Goal: Information Seeking & Learning: Learn about a topic

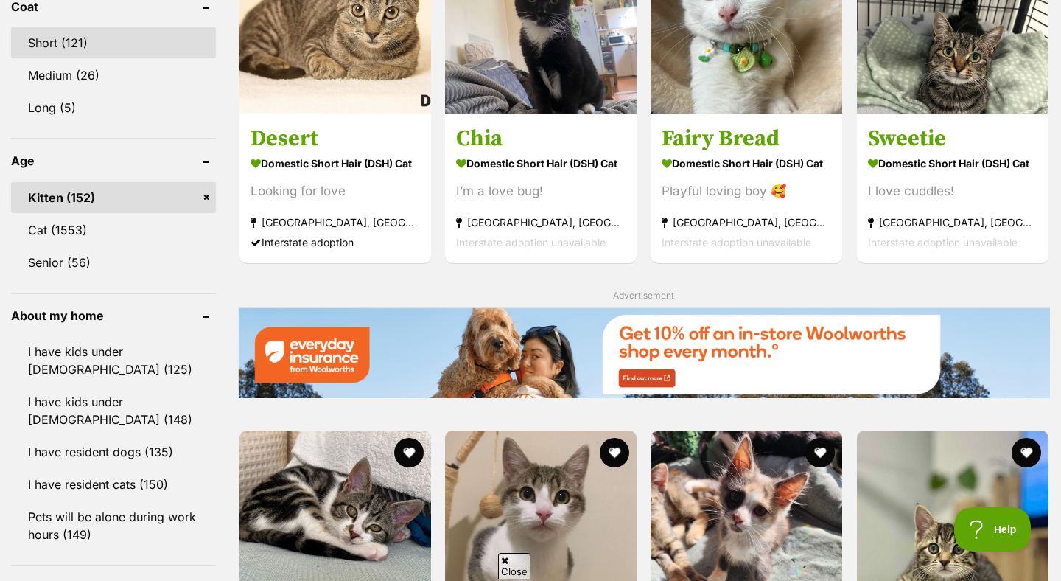
scroll to position [1473, 0]
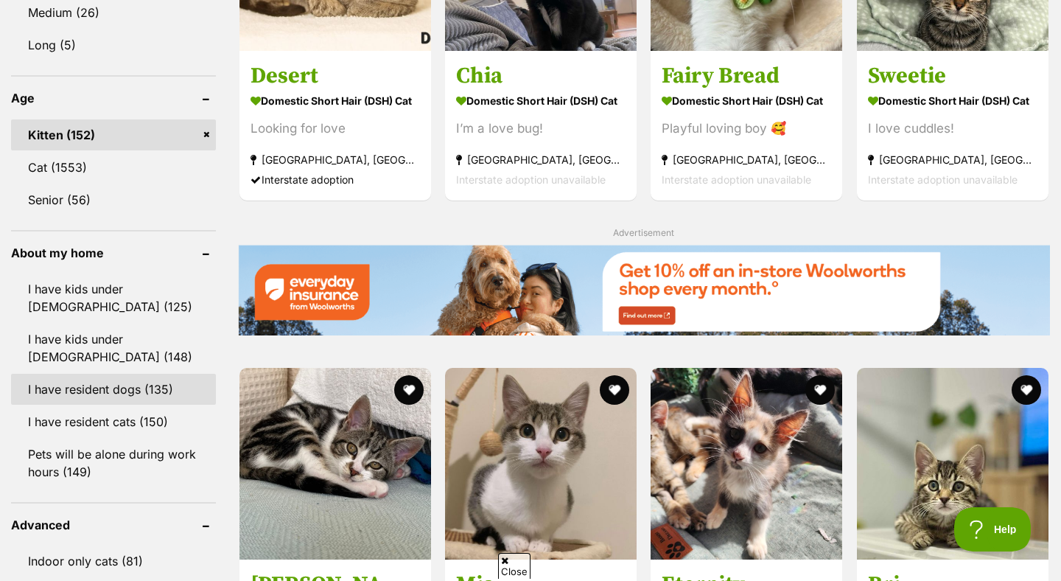
click at [114, 384] on link "I have resident dogs (135)" at bounding box center [113, 389] width 205 height 31
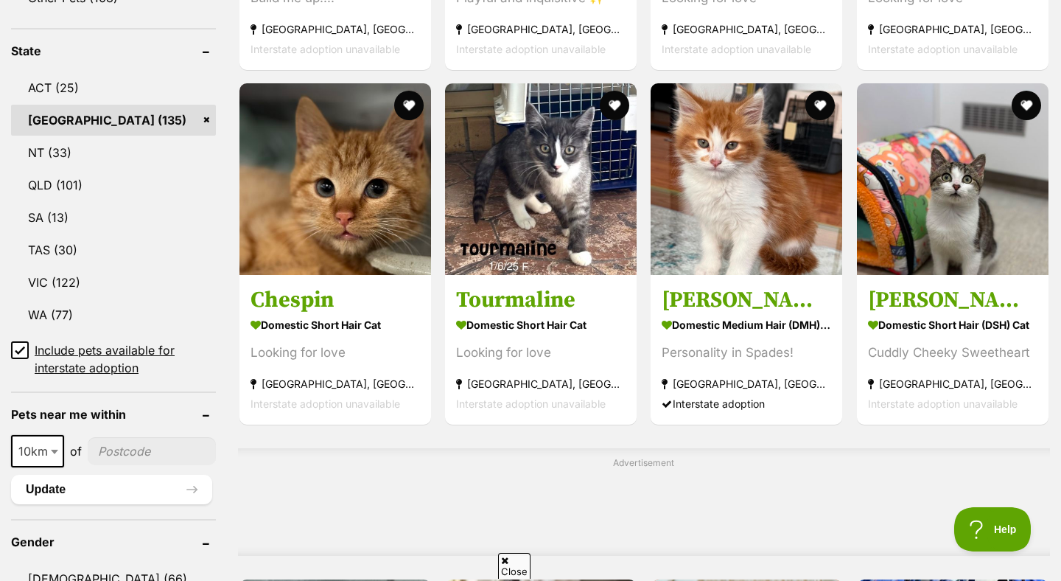
scroll to position [758, 0]
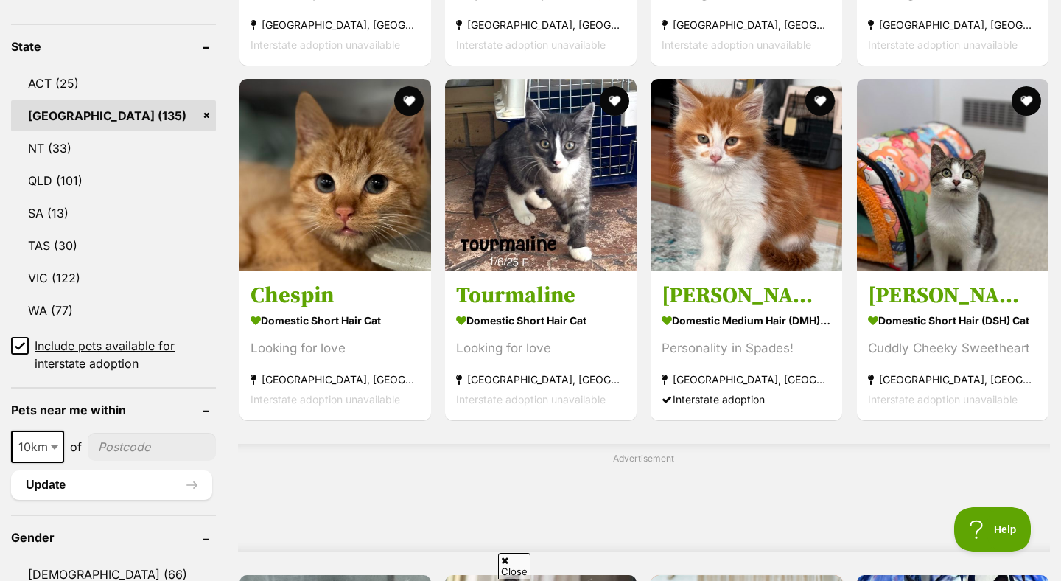
click at [131, 452] on input"] "postcode" at bounding box center [152, 447] width 128 height 28
type input"] "2119"
click at [49, 453] on span at bounding box center [56, 446] width 15 height 32
select select "25"
click at [183, 480] on button "Update" at bounding box center [111, 484] width 201 height 29
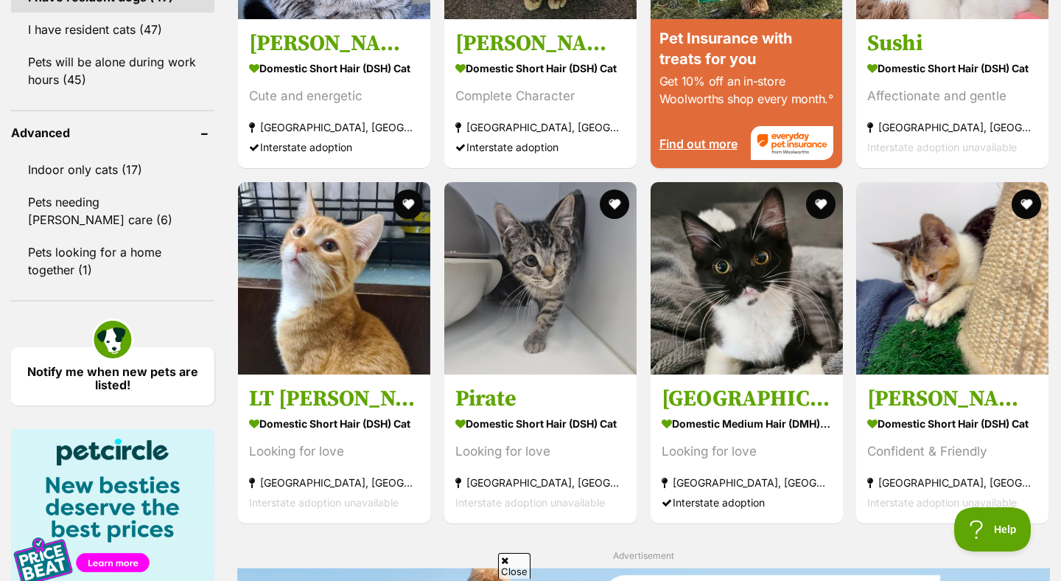
scroll to position [1507, 0]
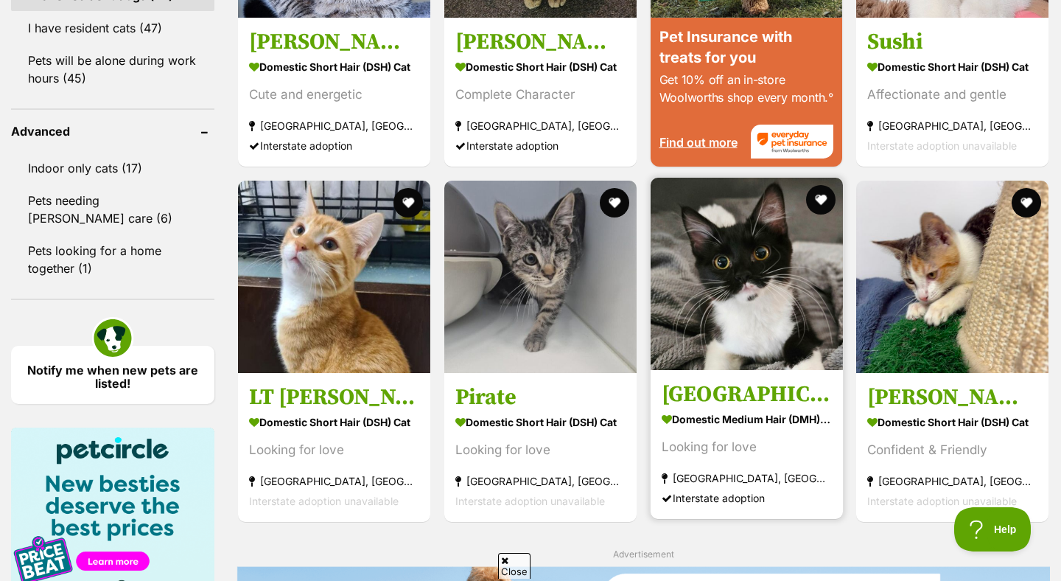
click at [724, 307] on img at bounding box center [747, 274] width 192 height 192
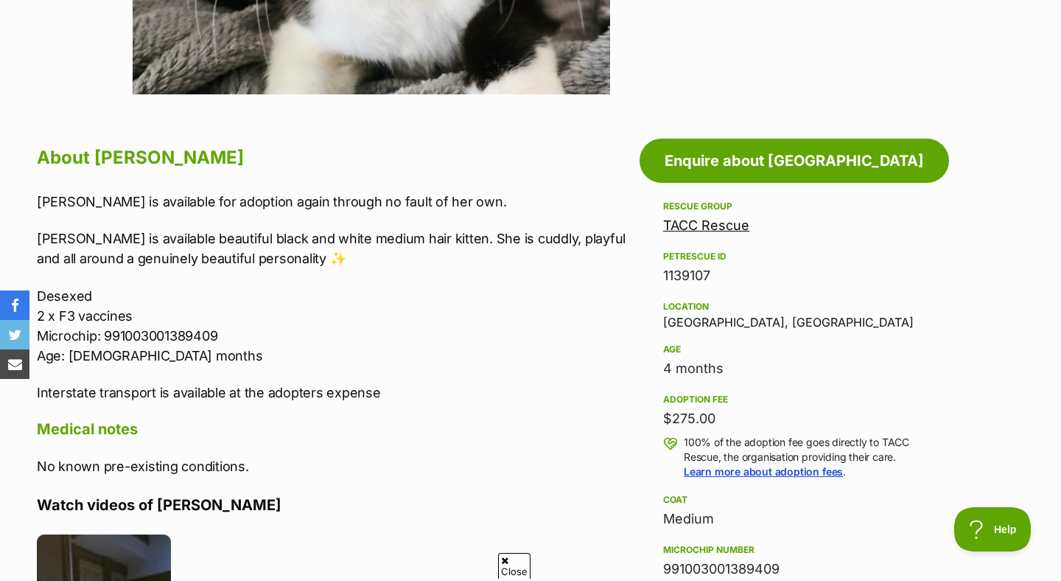
scroll to position [693, 0]
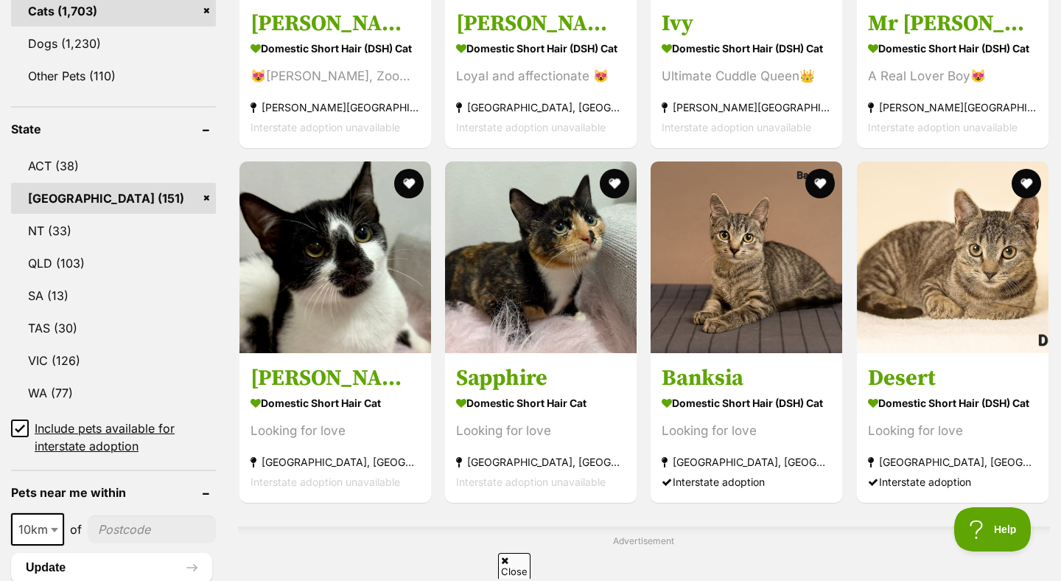
scroll to position [673, 0]
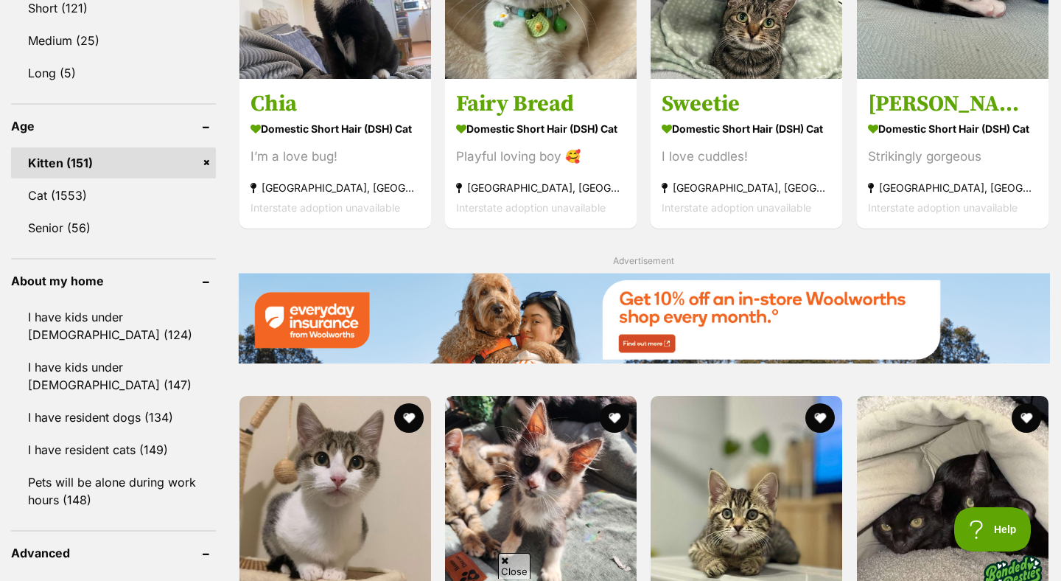
scroll to position [1439, 0]
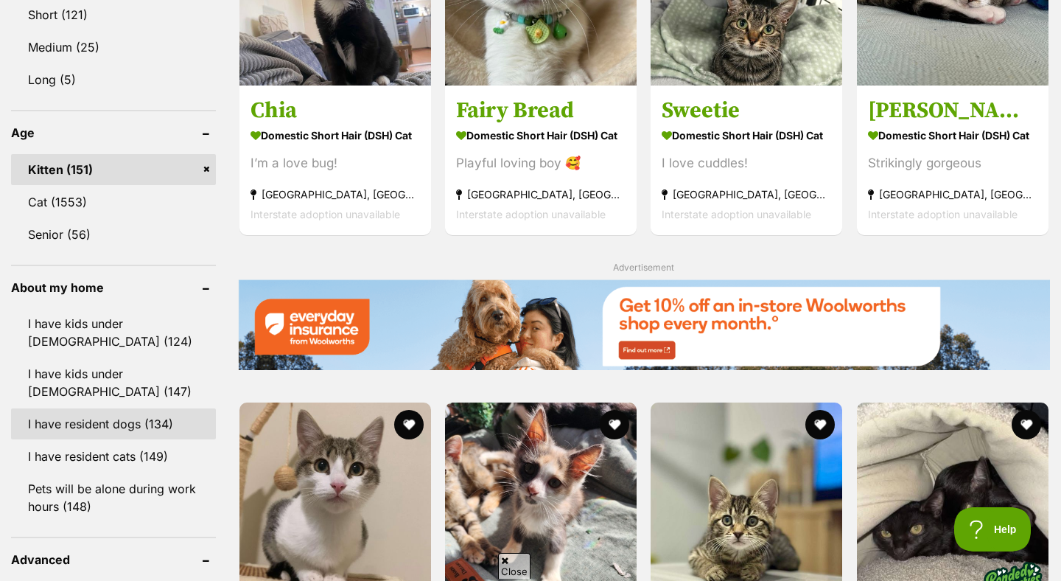
click at [130, 433] on link "I have resident dogs (134)" at bounding box center [113, 423] width 205 height 31
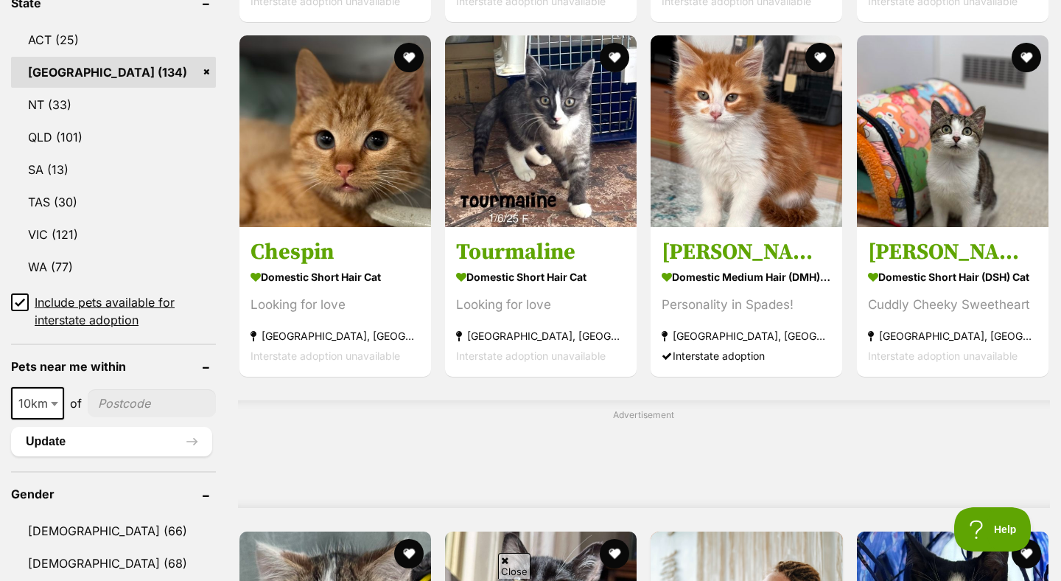
scroll to position [849, 0]
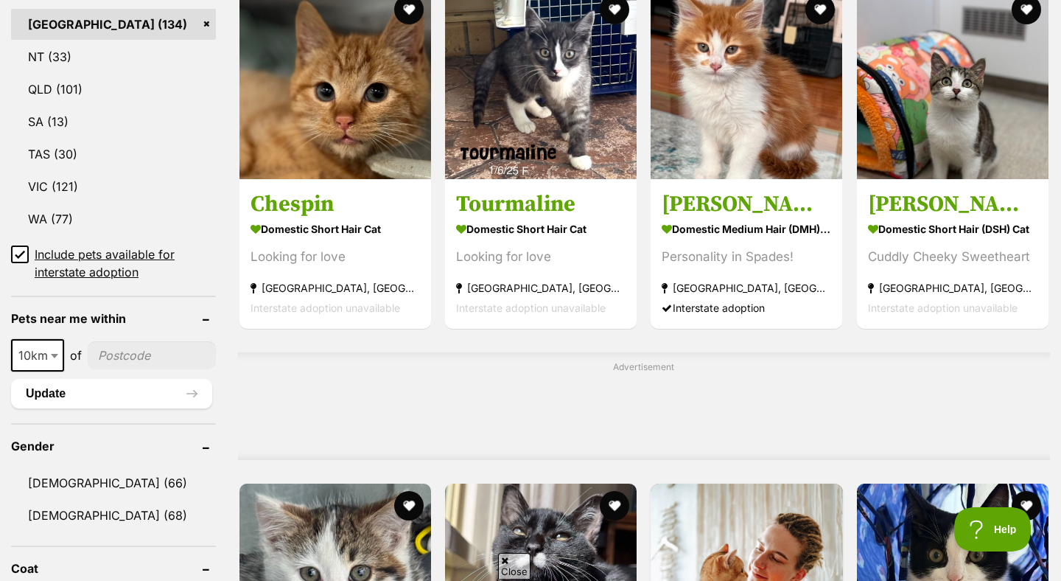
click at [118, 363] on input"] "postcode" at bounding box center [152, 355] width 128 height 28
click at [46, 359] on span "10km" at bounding box center [38, 355] width 50 height 21
select select "25"
click at [141, 354] on input"] "postcode" at bounding box center [153, 355] width 126 height 28
type input"] "2119"
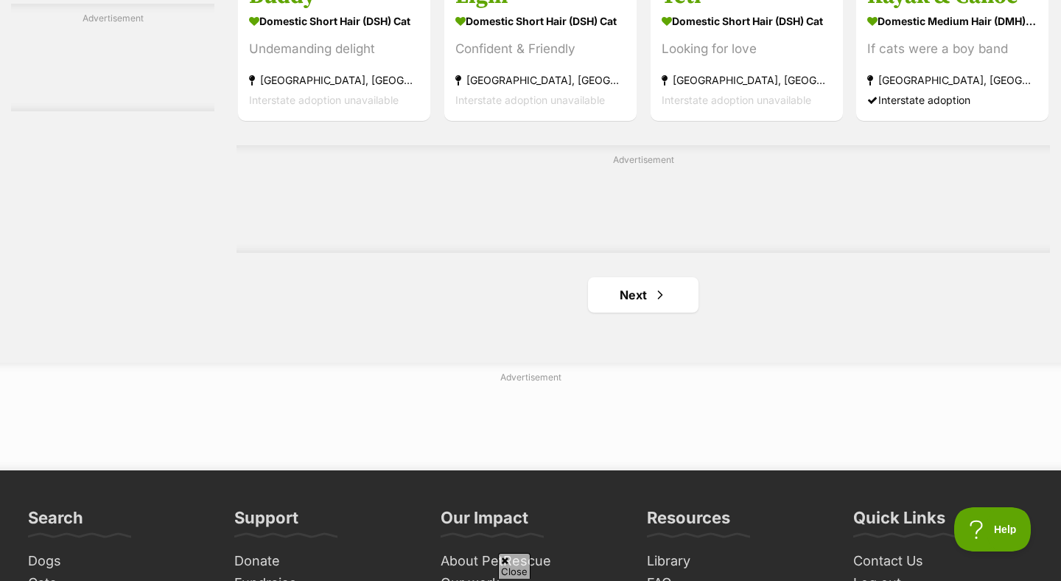
scroll to position [2356, 0]
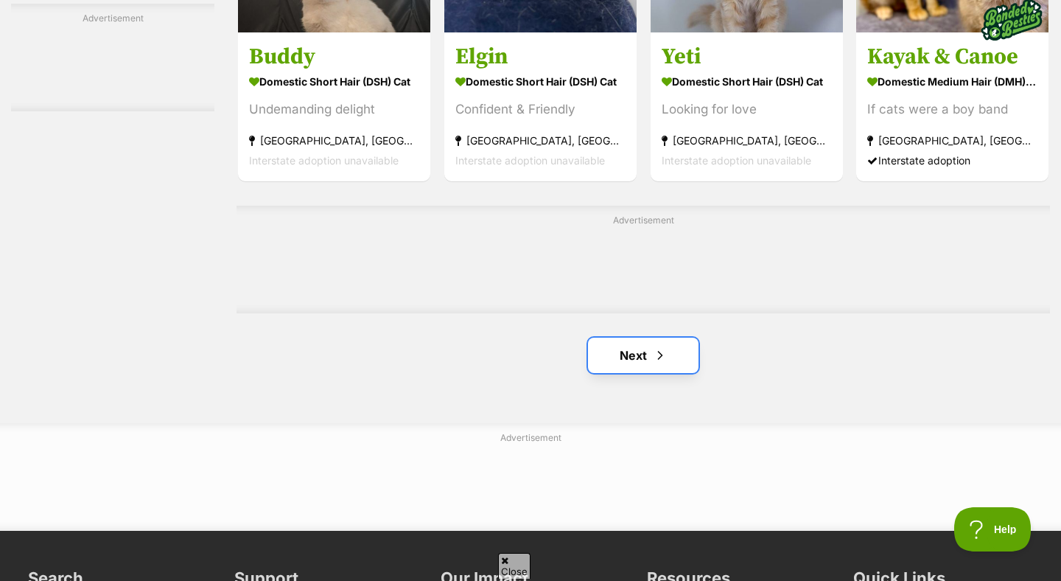
click at [615, 352] on link "Next" at bounding box center [643, 355] width 111 height 35
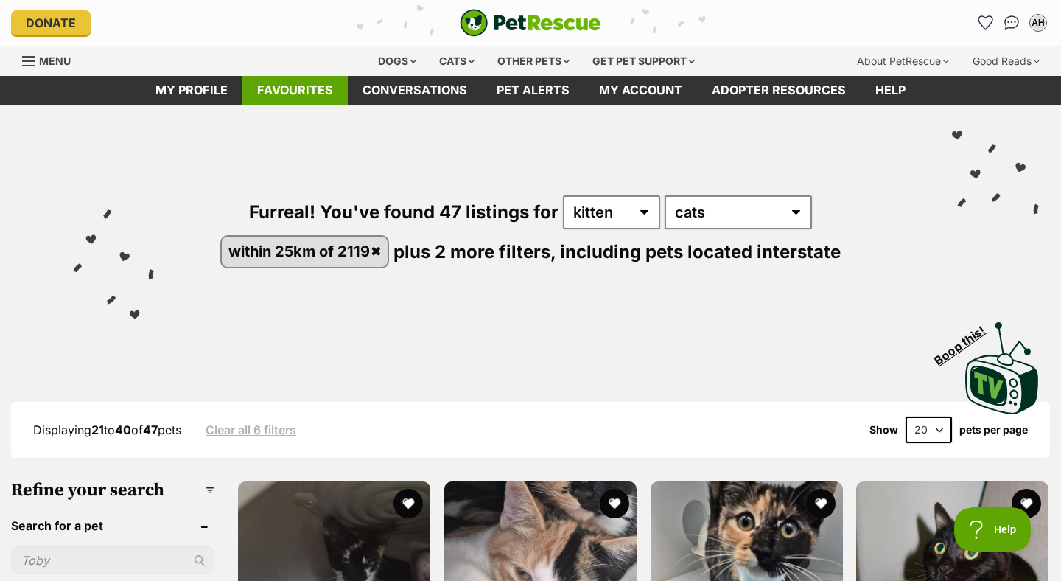
click at [307, 99] on link "Favourites" at bounding box center [294, 90] width 105 height 29
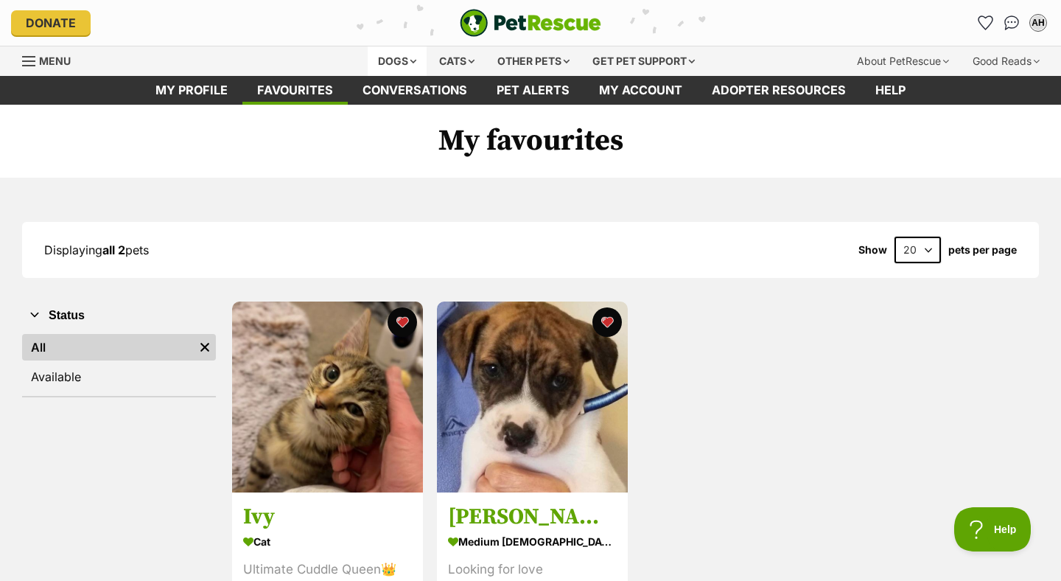
click at [387, 55] on div "Dogs" at bounding box center [397, 60] width 59 height 29
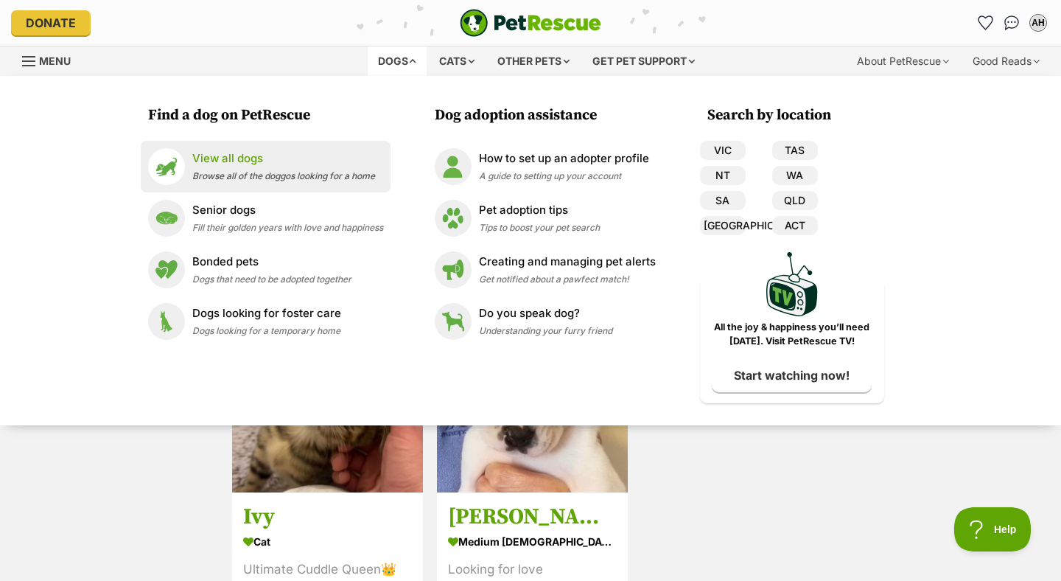
click at [338, 160] on p "View all dogs" at bounding box center [283, 158] width 183 height 17
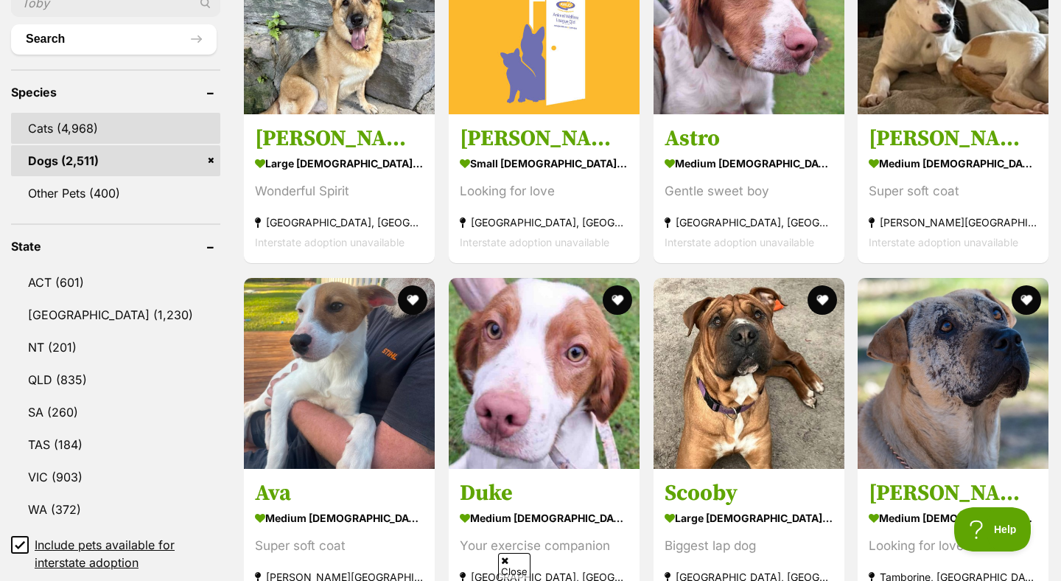
scroll to position [563, 0]
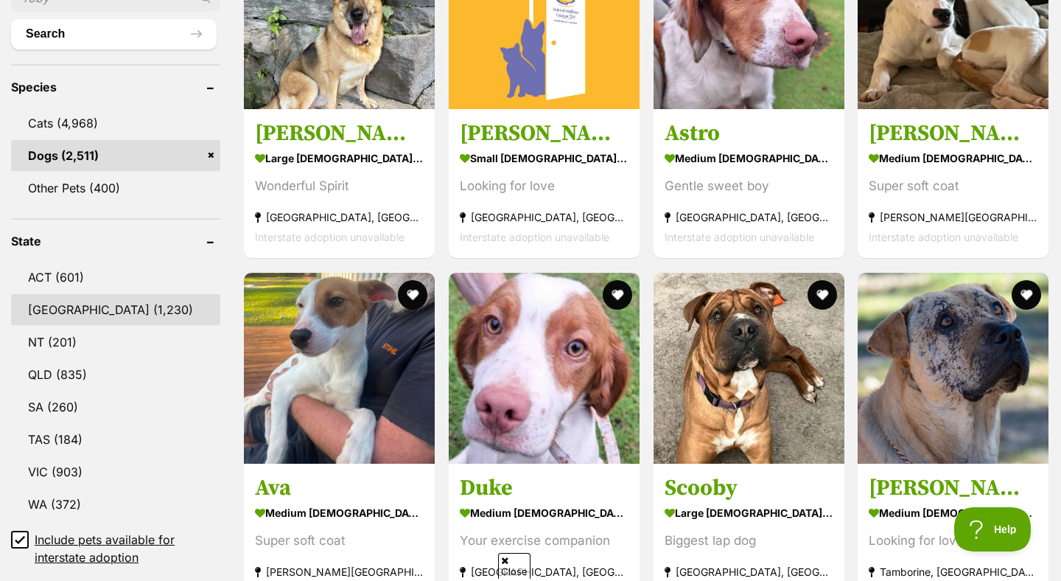
click at [77, 318] on link "NSW (1,230)" at bounding box center [115, 309] width 209 height 31
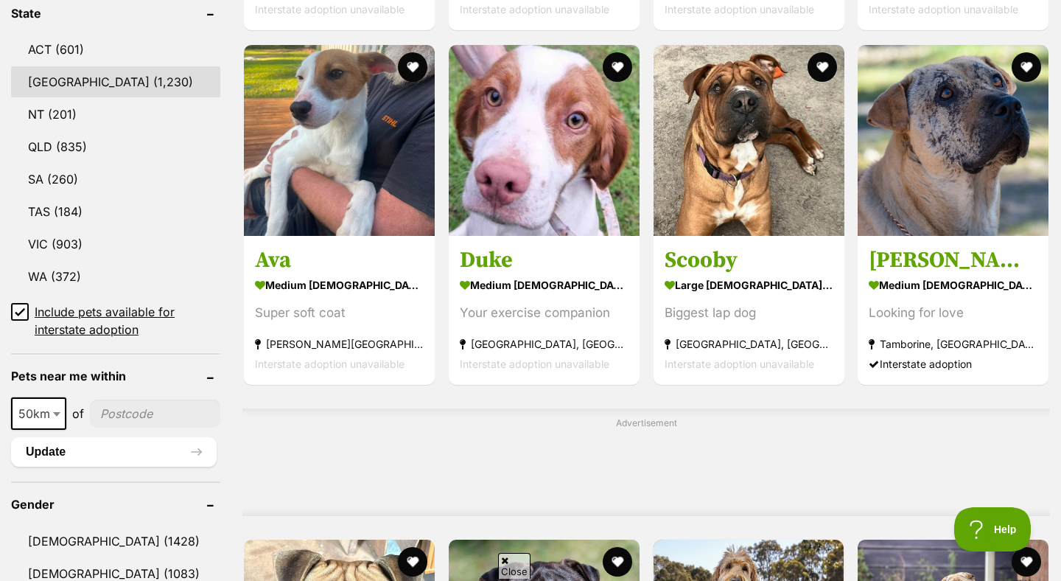
scroll to position [824, 0]
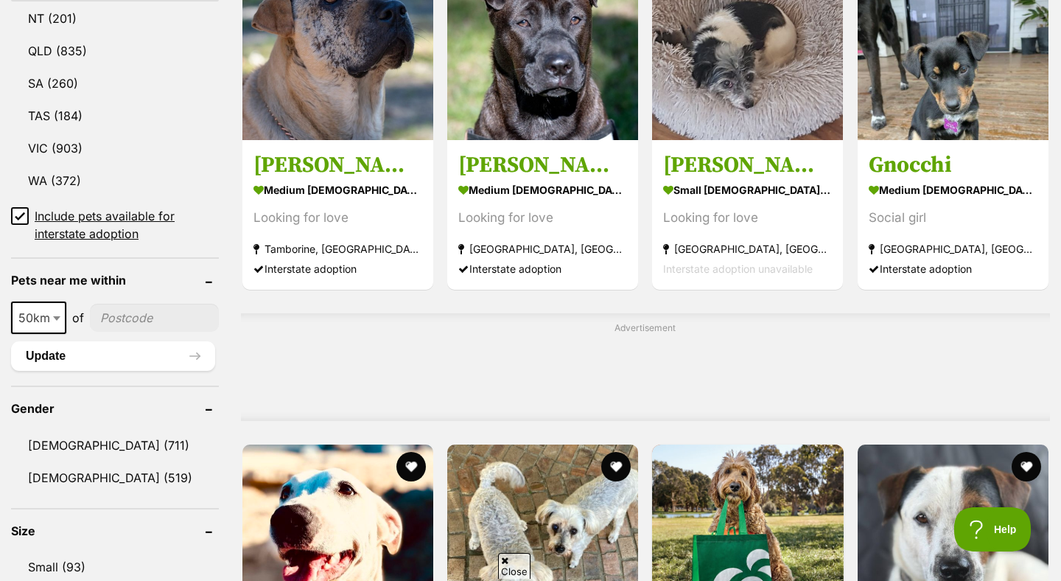
scroll to position [884, 0]
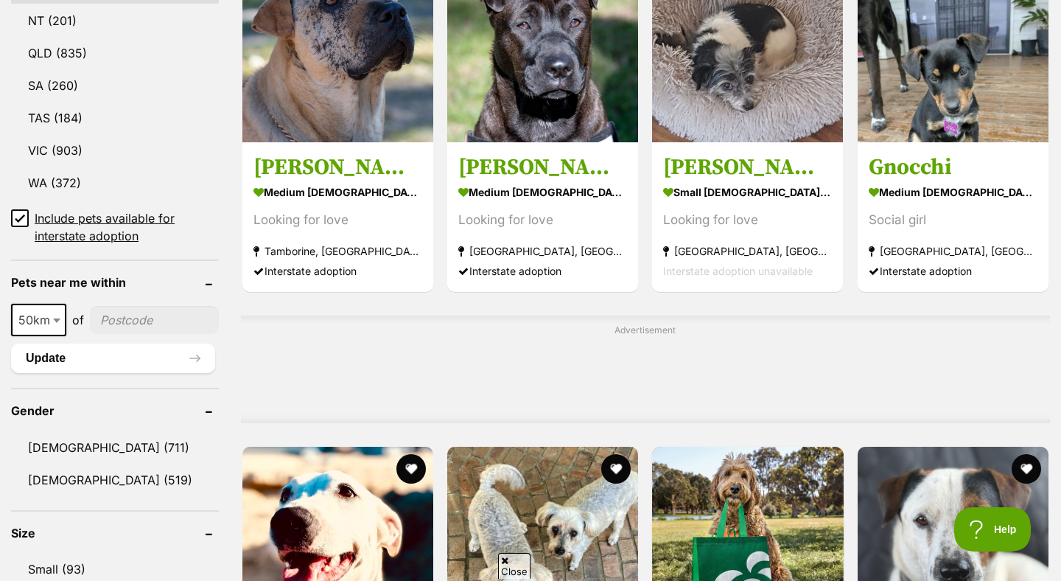
click at [48, 310] on span "50km" at bounding box center [39, 320] width 52 height 21
select select "25"
click at [139, 315] on input"] "postcode" at bounding box center [154, 320] width 129 height 28
type input"] "2119"
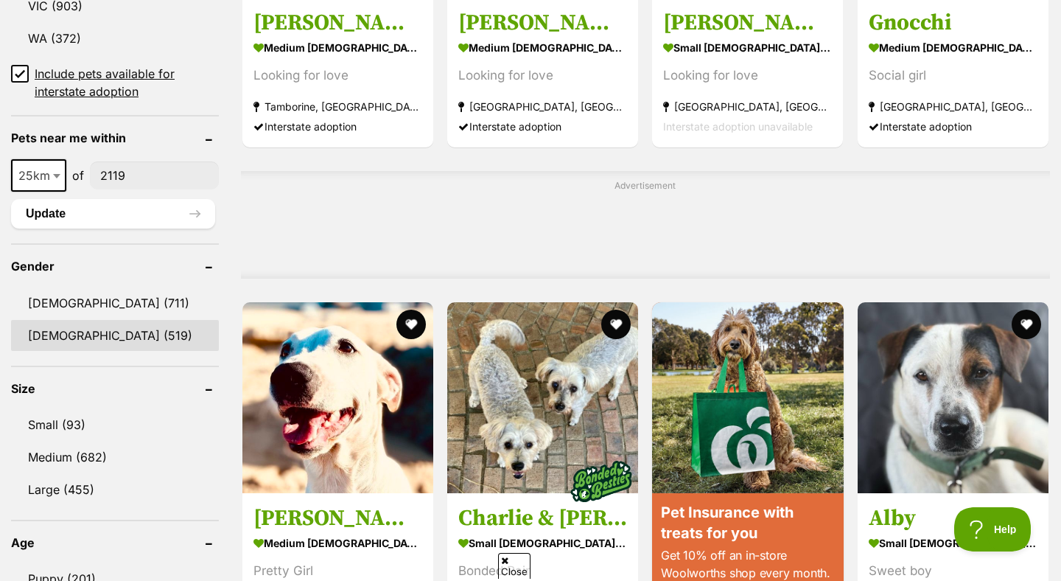
scroll to position [1030, 0]
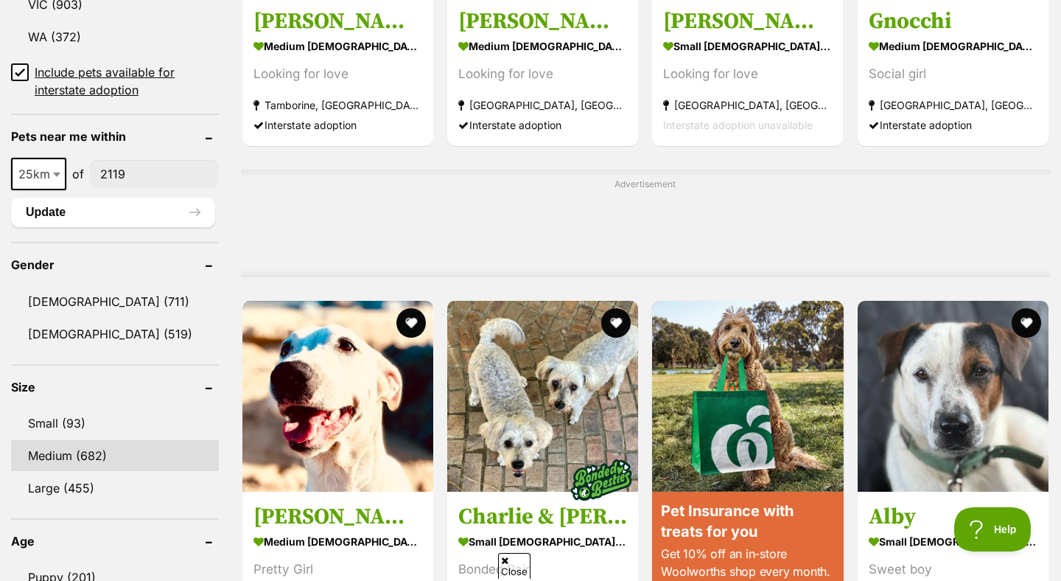
click at [126, 450] on link "Medium (682)" at bounding box center [115, 455] width 208 height 31
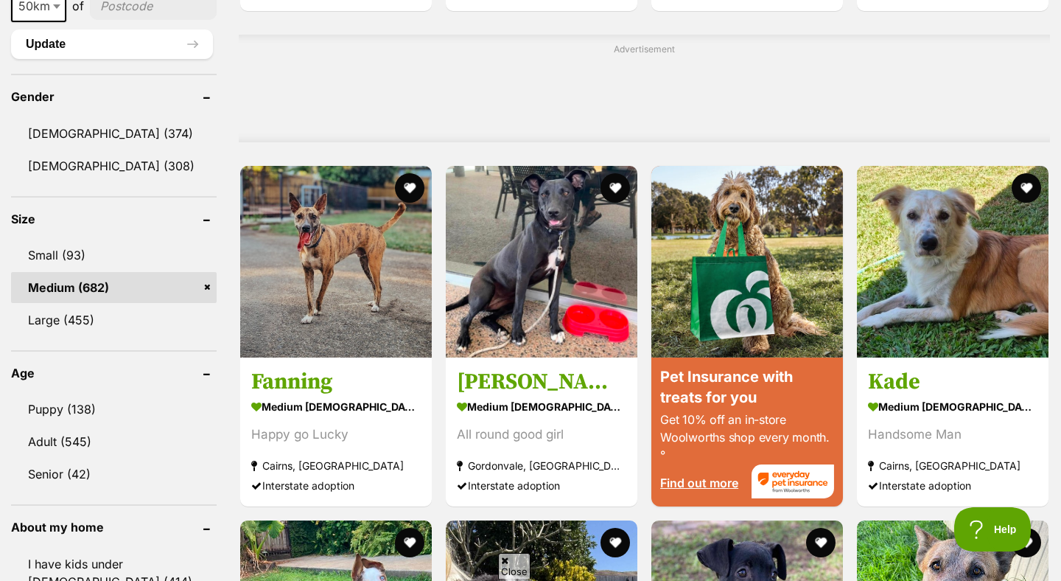
scroll to position [1164, 0]
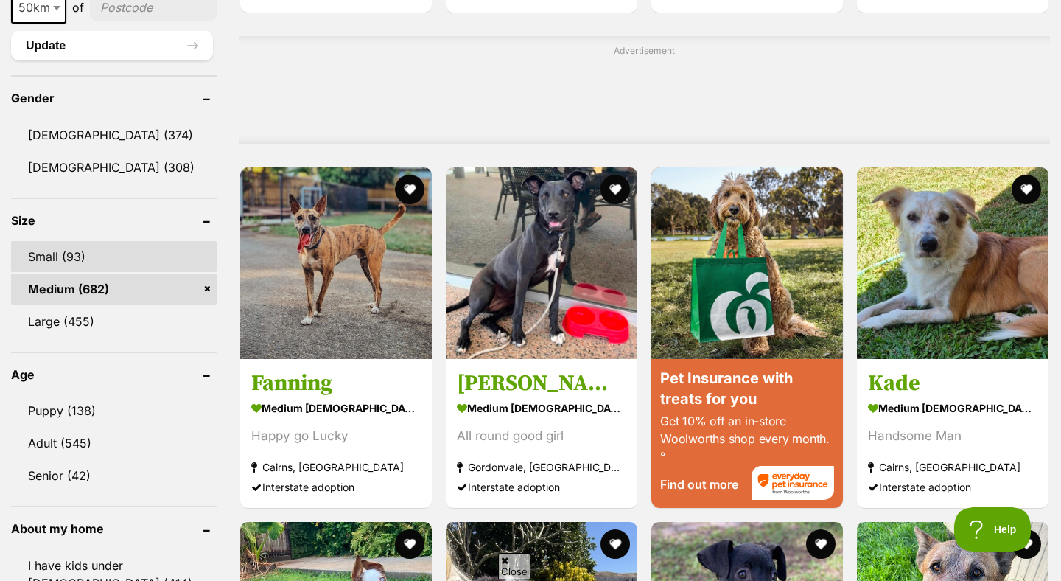
click at [135, 260] on link "Small (93)" at bounding box center [114, 256] width 206 height 31
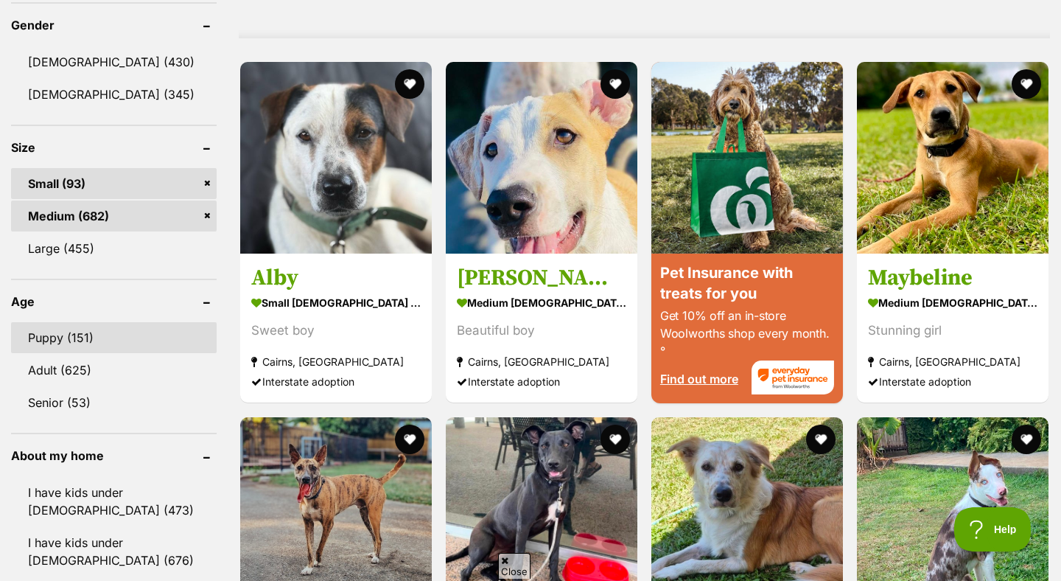
scroll to position [1284, 0]
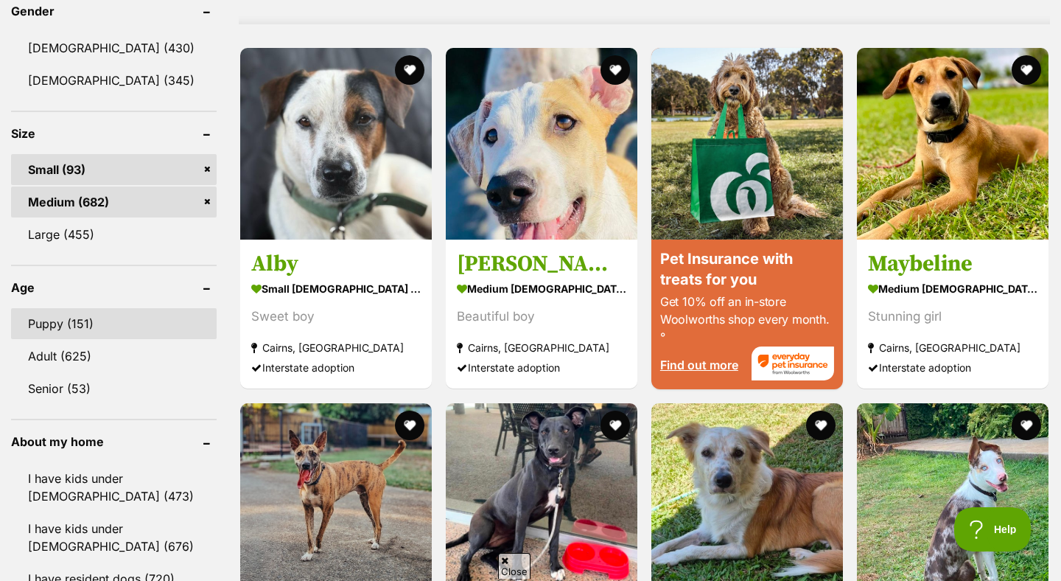
click at [129, 319] on link "Puppy (151)" at bounding box center [114, 323] width 206 height 31
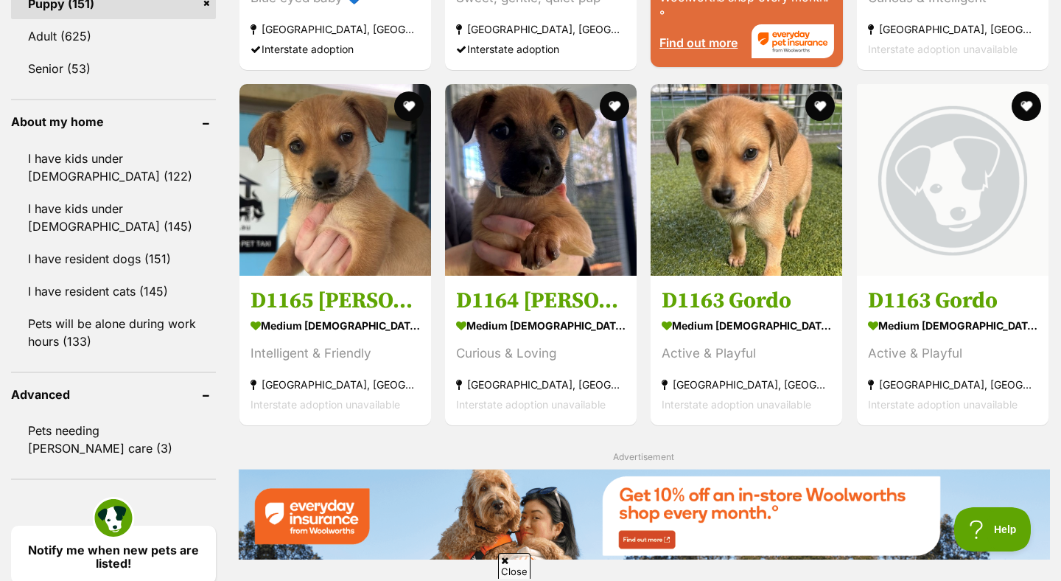
scroll to position [1641, 0]
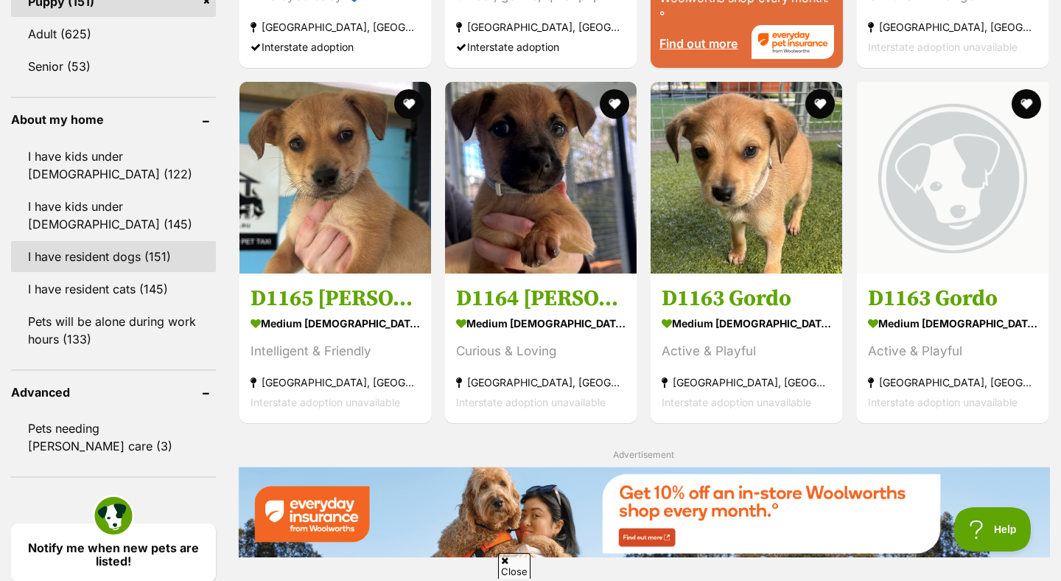
click at [153, 241] on link "I have resident dogs (151)" at bounding box center [113, 256] width 205 height 31
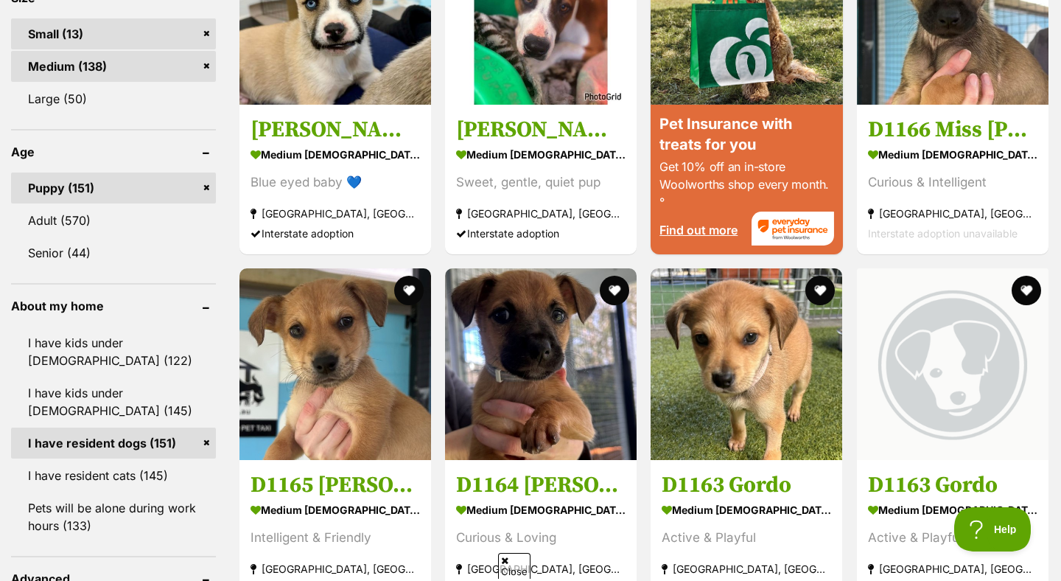
scroll to position [1462, 0]
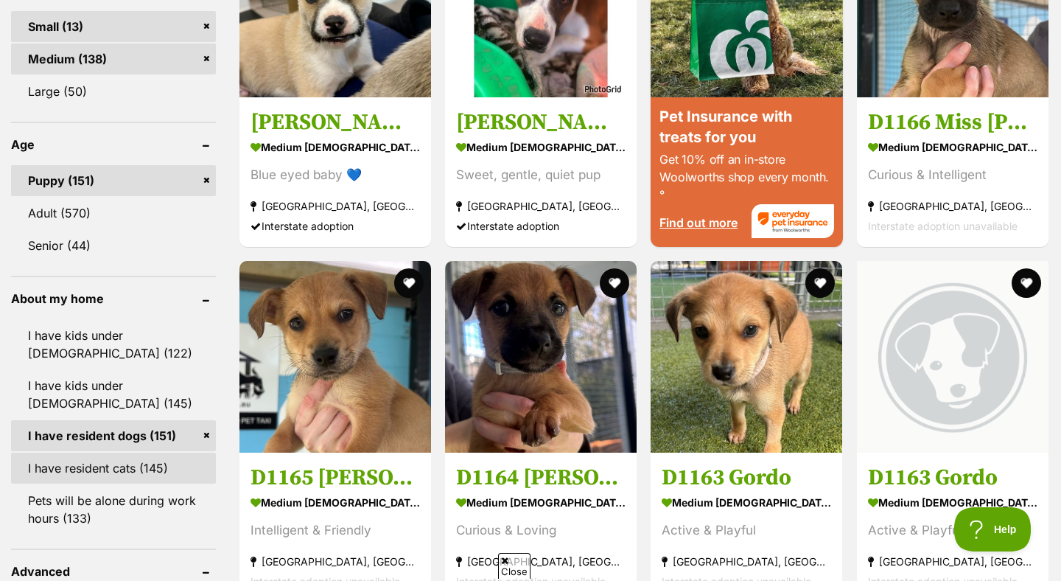
click at [139, 464] on link "I have resident cats (145)" at bounding box center [113, 467] width 205 height 31
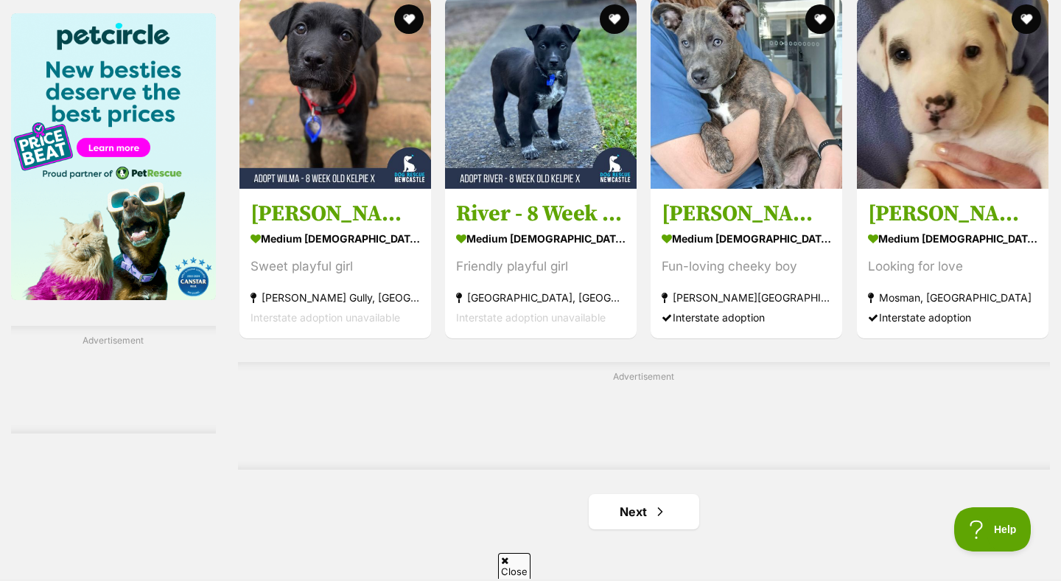
scroll to position [2229, 0]
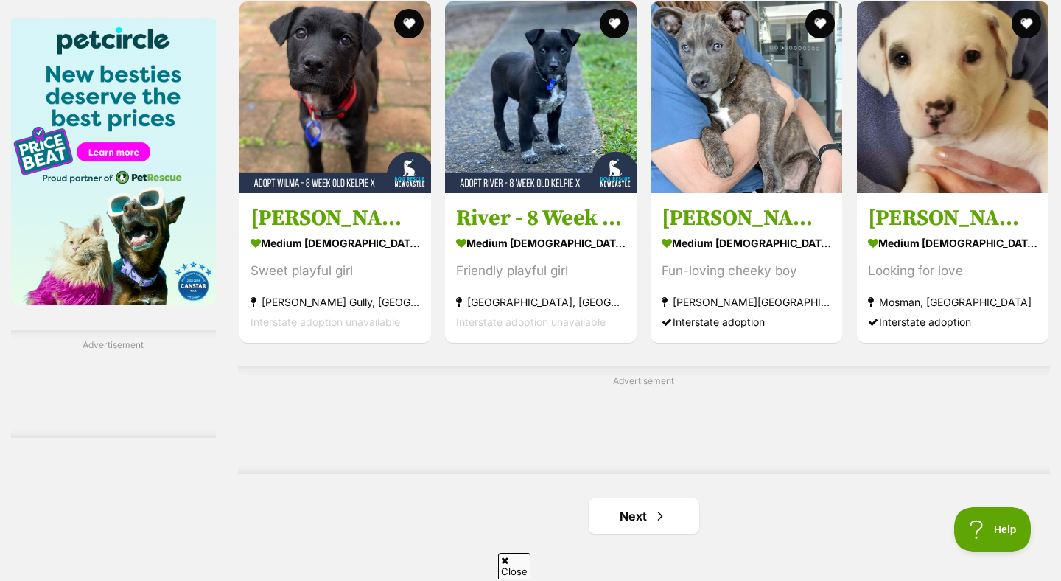
click at [642, 522] on link "Next" at bounding box center [644, 515] width 111 height 35
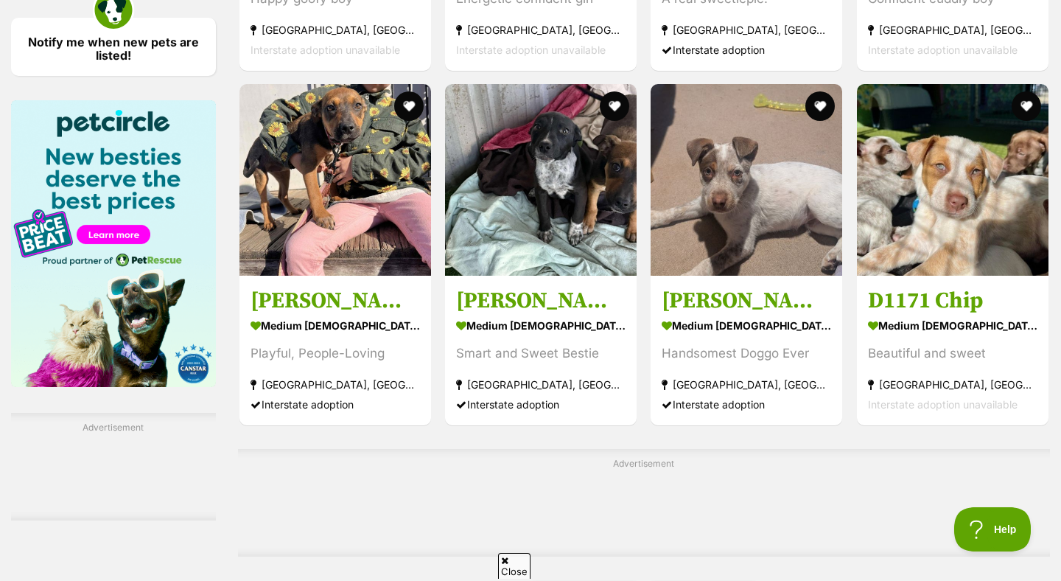
scroll to position [2149, 0]
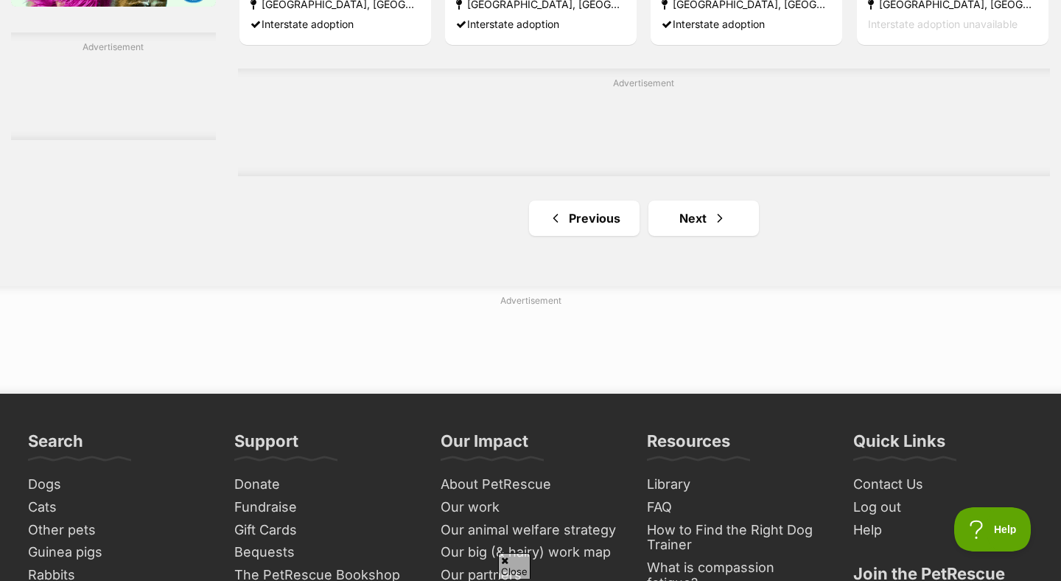
scroll to position [2485, 0]
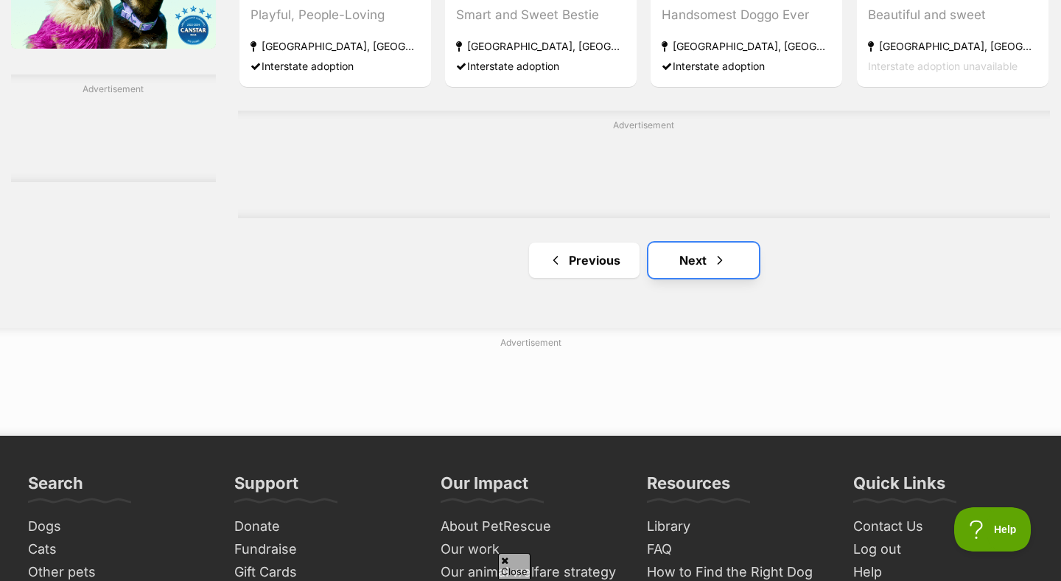
click at [681, 270] on link "Next" at bounding box center [704, 259] width 111 height 35
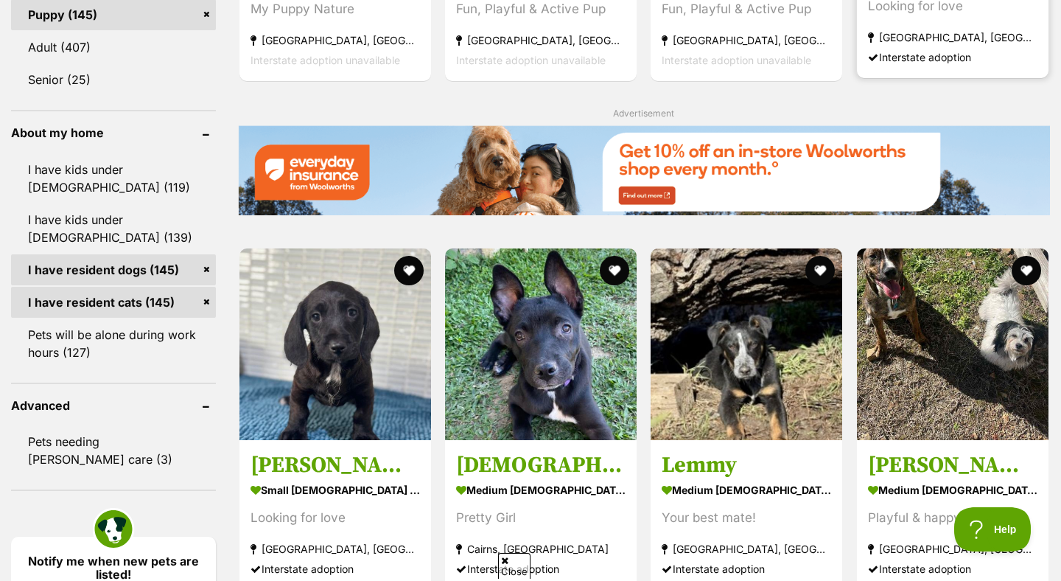
scroll to position [1629, 0]
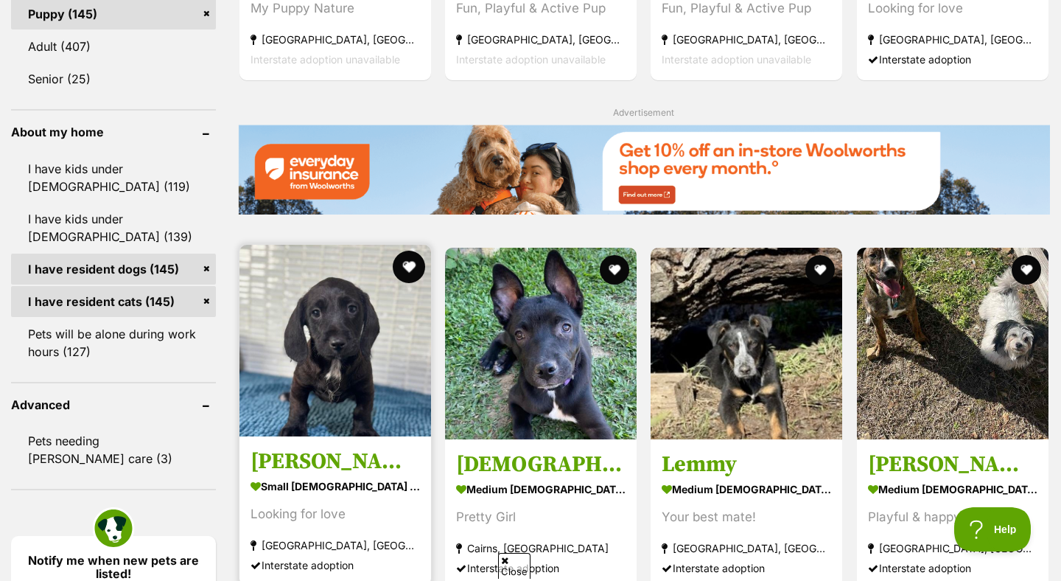
click at [415, 275] on button "favourite" at bounding box center [409, 267] width 32 height 32
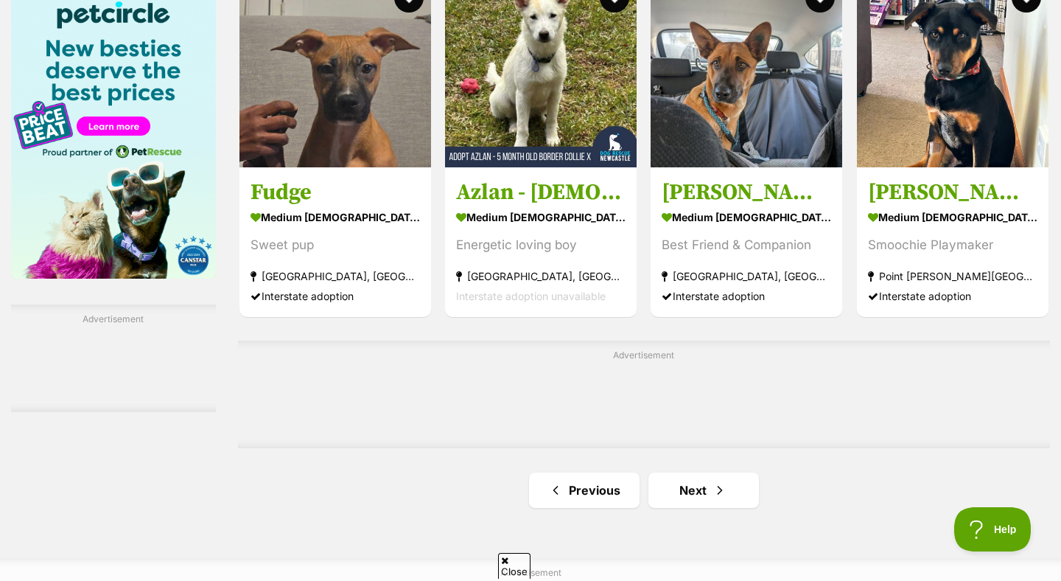
scroll to position [2261, 0]
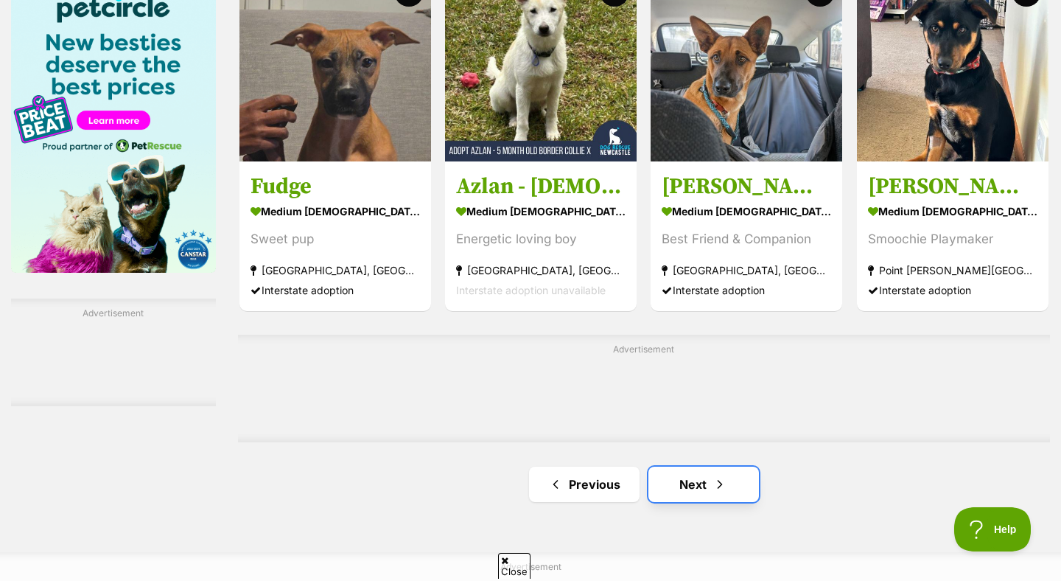
click at [679, 478] on link "Next" at bounding box center [704, 483] width 111 height 35
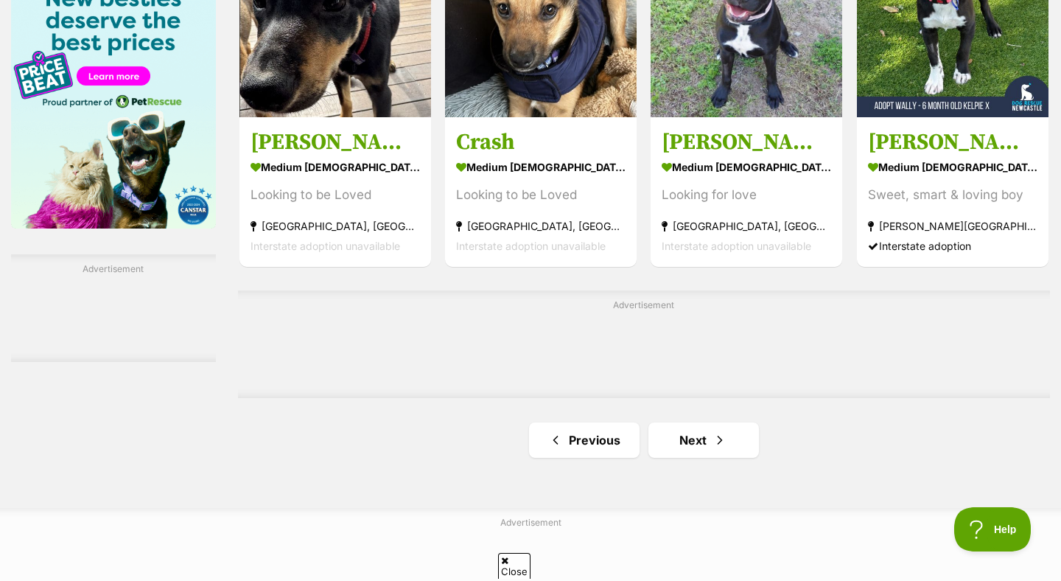
scroll to position [2489, 0]
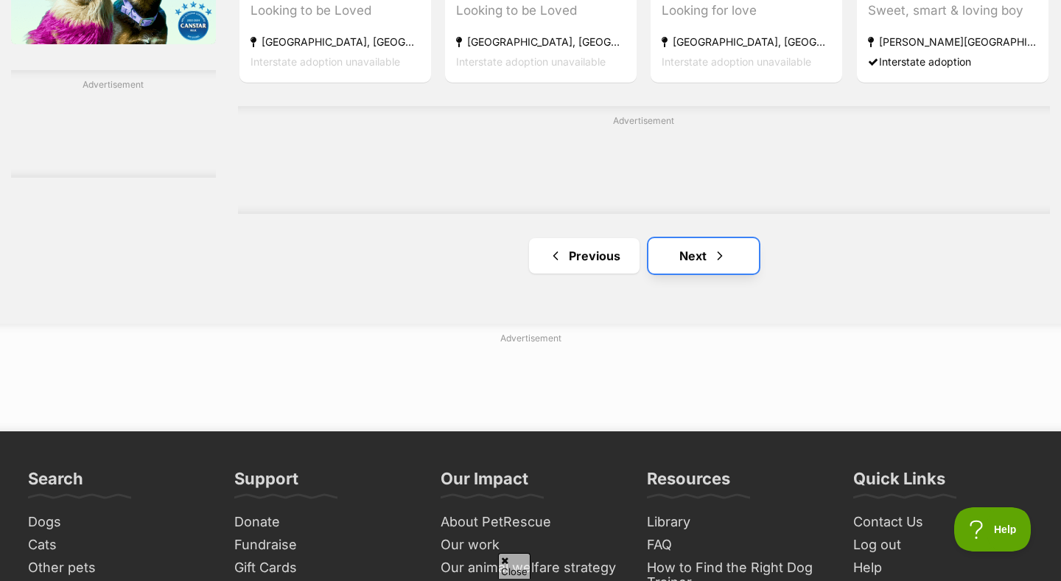
click at [693, 265] on link "Next" at bounding box center [704, 255] width 111 height 35
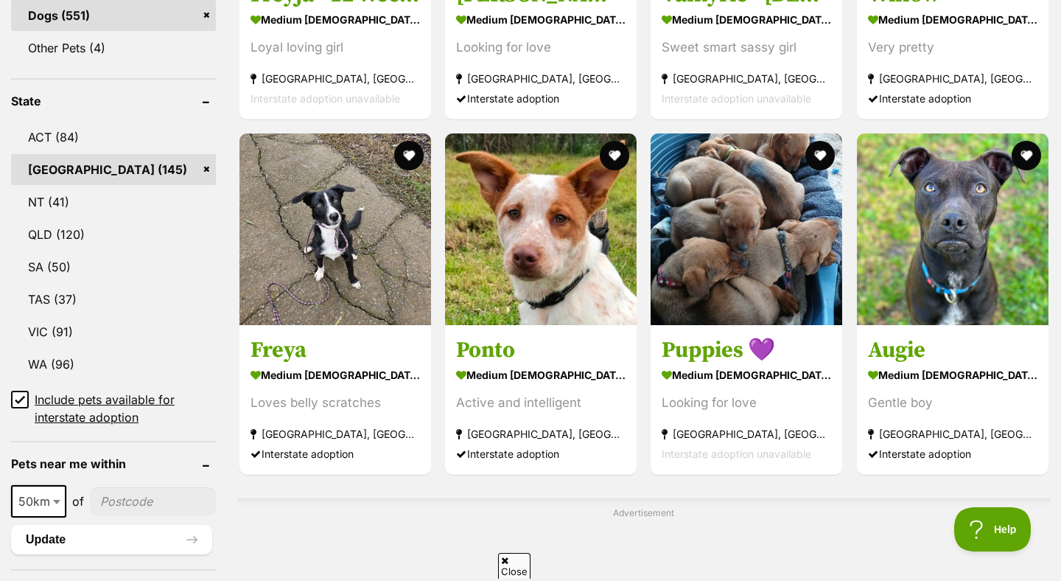
scroll to position [739, 0]
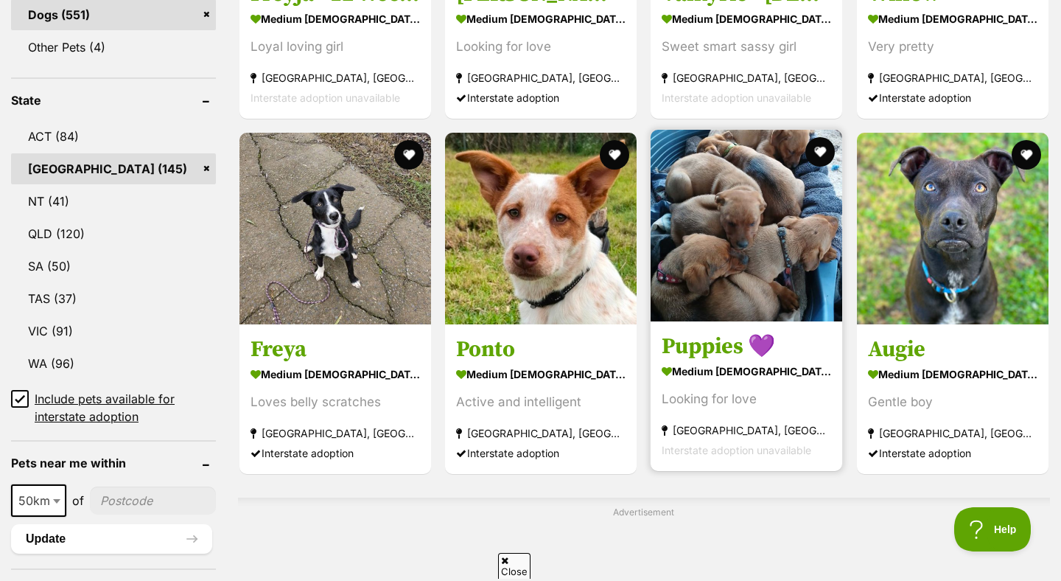
click at [687, 310] on img at bounding box center [747, 226] width 192 height 192
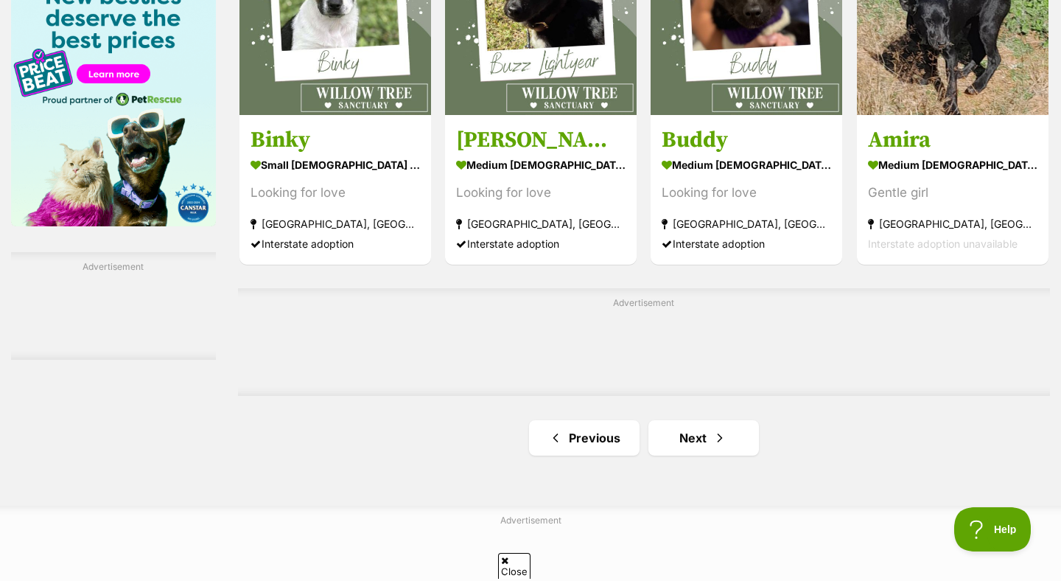
scroll to position [2347, 0]
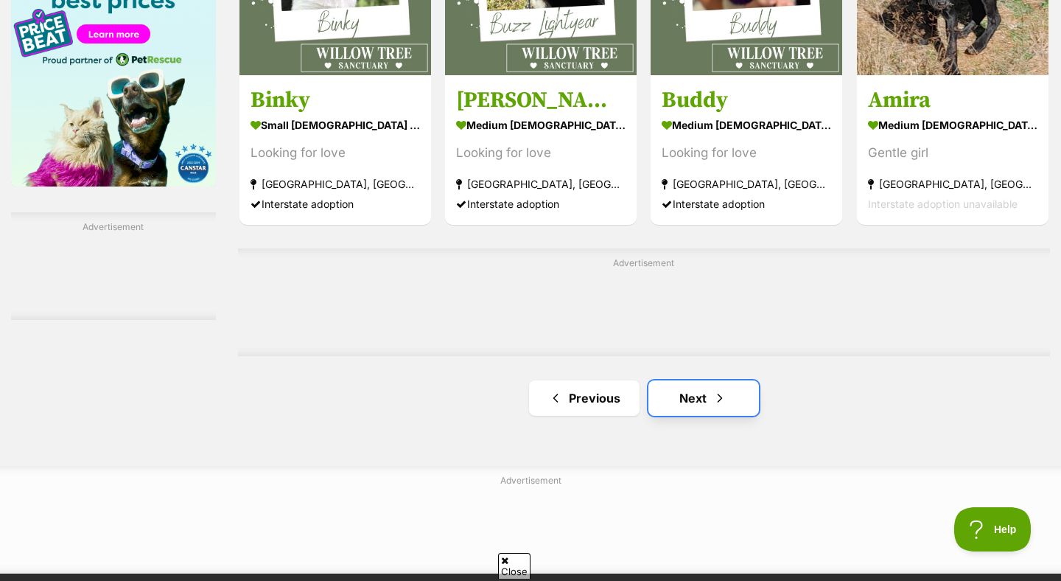
click at [663, 396] on link "Next" at bounding box center [704, 397] width 111 height 35
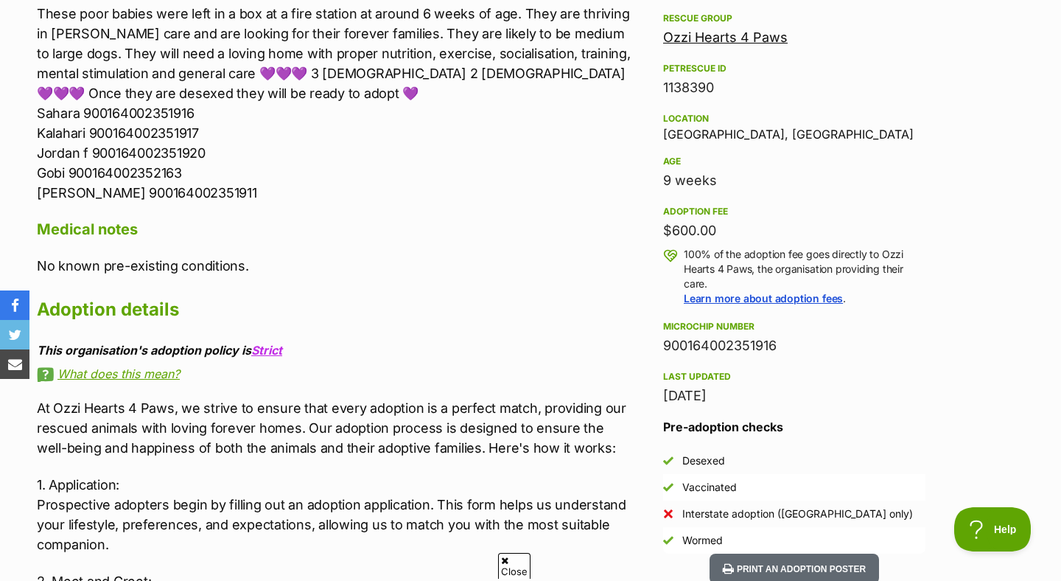
scroll to position [882, 0]
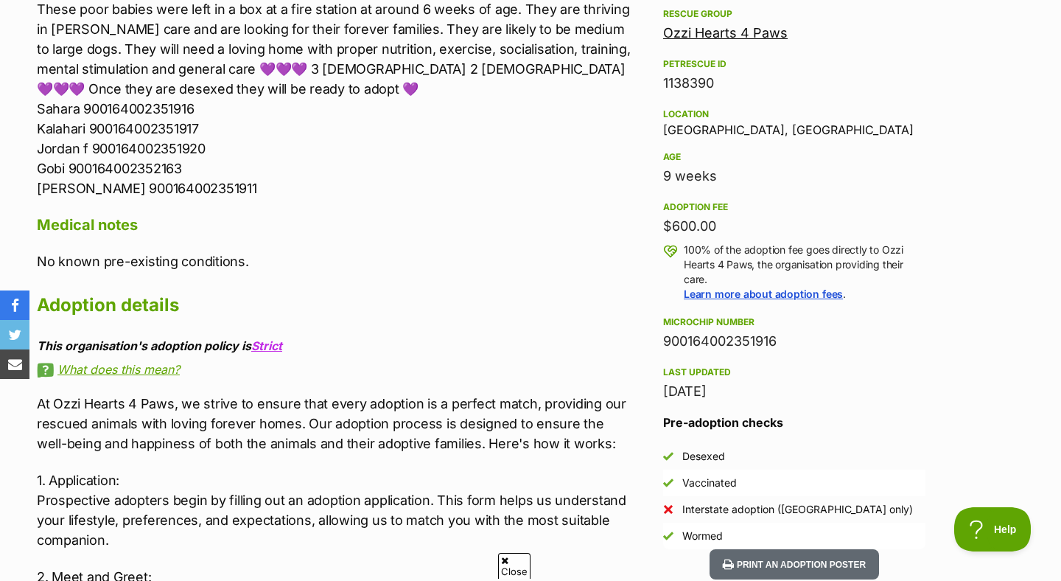
drag, startPoint x: 655, startPoint y: 220, endPoint x: 781, endPoint y: 219, distance: 126.0
click at [781, 219] on aside "Rescue group Ozzi Hearts 4 Paws PetRescue ID 1138390 Location [GEOGRAPHIC_DATA]…" at bounding box center [795, 277] width 310 height 544
click at [781, 219] on div "$600.00" at bounding box center [794, 226] width 262 height 21
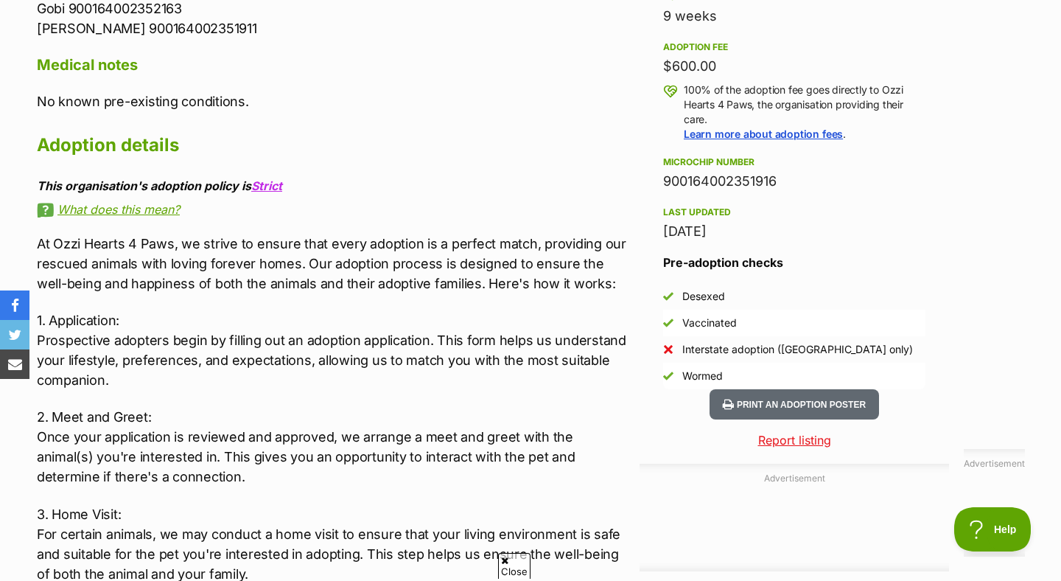
scroll to position [1041, 0]
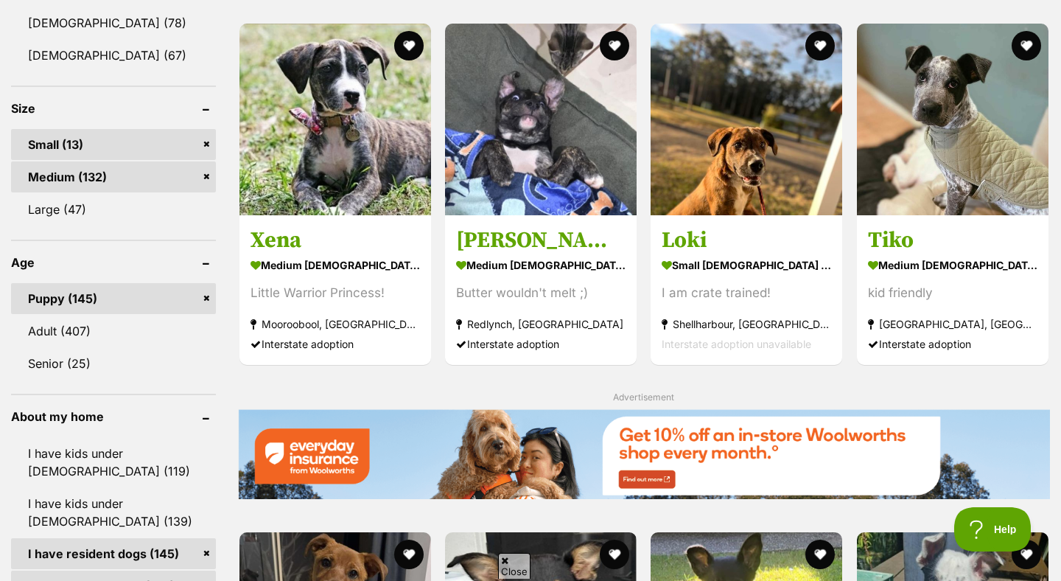
scroll to position [1343, 0]
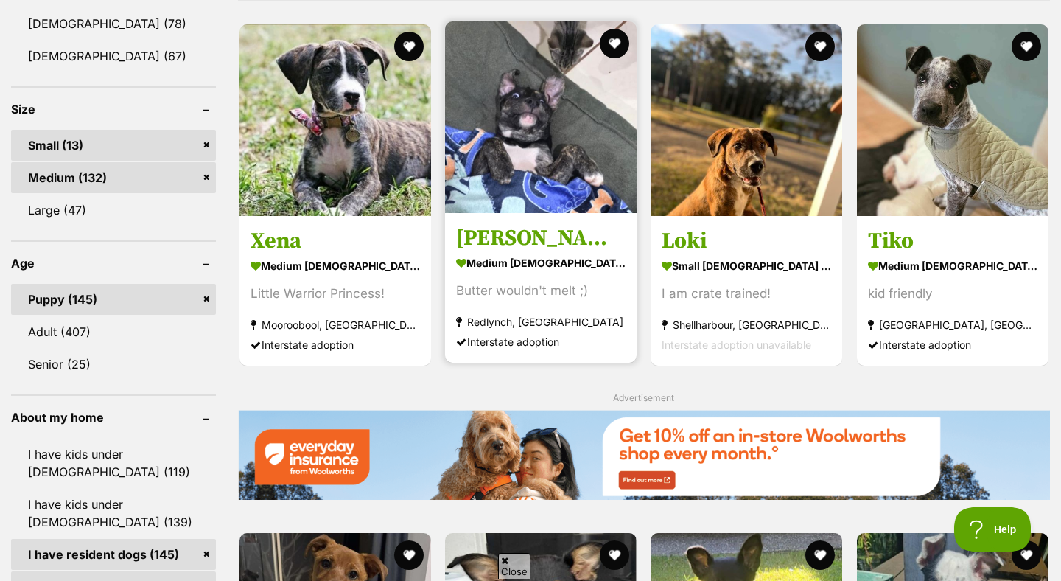
click at [530, 132] on img at bounding box center [541, 117] width 192 height 192
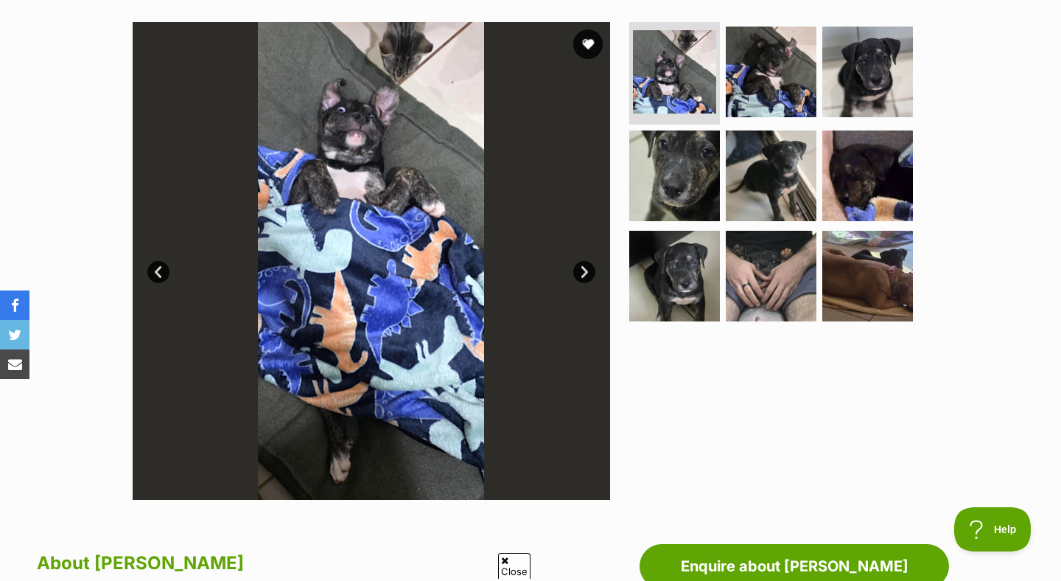
scroll to position [237, 0]
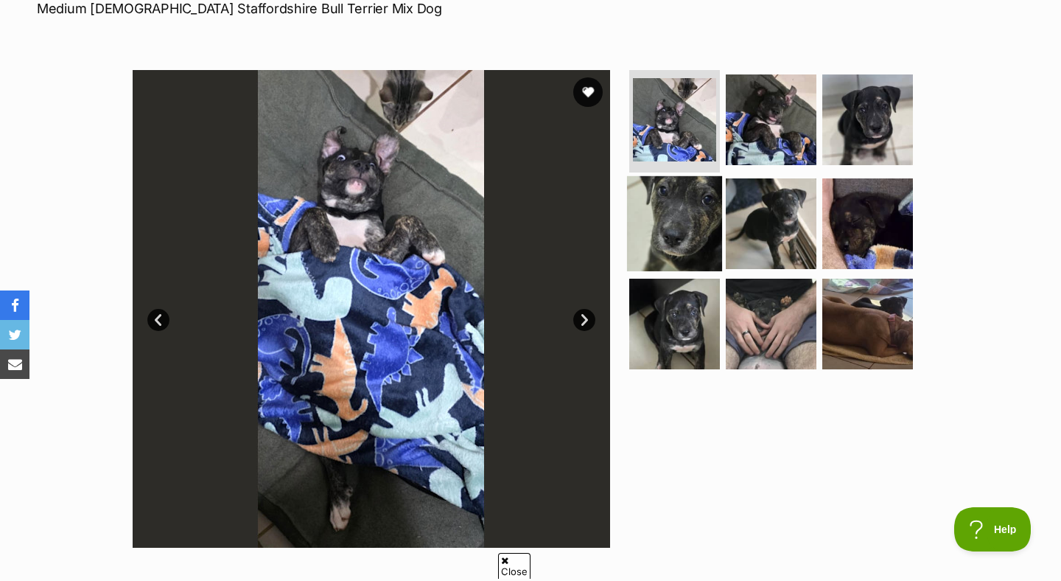
click at [693, 207] on img at bounding box center [674, 223] width 95 height 95
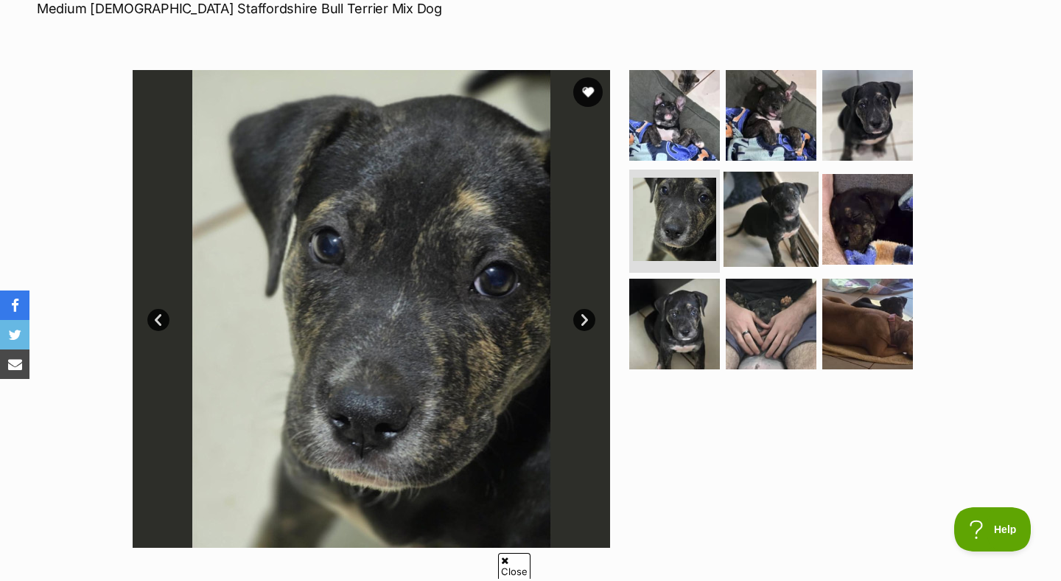
click at [729, 222] on img at bounding box center [771, 219] width 95 height 95
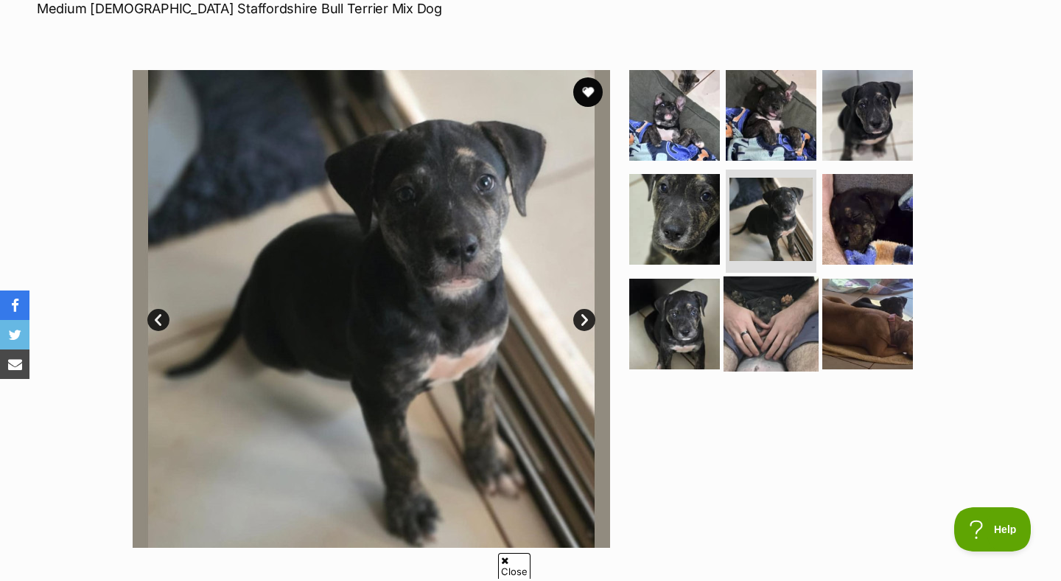
click at [740, 304] on img at bounding box center [771, 323] width 95 height 95
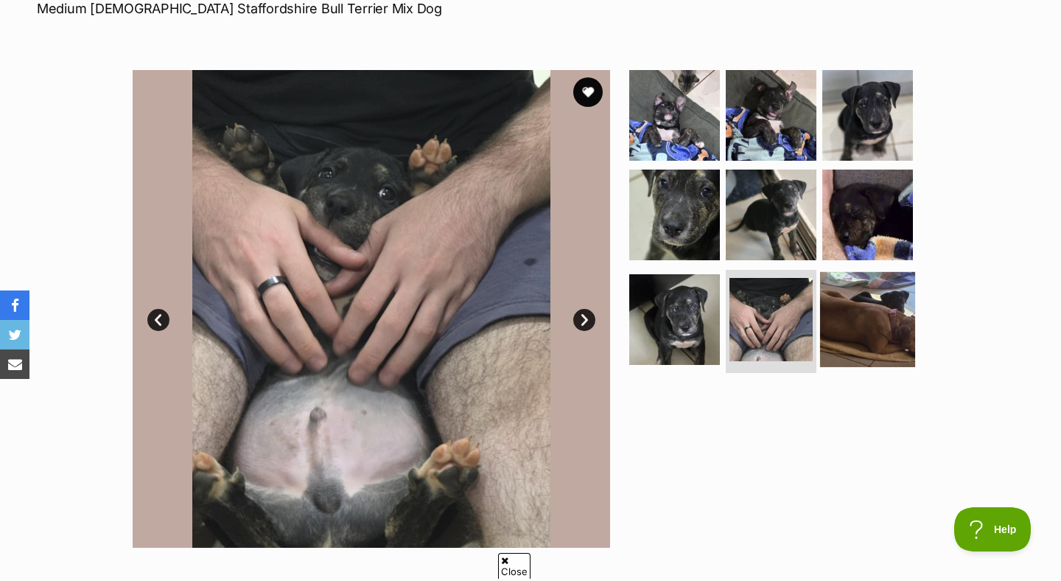
click at [851, 334] on img at bounding box center [867, 319] width 95 height 95
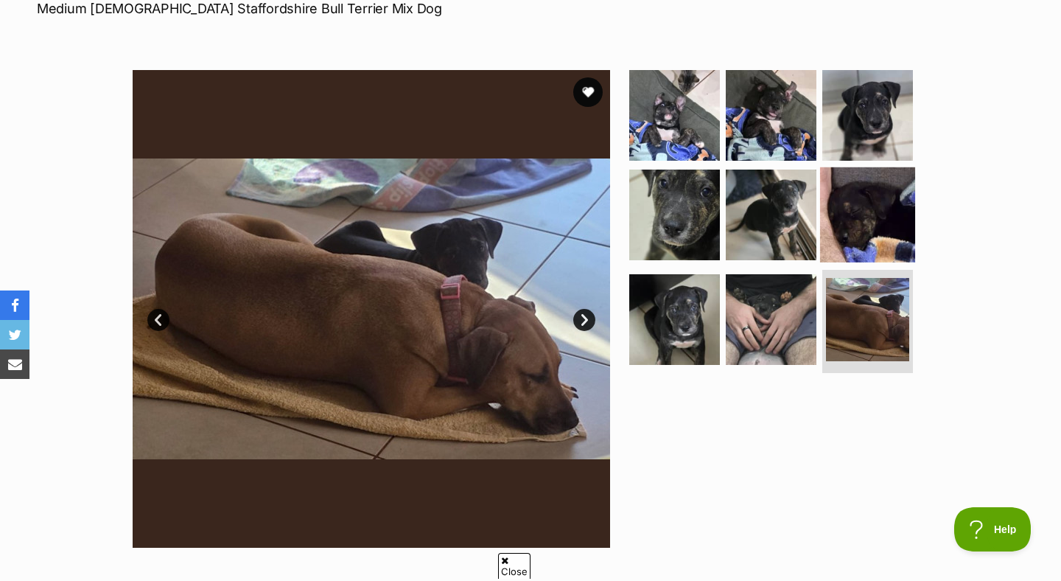
click at [856, 251] on img at bounding box center [867, 214] width 95 height 95
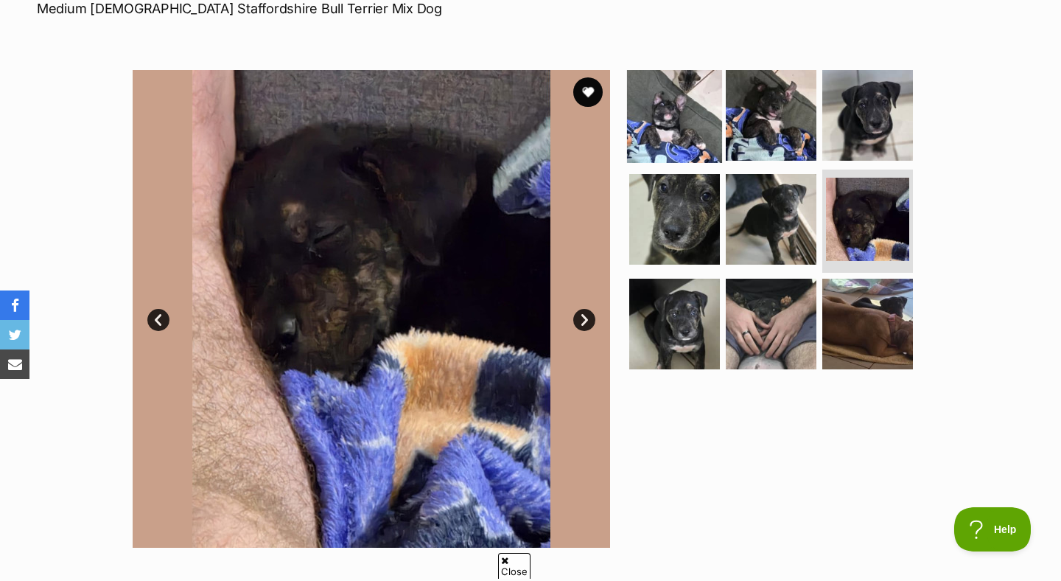
click at [652, 130] on img at bounding box center [674, 114] width 95 height 95
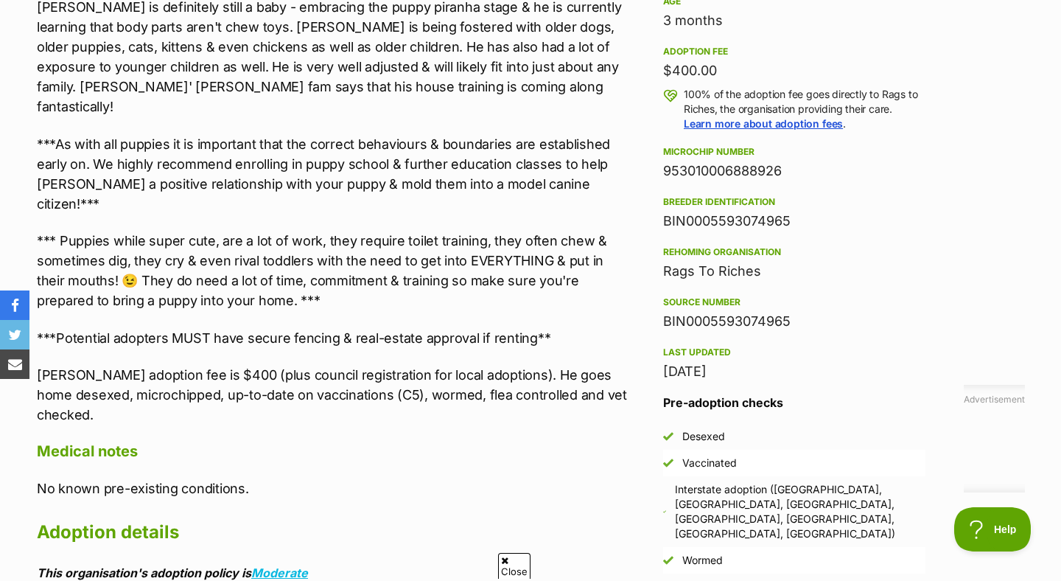
scroll to position [1039, 0]
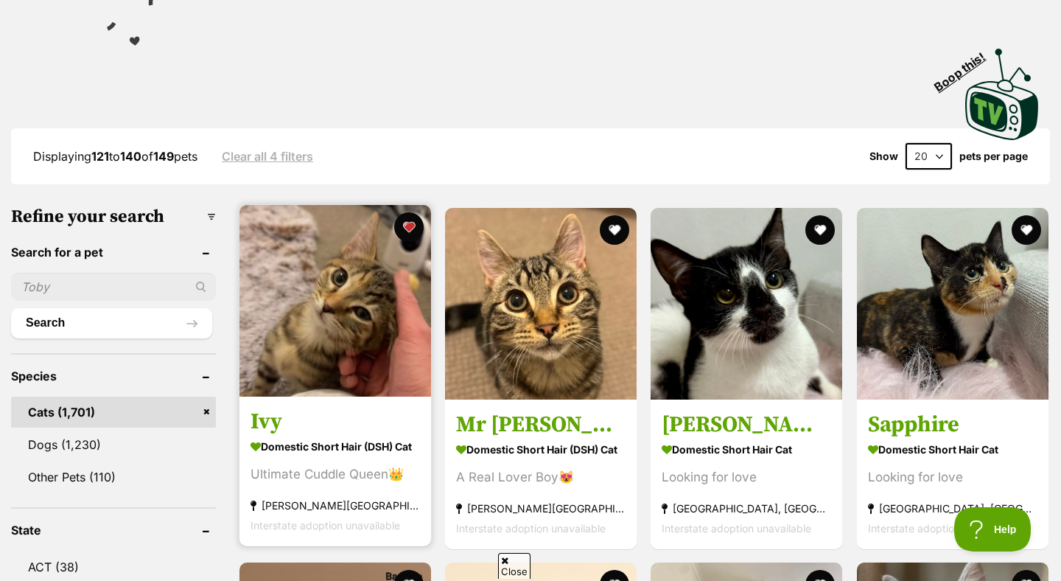
click at [378, 357] on img at bounding box center [336, 301] width 192 height 192
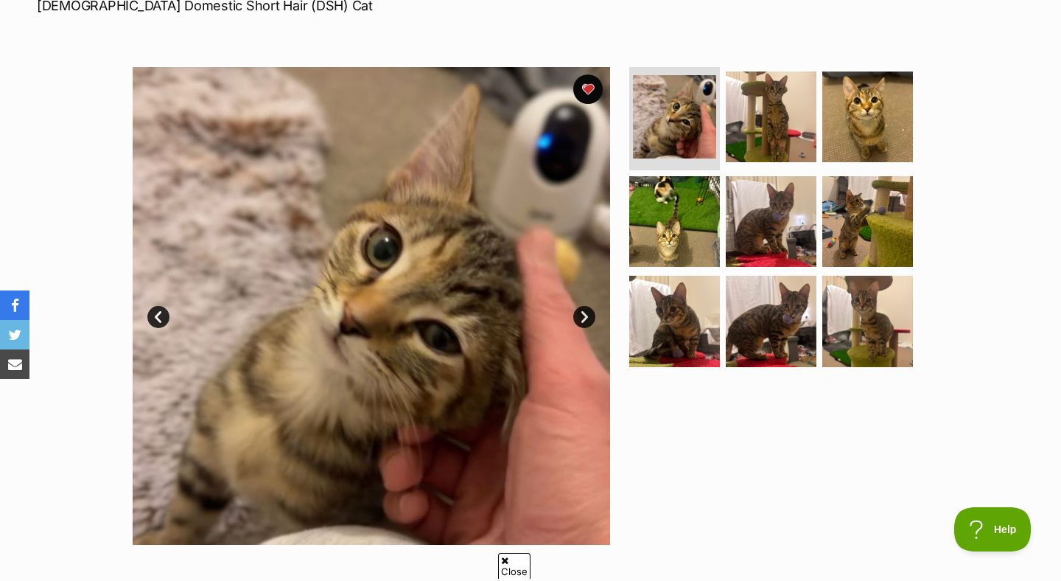
scroll to position [282, 0]
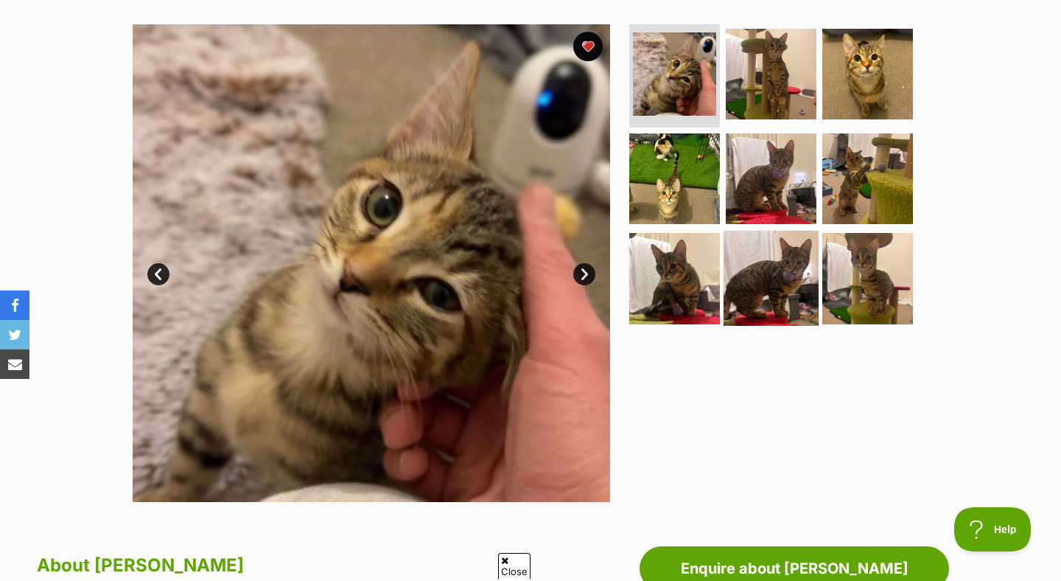
click at [769, 265] on img at bounding box center [771, 278] width 95 height 95
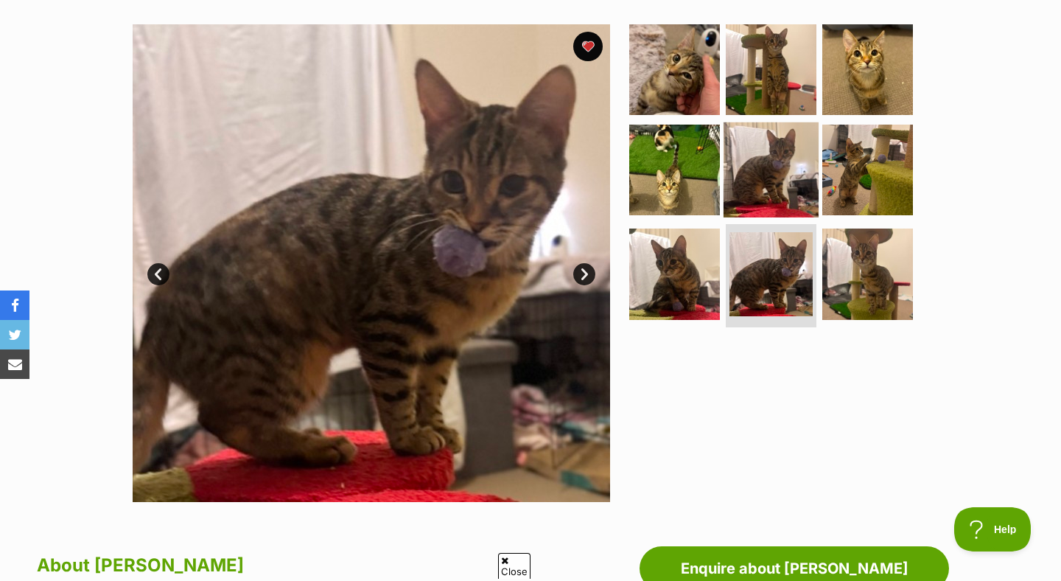
click at [742, 165] on img at bounding box center [771, 169] width 95 height 95
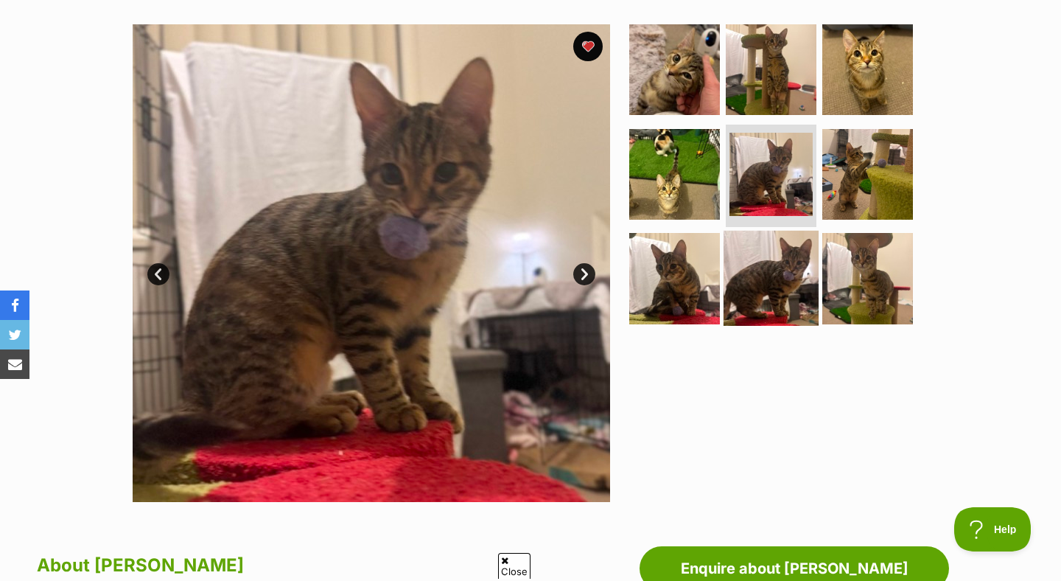
click at [735, 304] on img at bounding box center [771, 278] width 95 height 95
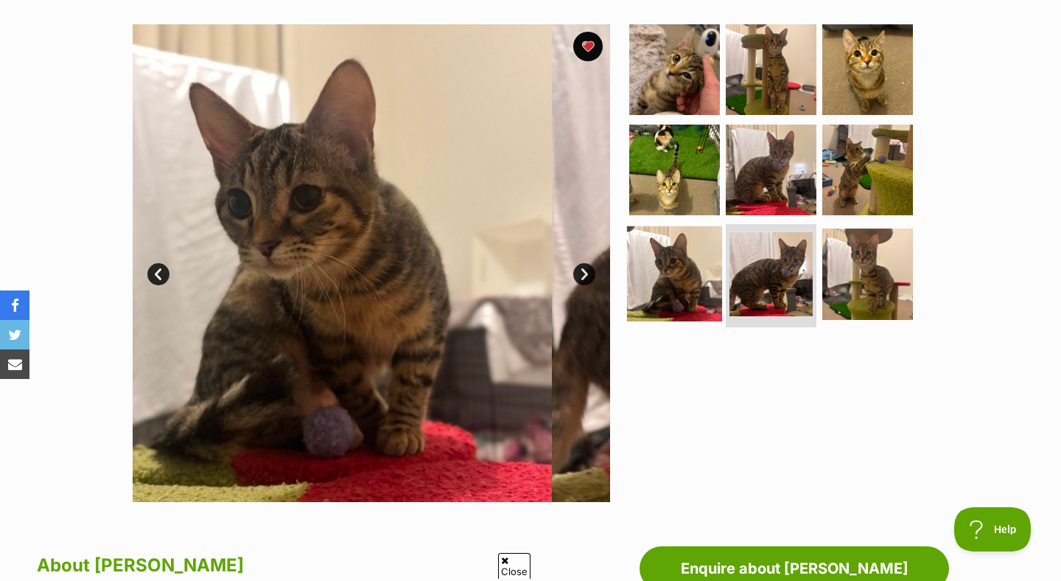
click at [691, 295] on img at bounding box center [674, 273] width 95 height 95
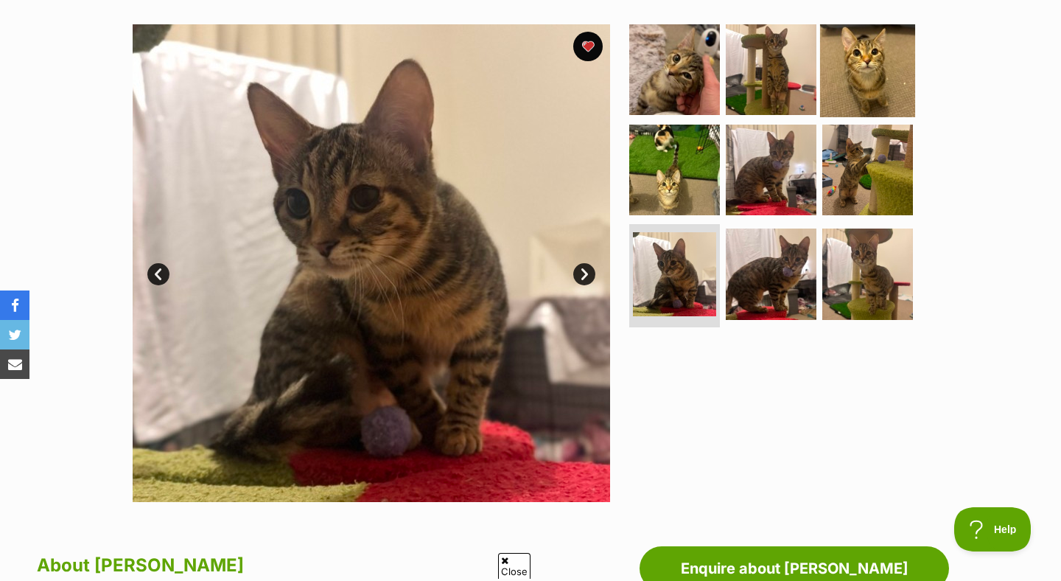
click at [870, 99] on img at bounding box center [867, 69] width 95 height 95
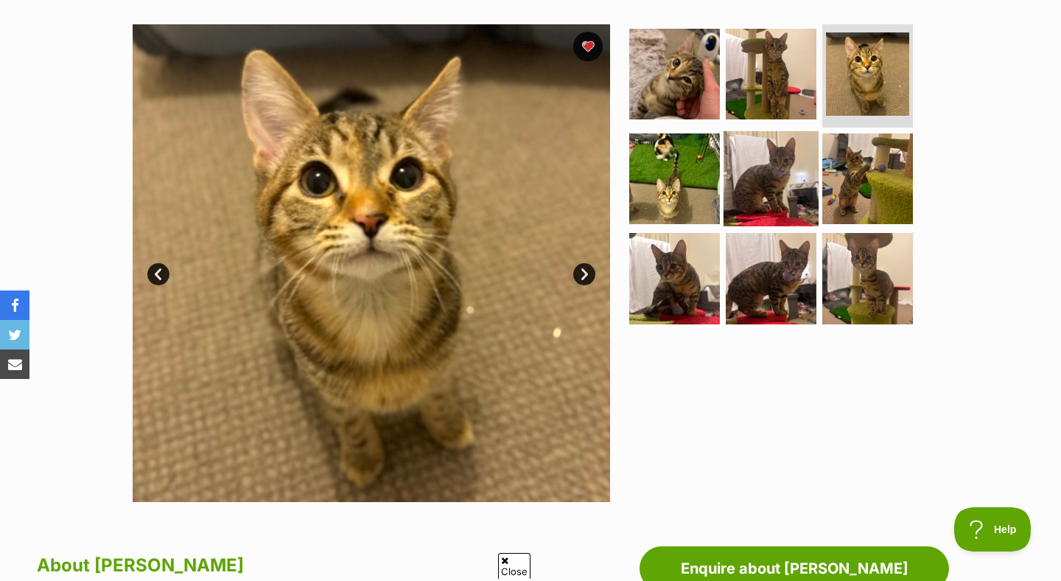
click at [805, 174] on img at bounding box center [771, 177] width 95 height 95
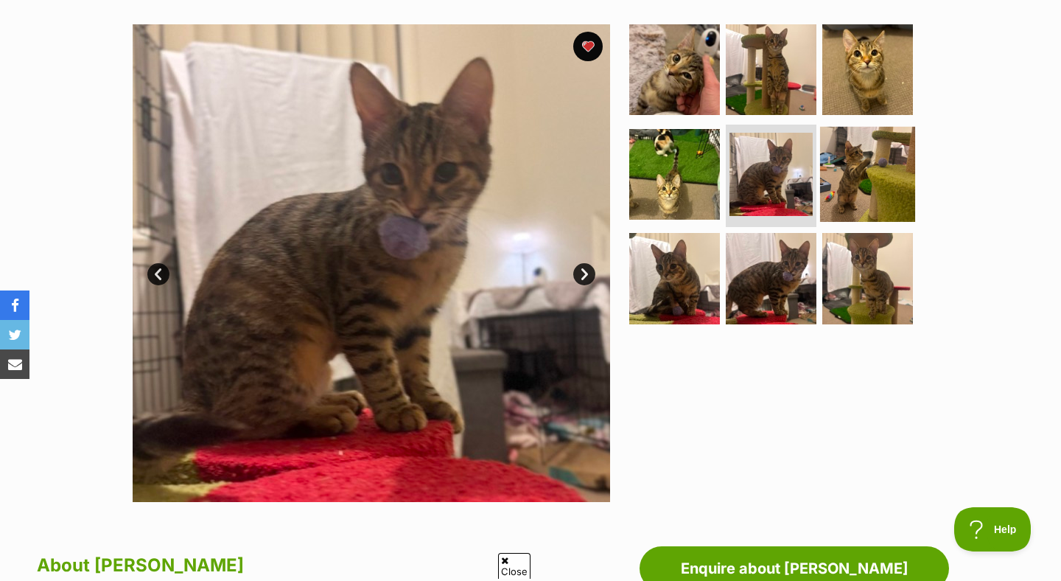
click at [841, 178] on img at bounding box center [867, 173] width 95 height 95
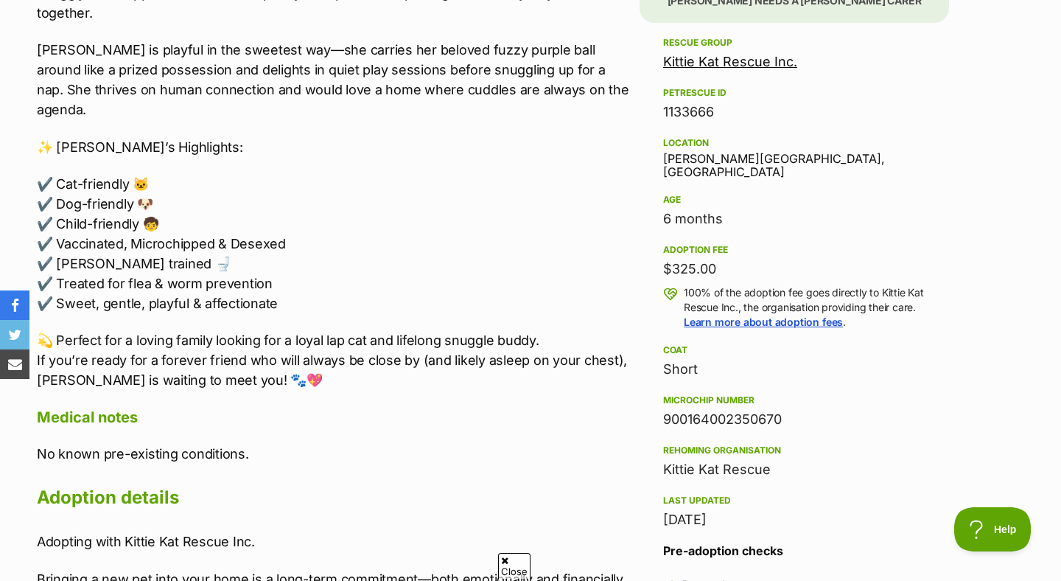
scroll to position [922, 0]
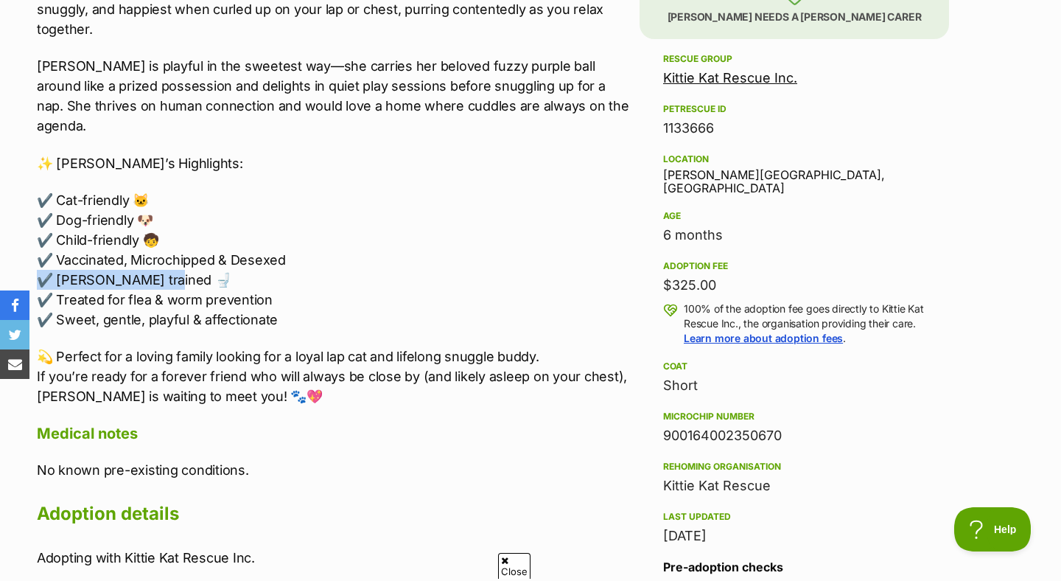
drag, startPoint x: 43, startPoint y: 241, endPoint x: 175, endPoint y: 239, distance: 131.9
click at [175, 239] on p "✔️ Cat-friendly 🐱 ✔️ Dog-friendly 🐶 ✔️ Child-friendly 🧒 ✔️ Vaccinated, Microchi…" at bounding box center [334, 259] width 595 height 139
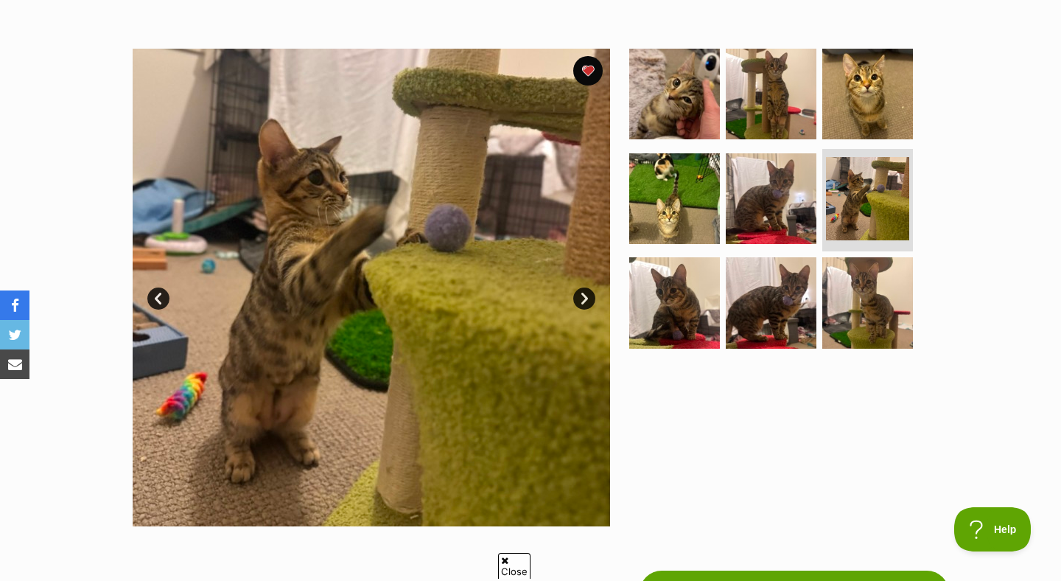
scroll to position [247, 0]
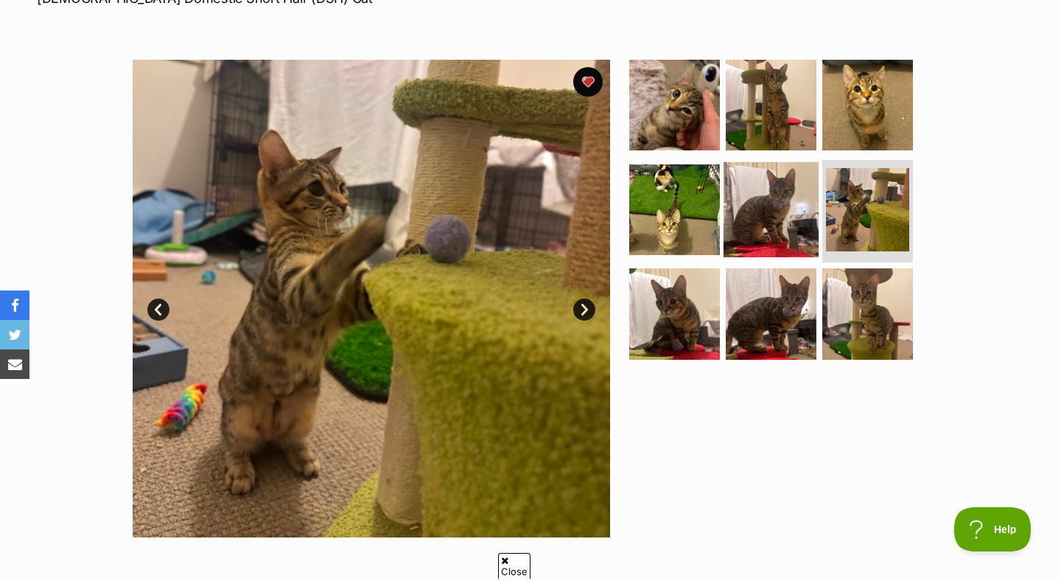
click at [763, 198] on img at bounding box center [771, 208] width 95 height 95
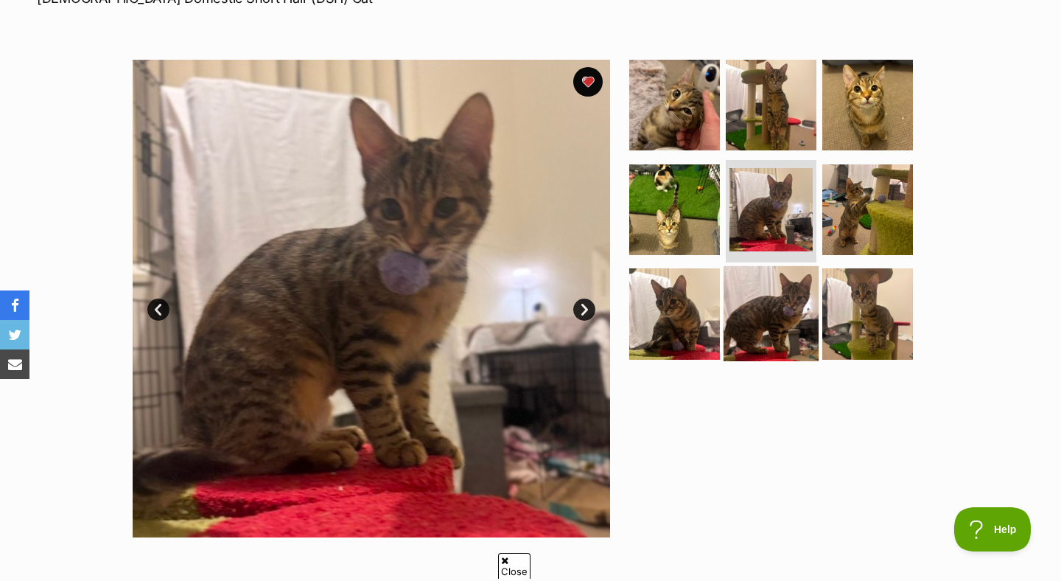
click at [761, 310] on img at bounding box center [771, 313] width 95 height 95
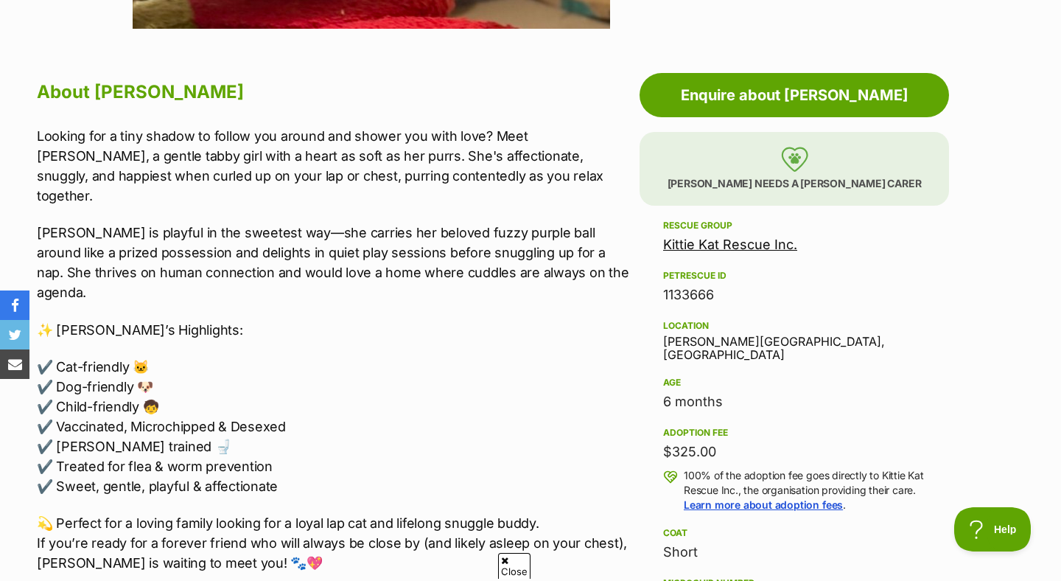
scroll to position [785, 0]
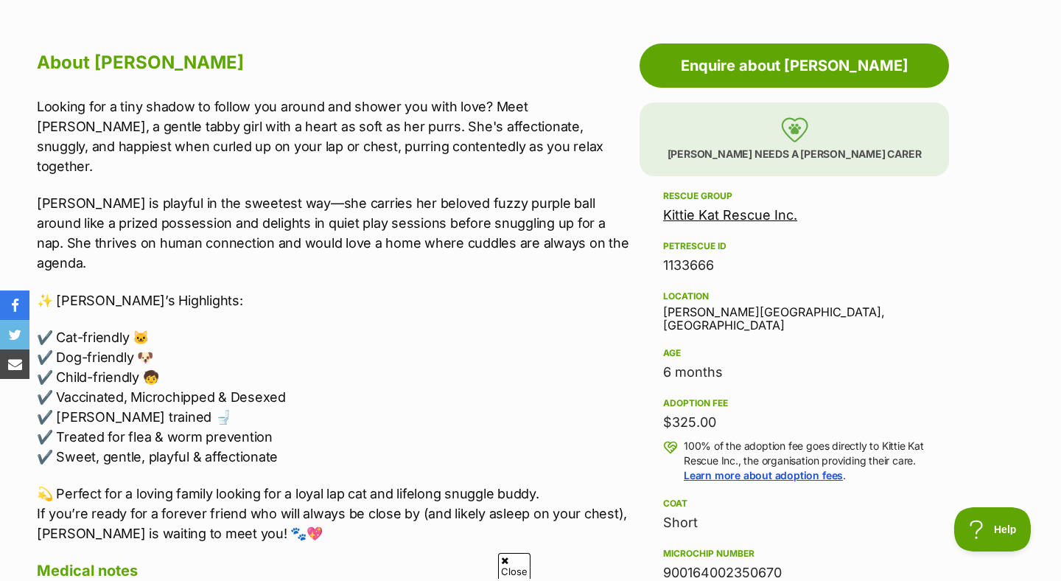
drag, startPoint x: 651, startPoint y: 414, endPoint x: 718, endPoint y: 407, distance: 66.7
click at [718, 407] on aside "Rescue group Kittie Kat Rescue Inc. PetRescue ID 1133666 Location Gregory Hills…" at bounding box center [795, 508] width 310 height 643
click at [698, 373] on div "Rescue group Kittie Kat Rescue Inc. PetRescue ID 1133666 Location Gregory Hills…" at bounding box center [794, 435] width 262 height 496
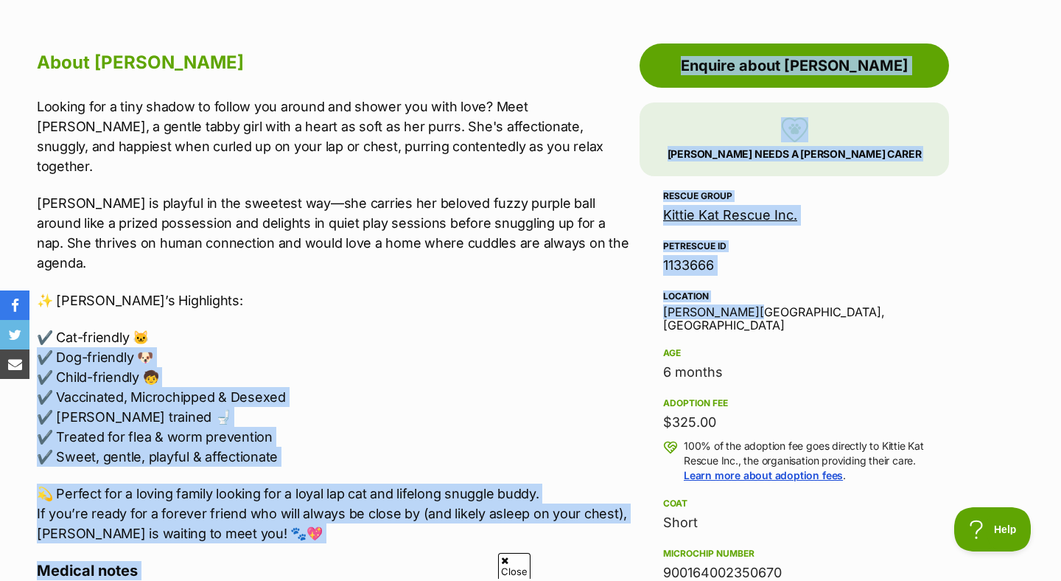
drag, startPoint x: 735, startPoint y: 310, endPoint x: 623, endPoint y: 316, distance: 112.2
click at [623, 327] on p "✔️ Cat-friendly 🐱 ✔️ Dog-friendly 🐶 ✔️ Child-friendly 🧒 ✔️ Vaccinated, Microchi…" at bounding box center [334, 396] width 595 height 139
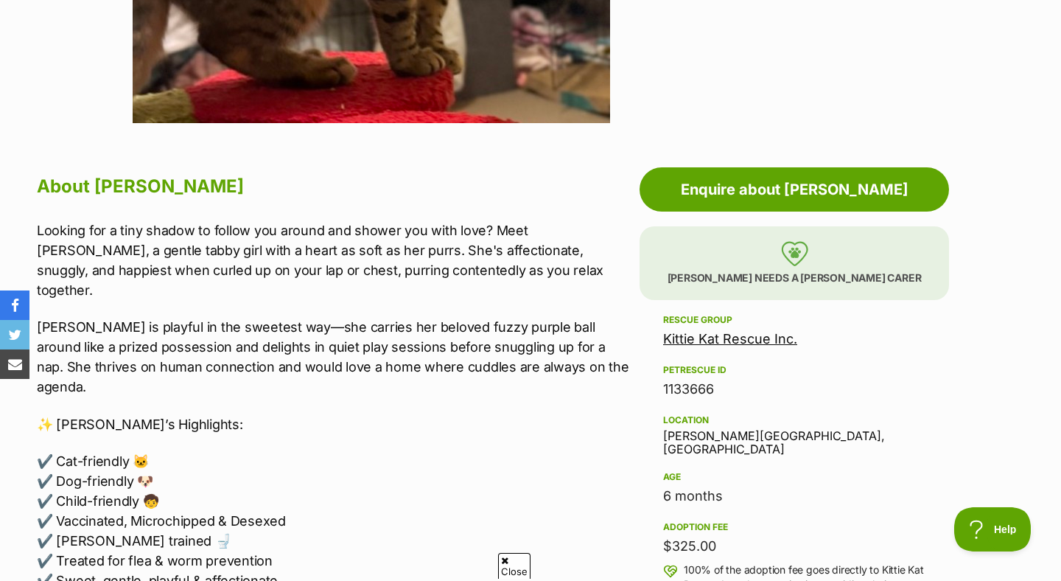
scroll to position [663, 0]
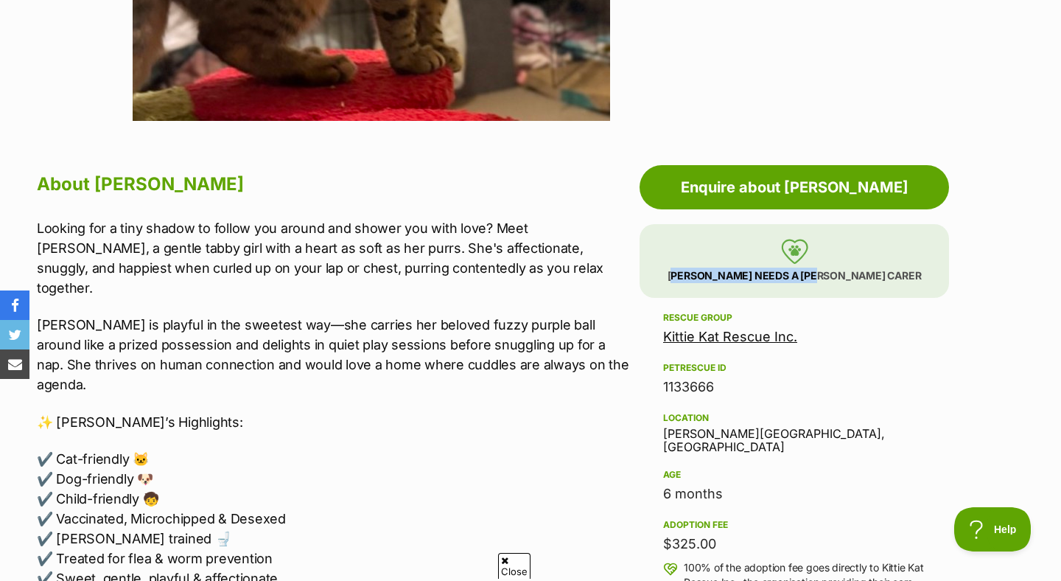
drag, startPoint x: 723, startPoint y: 273, endPoint x: 919, endPoint y: 273, distance: 196.0
click at [919, 273] on p "[PERSON_NAME] needs a [PERSON_NAME] carer" at bounding box center [795, 261] width 310 height 74
click at [923, 419] on div "Location" at bounding box center [794, 418] width 262 height 12
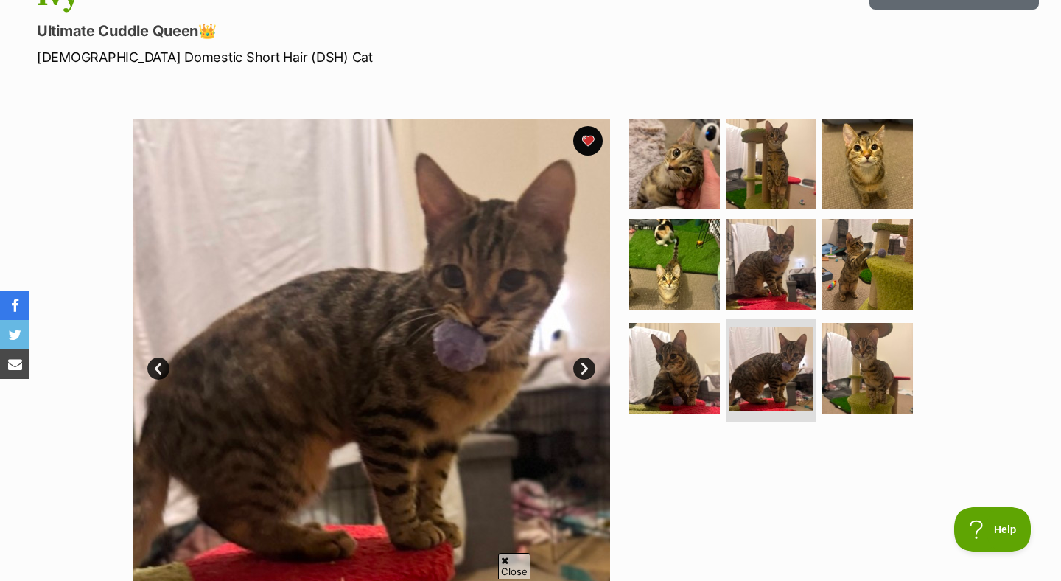
scroll to position [0, 0]
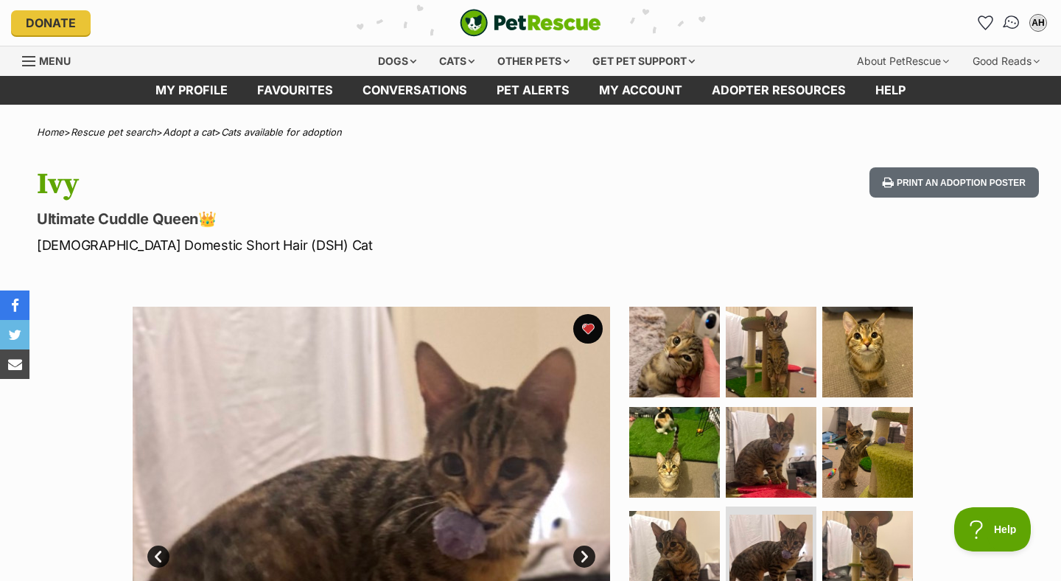
click at [1011, 13] on link "Conversations" at bounding box center [1011, 23] width 30 height 30
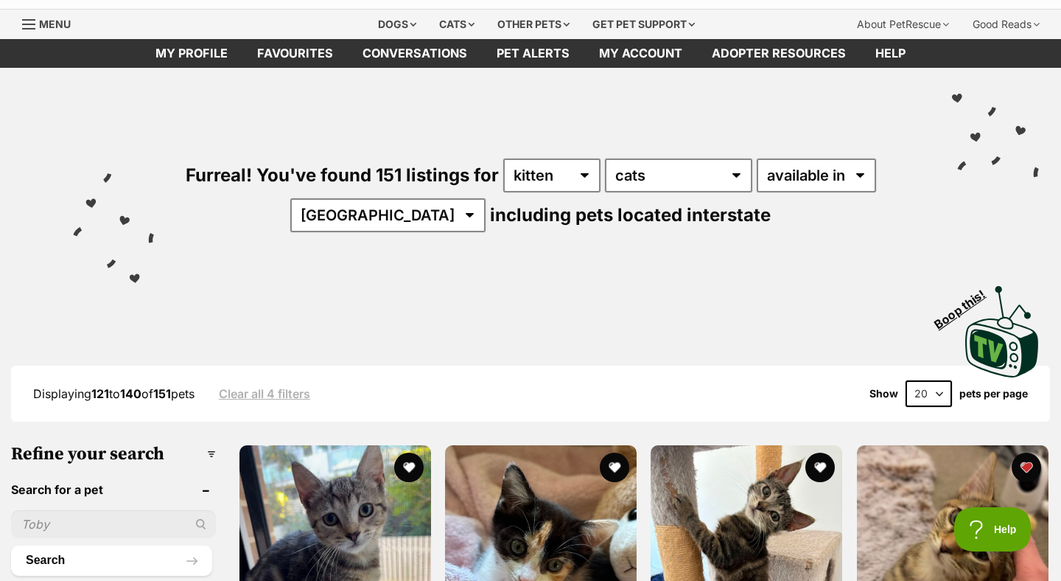
scroll to position [78, 0]
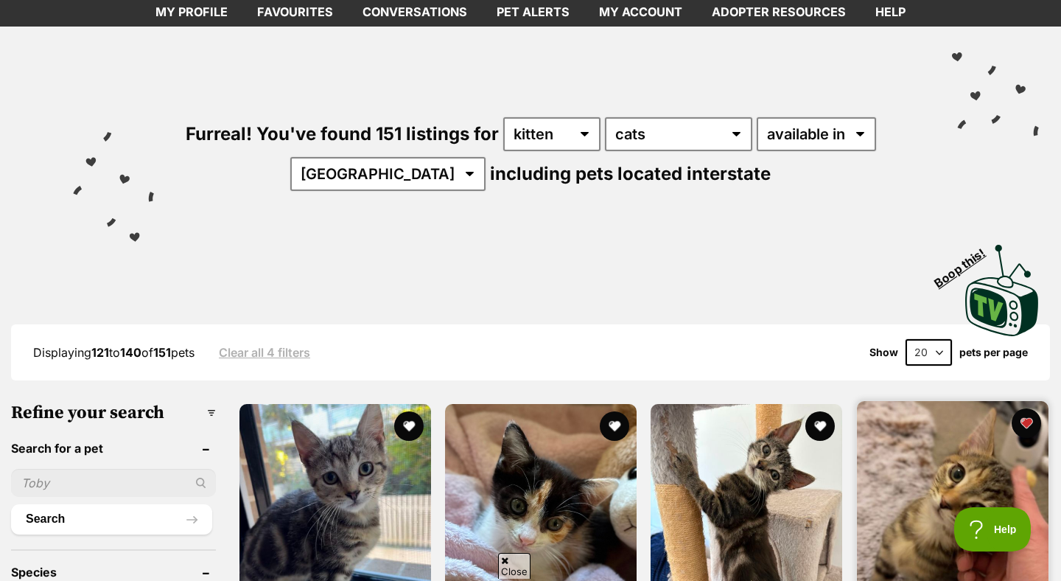
click at [898, 486] on img at bounding box center [953, 497] width 192 height 192
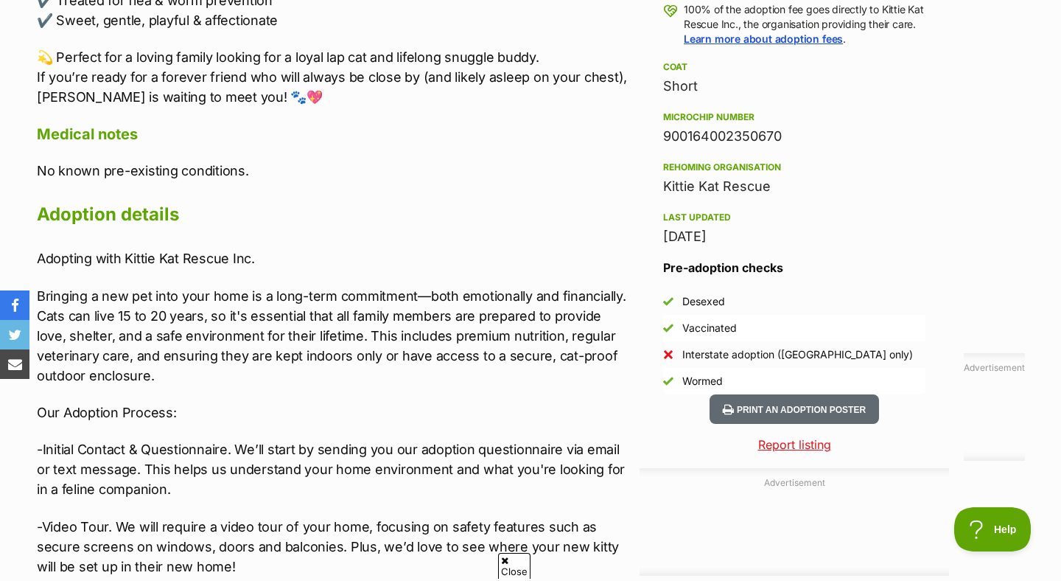
scroll to position [1279, 0]
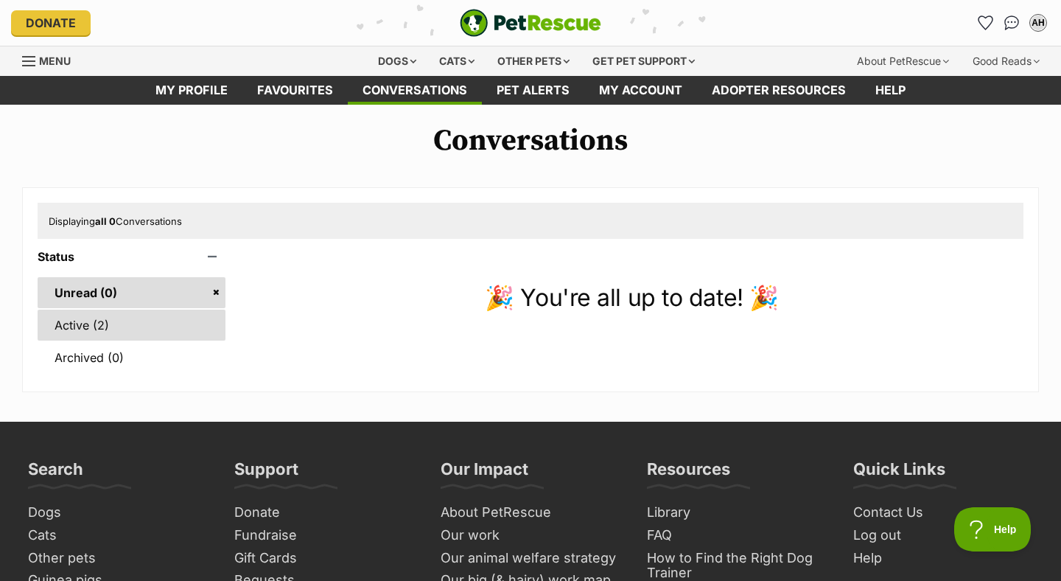
click at [108, 329] on link "Active (2)" at bounding box center [132, 325] width 188 height 31
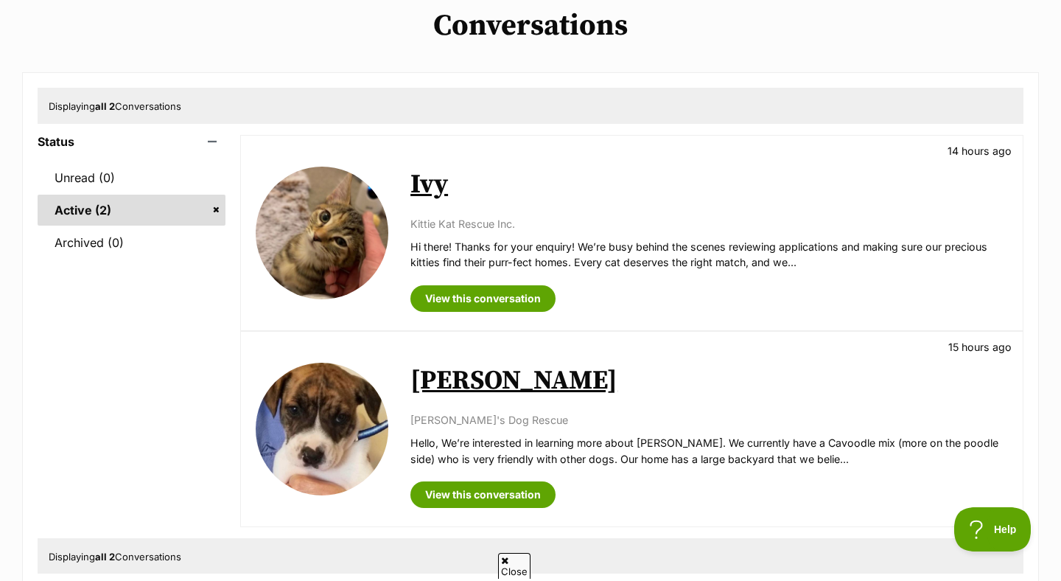
scroll to position [126, 0]
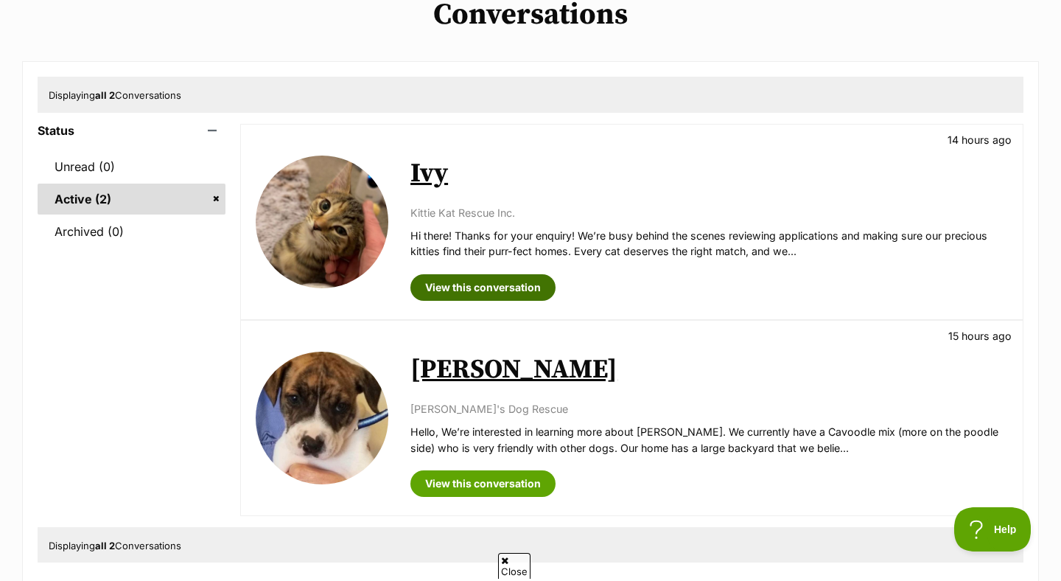
click at [466, 293] on link "View this conversation" at bounding box center [482, 287] width 145 height 27
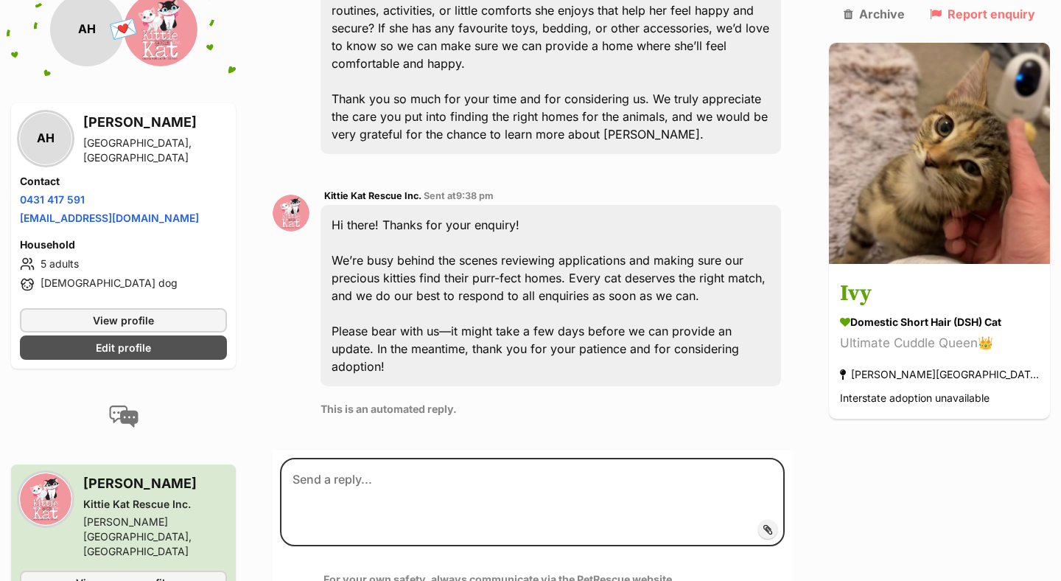
scroll to position [607, 0]
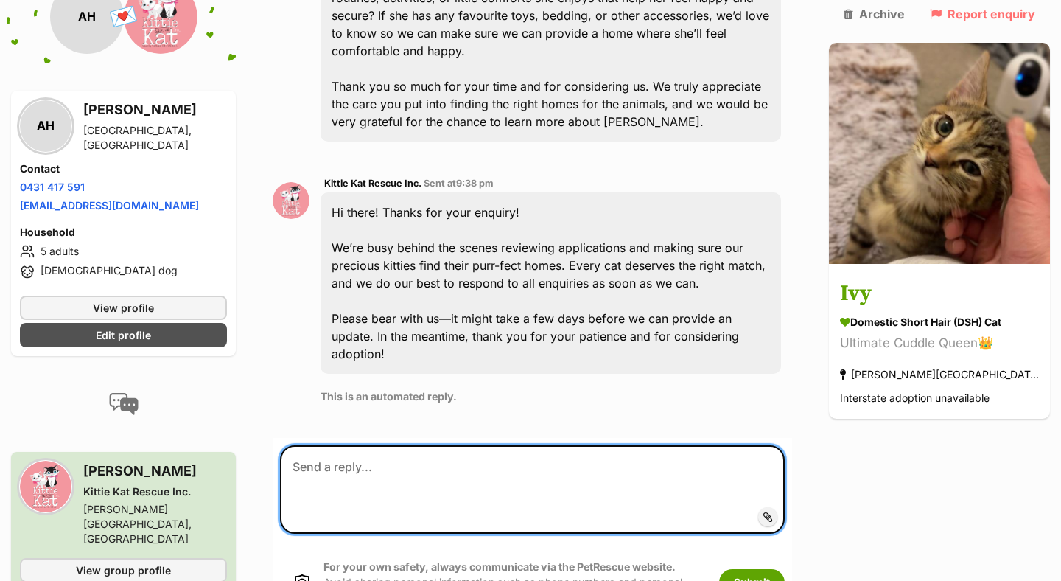
click at [448, 445] on textarea at bounding box center [532, 489] width 505 height 88
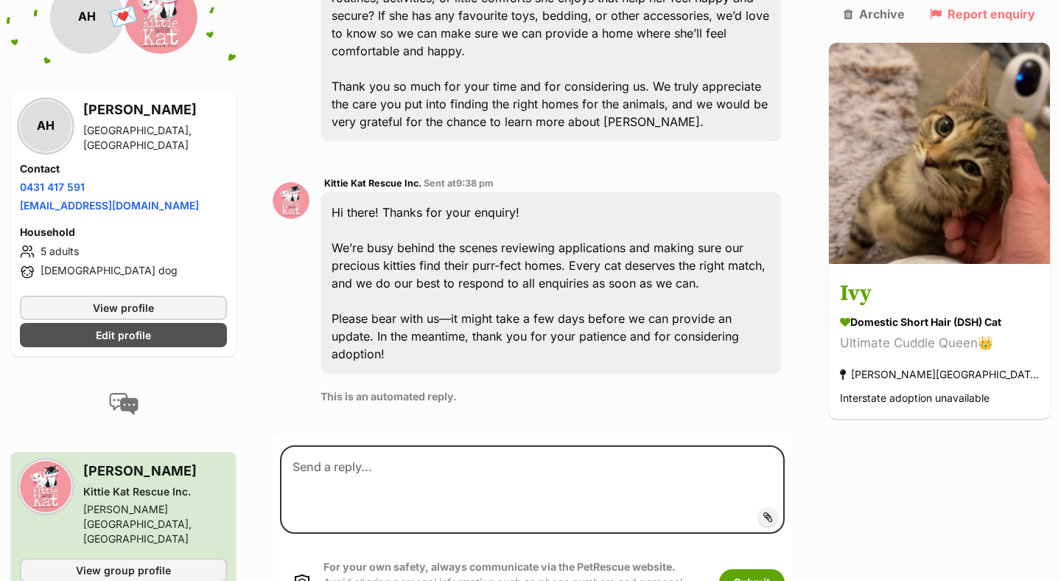
drag, startPoint x: 83, startPoint y: 444, endPoint x: 197, endPoint y: 450, distance: 114.4
click at [197, 461] on div "[PERSON_NAME] [PERSON_NAME] Kat Rescue Inc. [PERSON_NAME][GEOGRAPHIC_DATA], [GE…" at bounding box center [123, 503] width 207 height 85
copy div "Kittie Kat Rescue Inc."
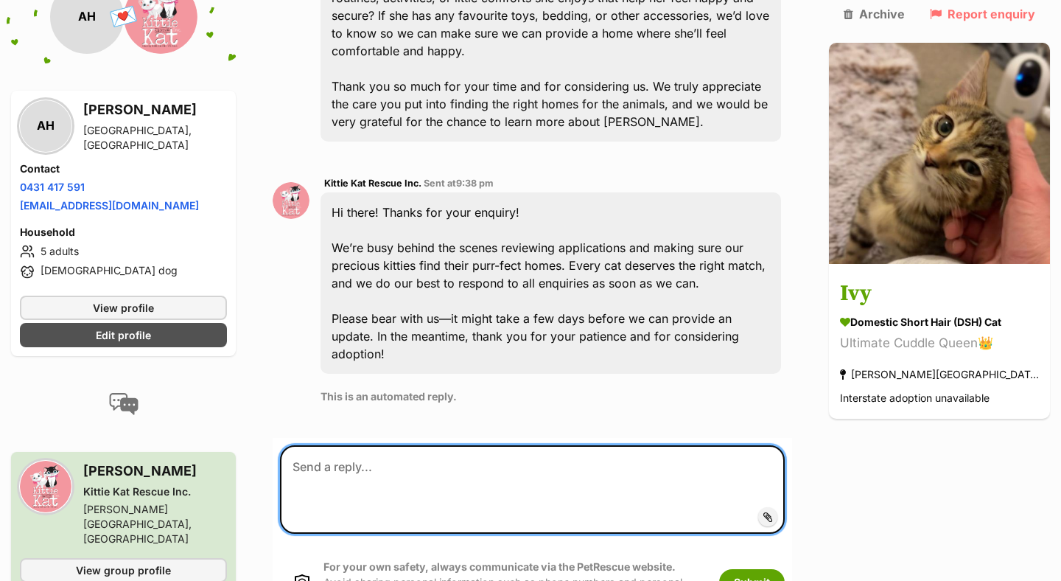
click at [423, 445] on textarea at bounding box center [532, 489] width 505 height 88
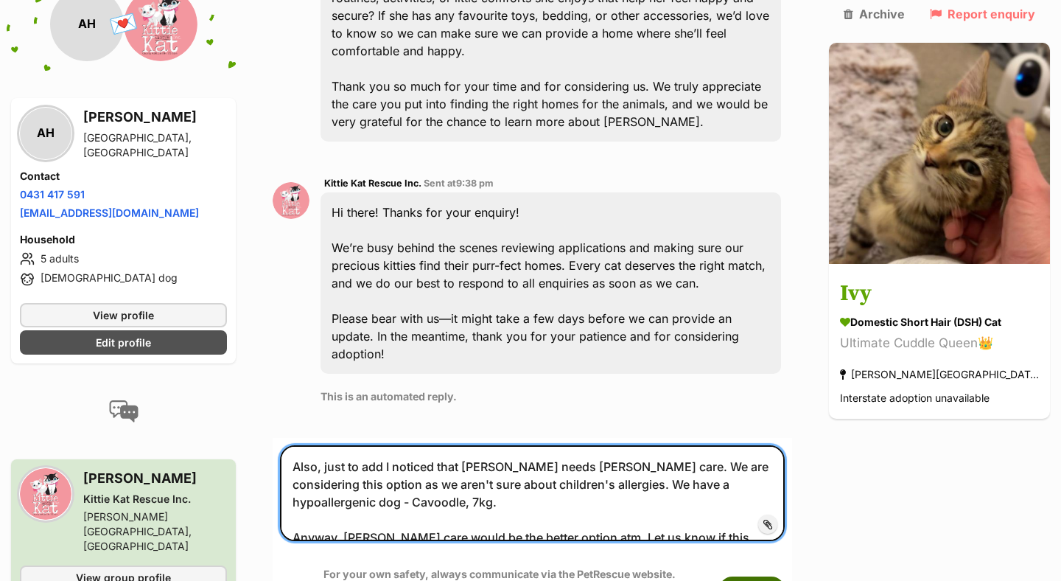
type textarea "Also, just to add I noticed that [PERSON_NAME] needs [PERSON_NAME] care. We are…"
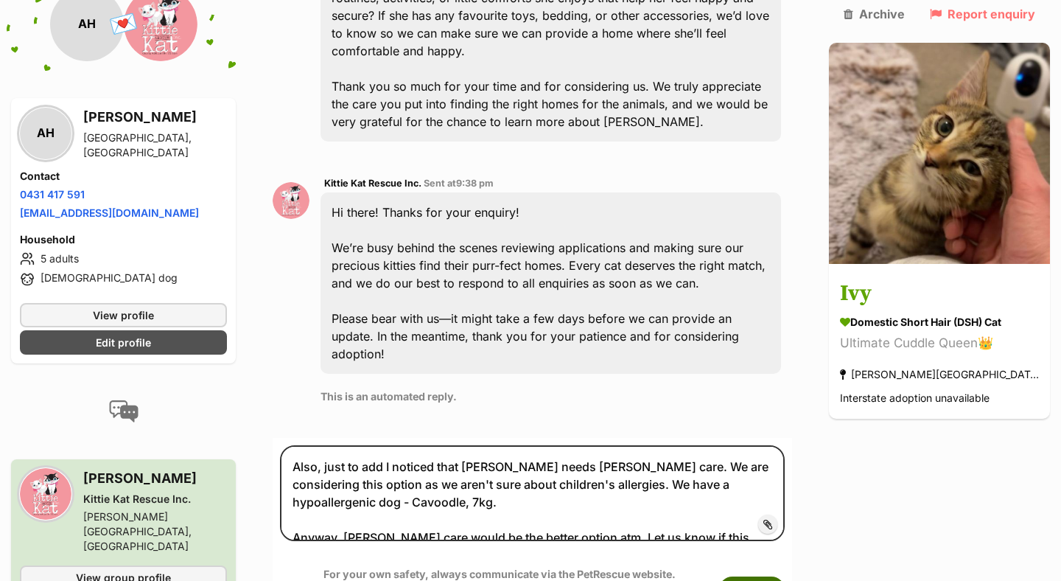
click at [768, 576] on button "Submit" at bounding box center [752, 589] width 66 height 27
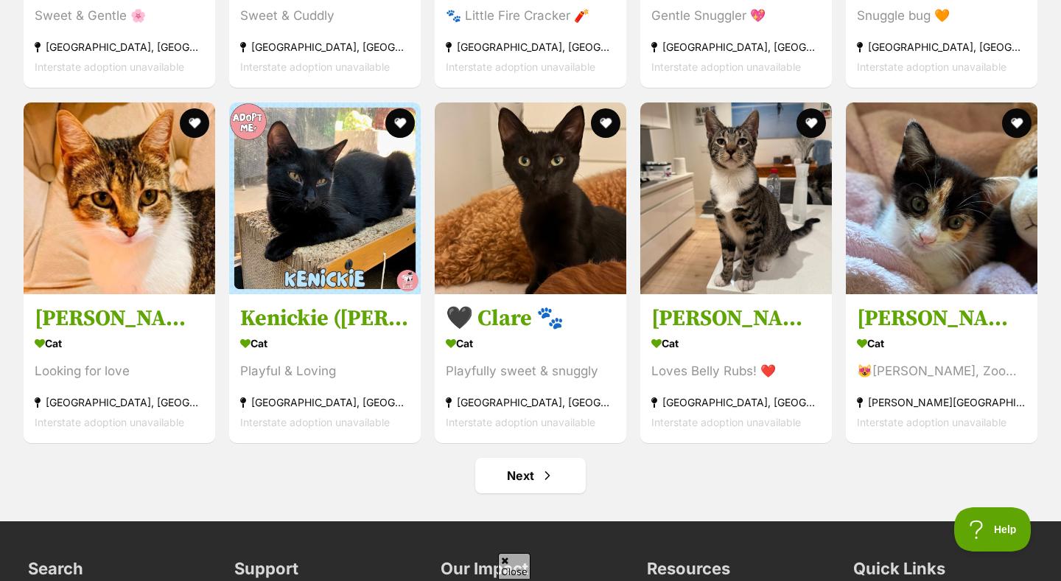
scroll to position [5507, 0]
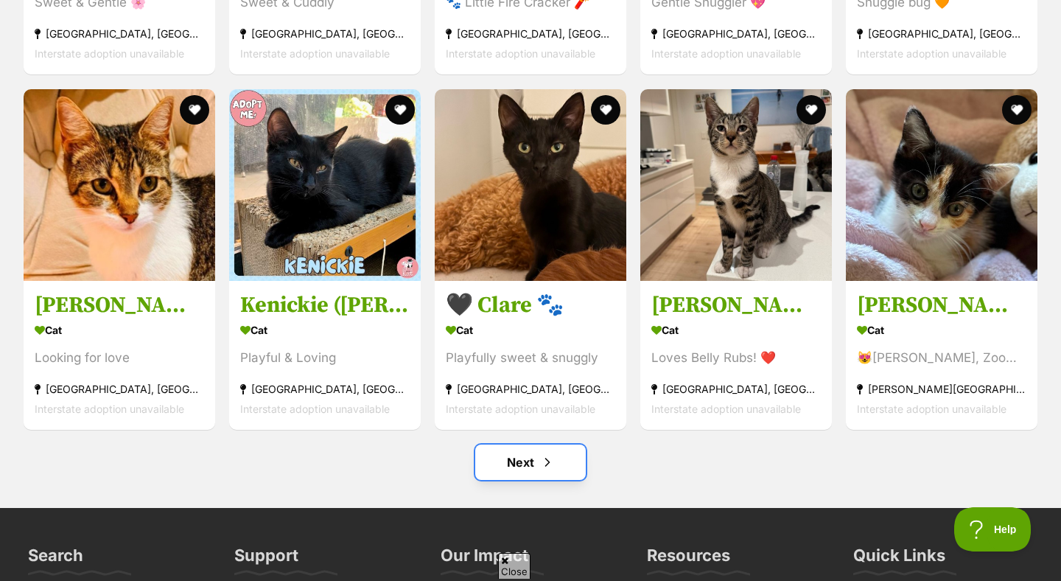
click at [578, 474] on link "Next" at bounding box center [530, 461] width 111 height 35
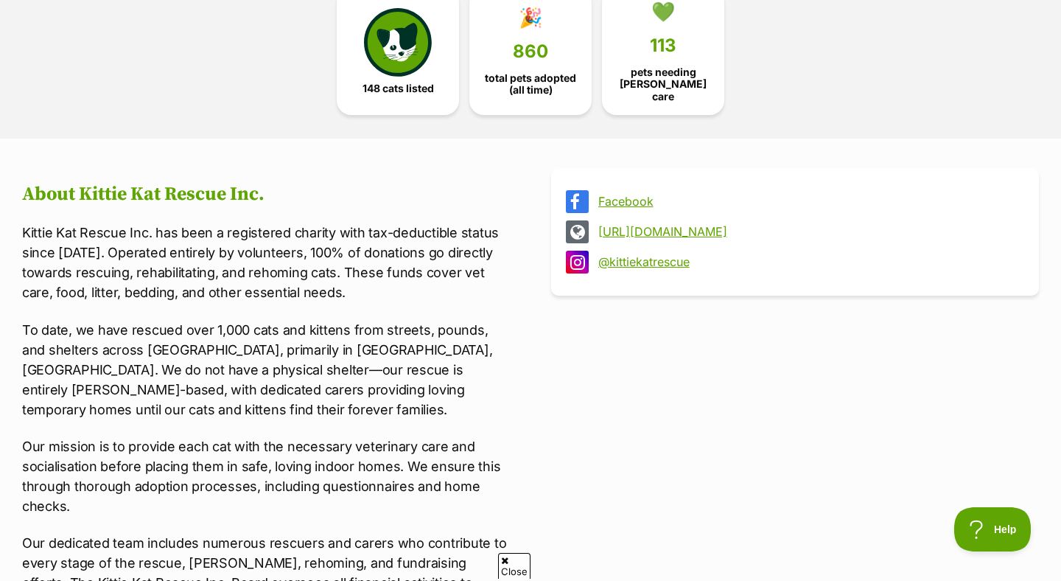
scroll to position [444, 0]
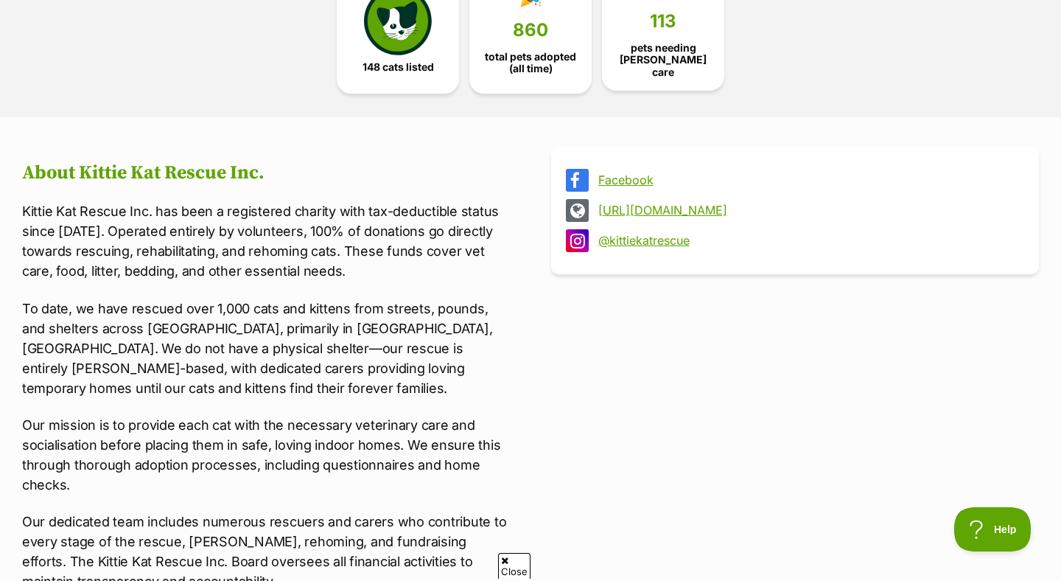
click at [621, 64] on span "pets needing foster care" at bounding box center [663, 59] width 97 height 35
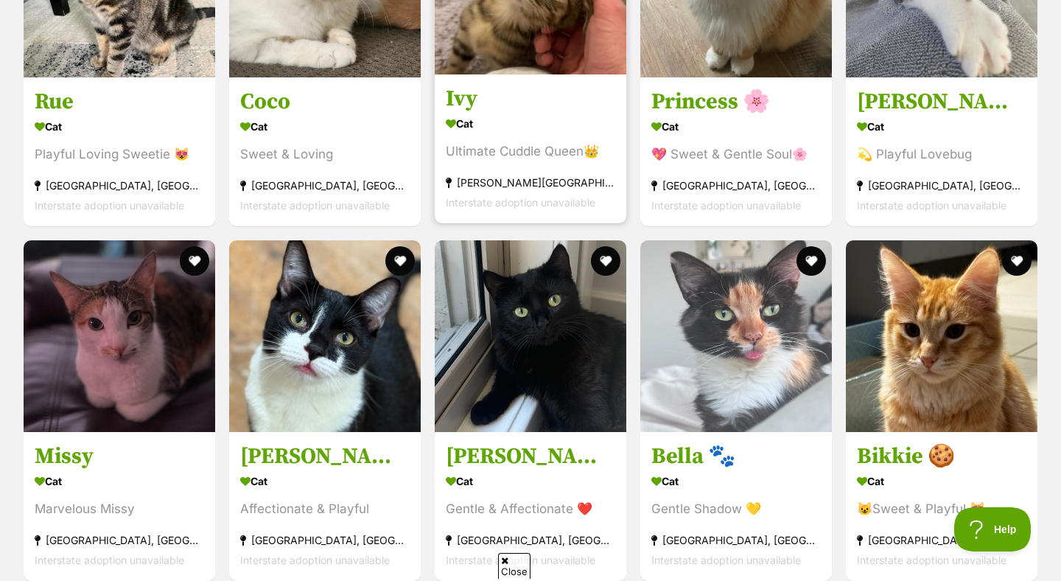
scroll to position [2508, 0]
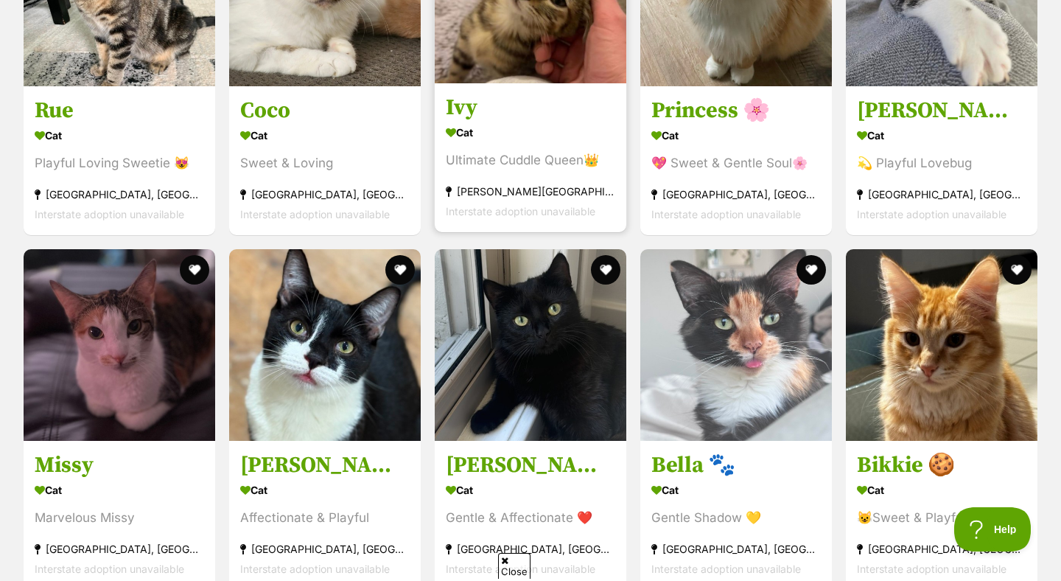
click at [551, 112] on h3 "Ivy" at bounding box center [531, 108] width 170 height 28
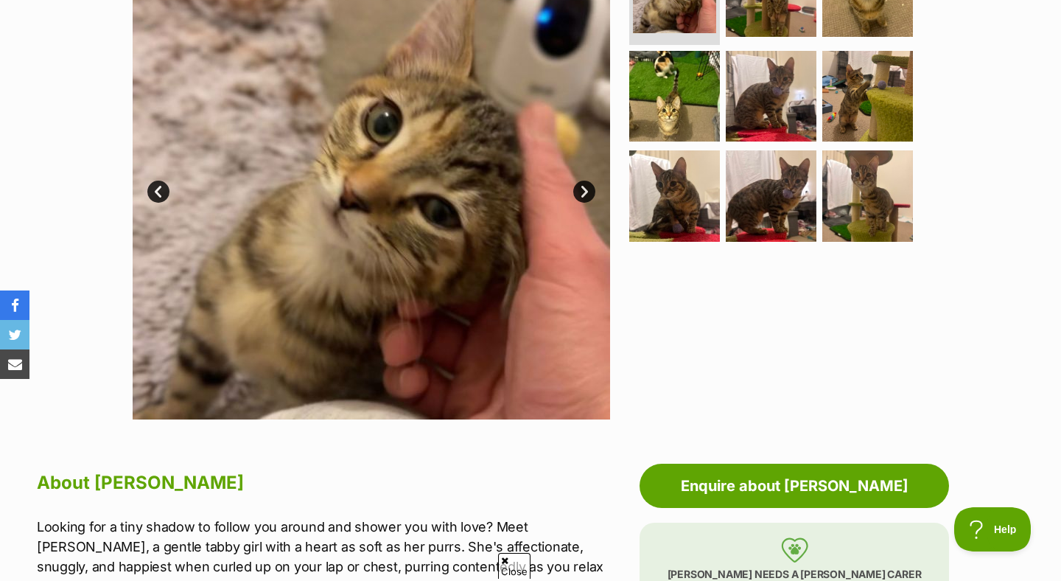
scroll to position [358, 0]
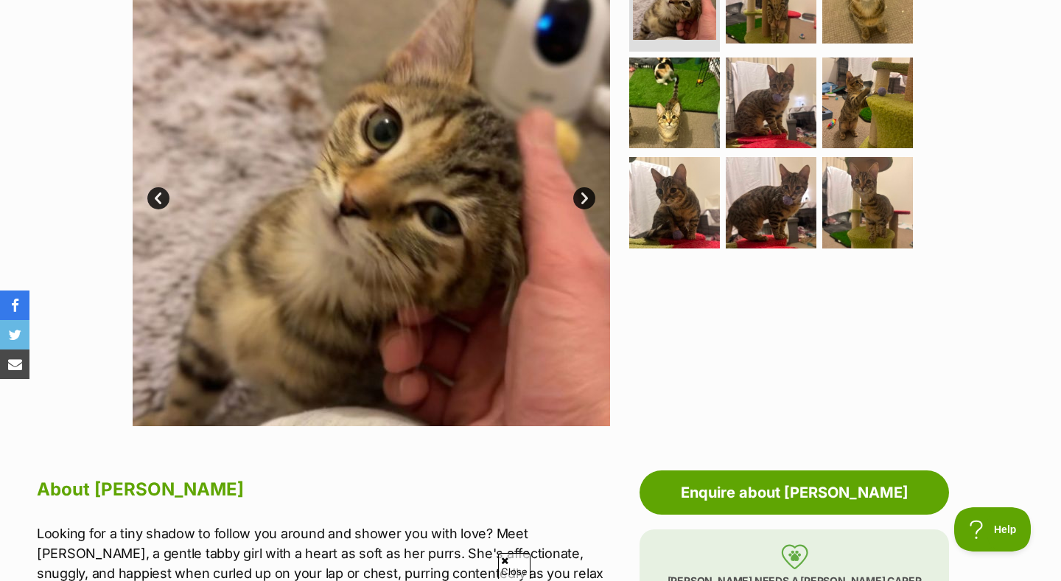
click at [590, 196] on link "Next" at bounding box center [584, 198] width 22 height 22
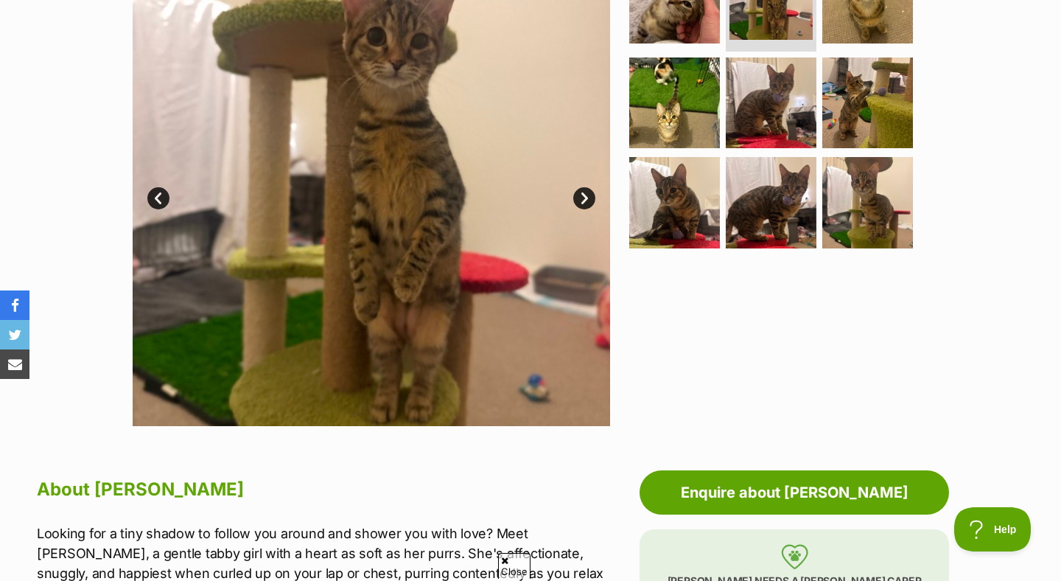
click at [590, 196] on link "Next" at bounding box center [584, 198] width 22 height 22
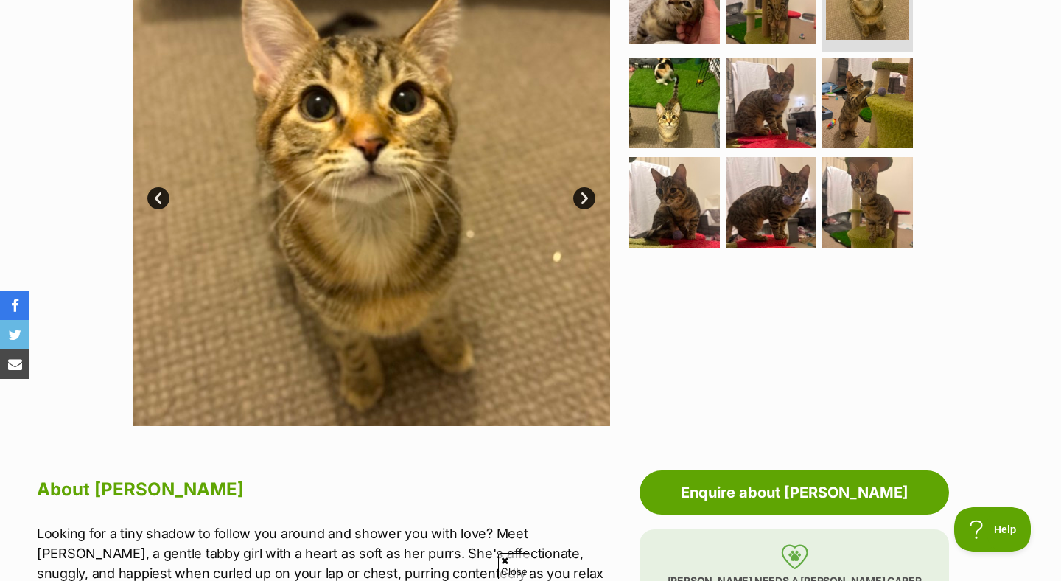
click at [590, 196] on link "Next" at bounding box center [584, 198] width 22 height 22
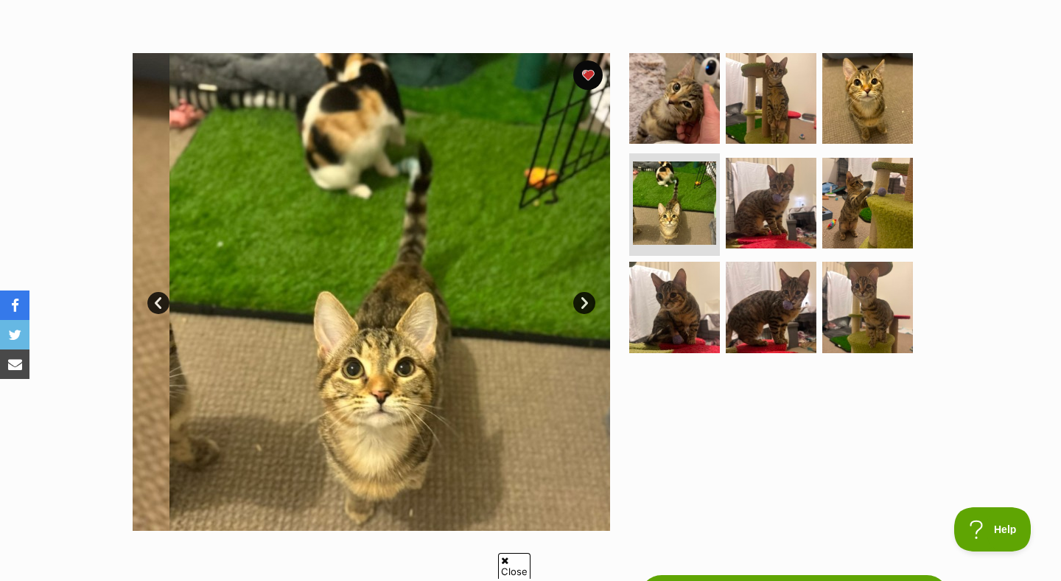
scroll to position [233, 0]
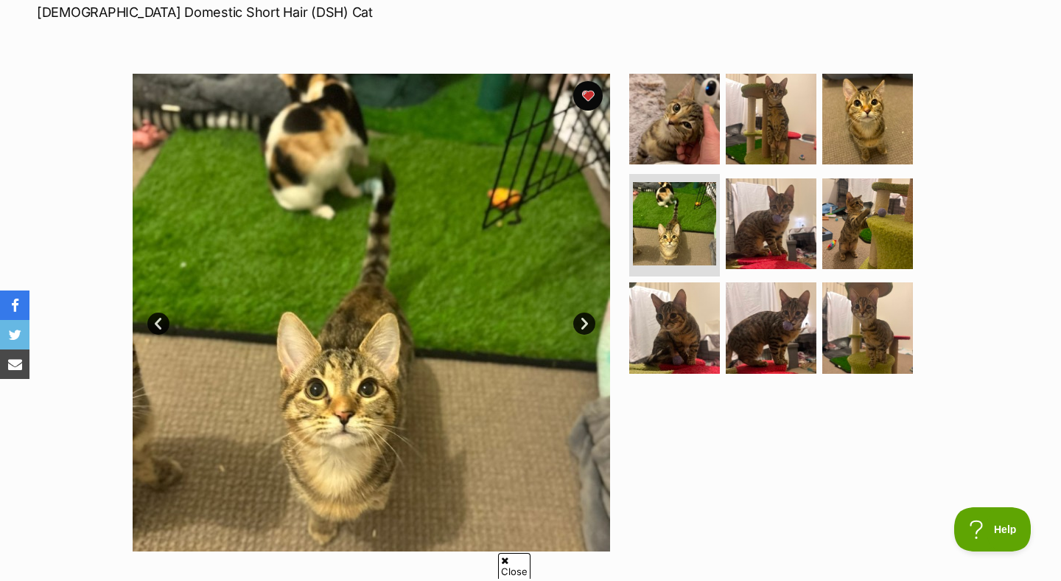
click at [586, 315] on link "Next" at bounding box center [584, 323] width 22 height 22
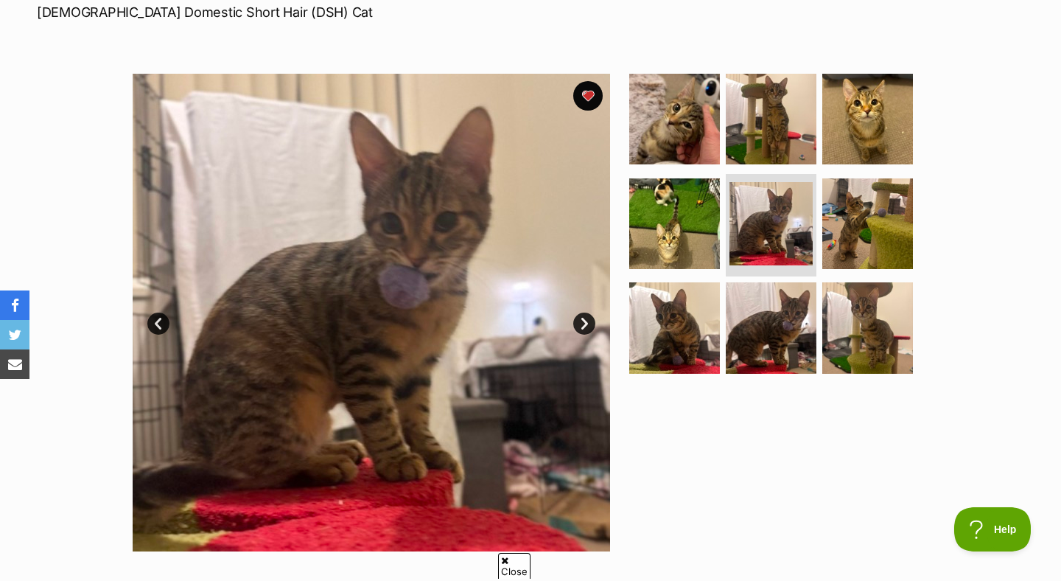
click at [586, 315] on link "Next" at bounding box center [584, 323] width 22 height 22
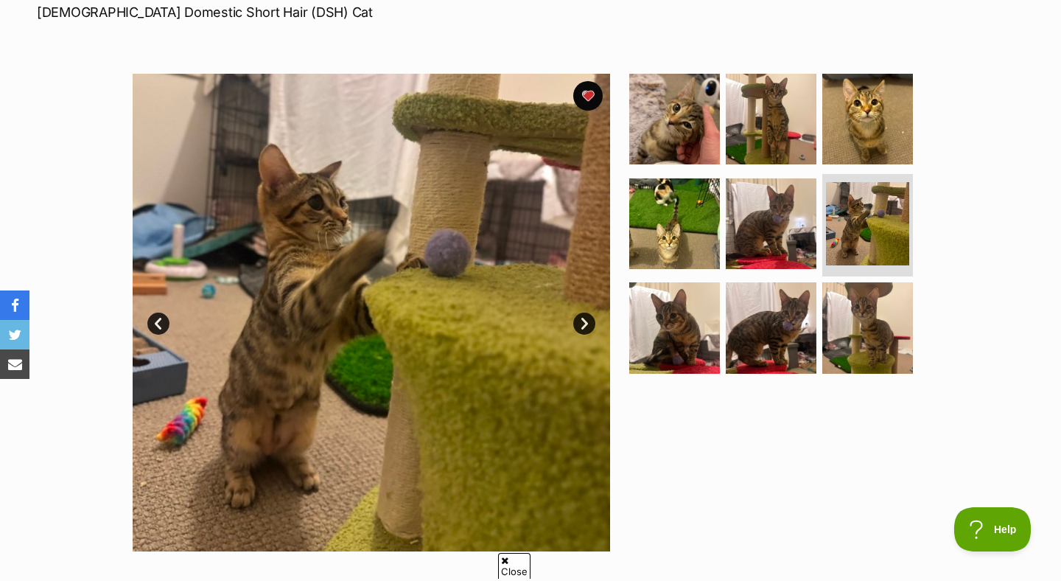
click at [586, 315] on link "Next" at bounding box center [584, 323] width 22 height 22
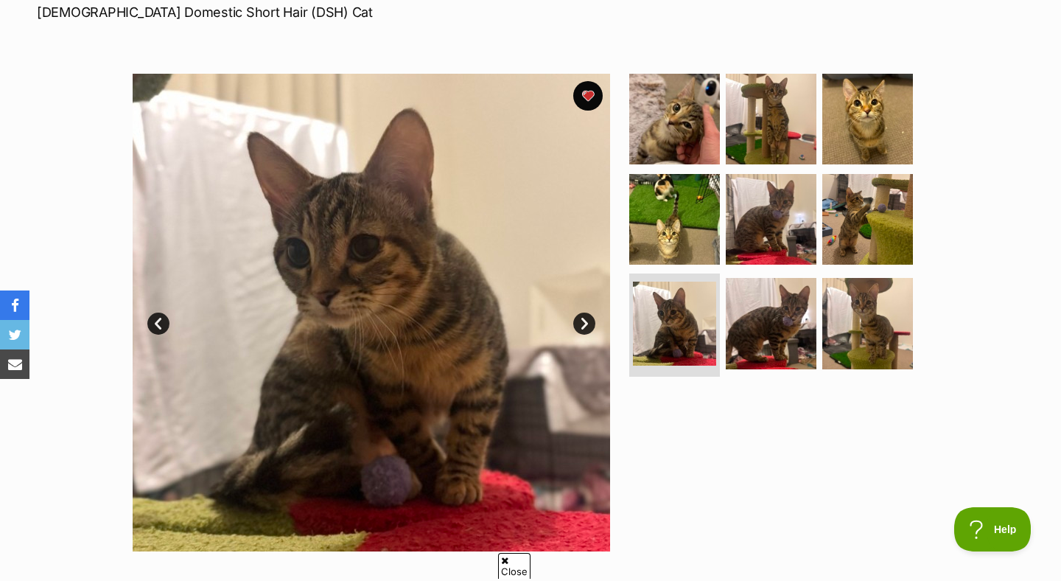
click at [586, 315] on link "Next" at bounding box center [584, 323] width 22 height 22
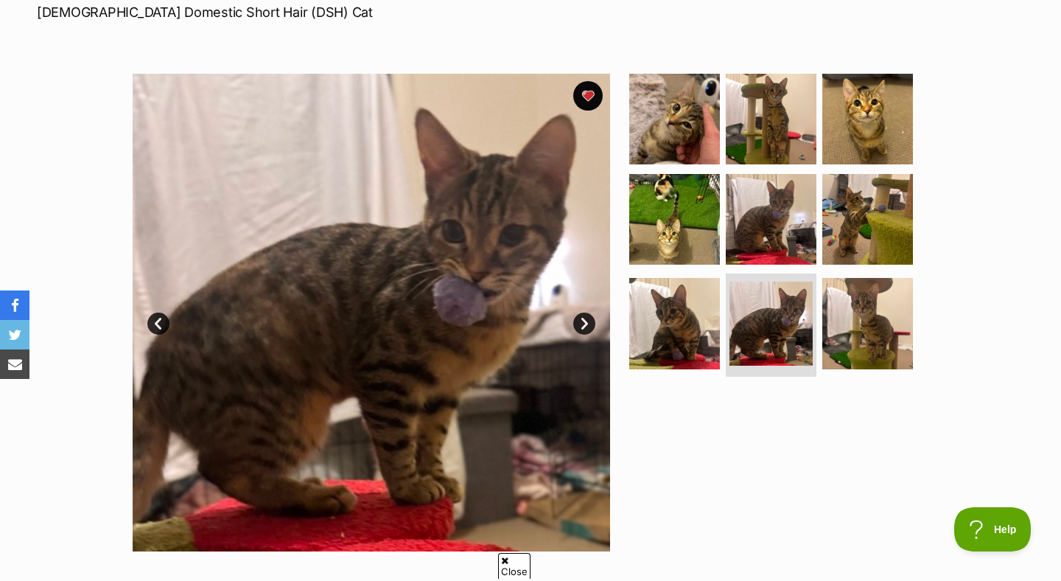
click at [586, 315] on link "Next" at bounding box center [584, 323] width 22 height 22
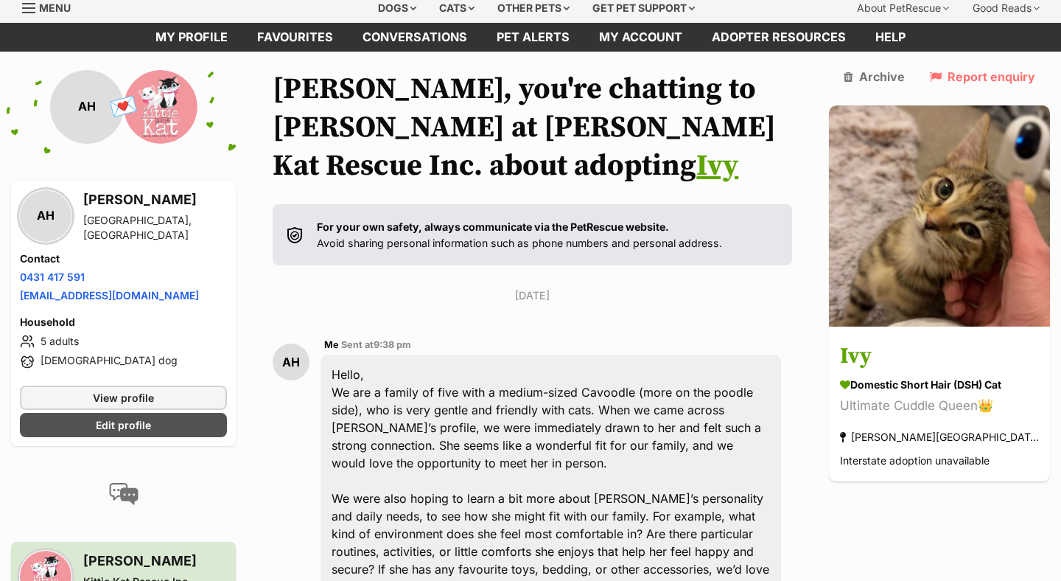
scroll to position [52, 0]
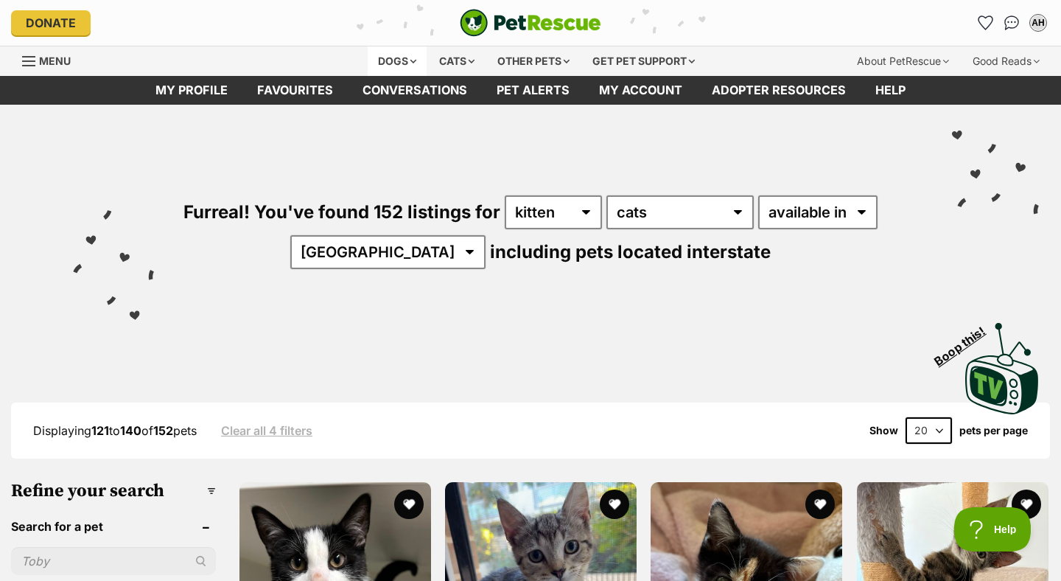
click at [385, 66] on div "Dogs" at bounding box center [397, 60] width 59 height 29
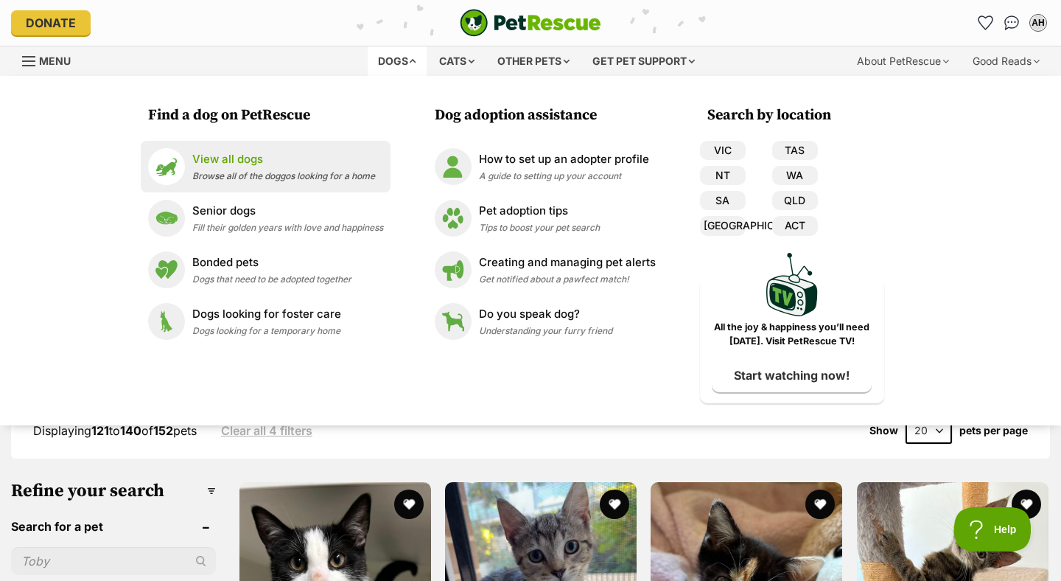
click at [276, 147] on li "View all dogs Browse all of the doggos looking for a home" at bounding box center [266, 167] width 250 height 52
click at [282, 160] on p "View all dogs" at bounding box center [283, 159] width 183 height 17
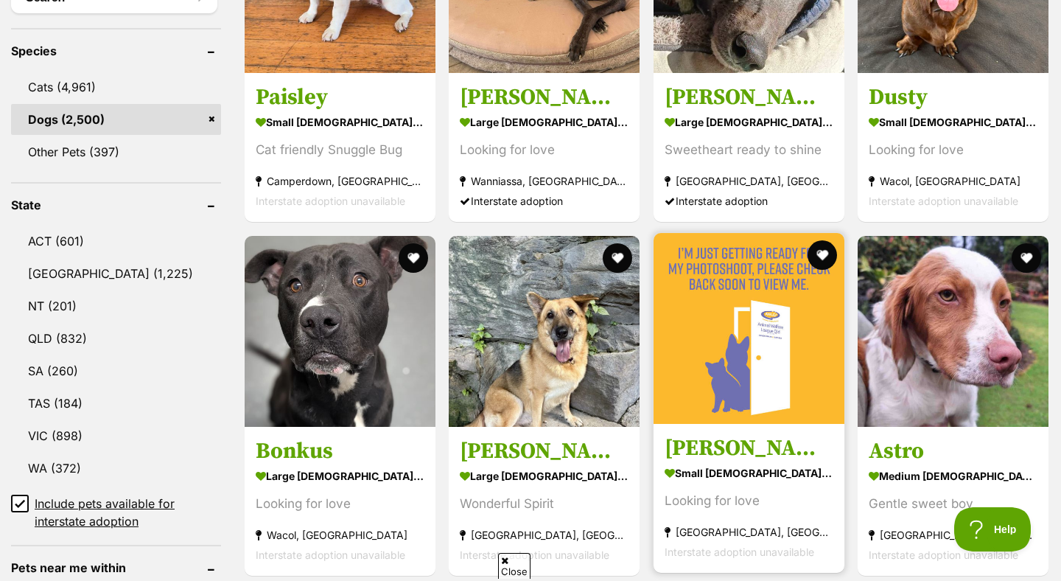
scroll to position [642, 0]
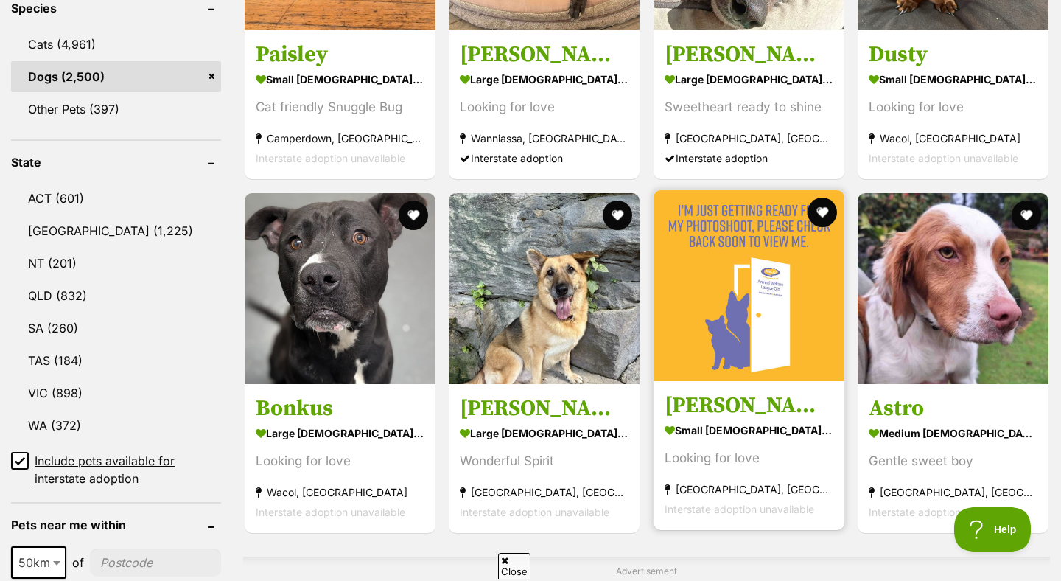
click at [773, 344] on img at bounding box center [749, 285] width 191 height 191
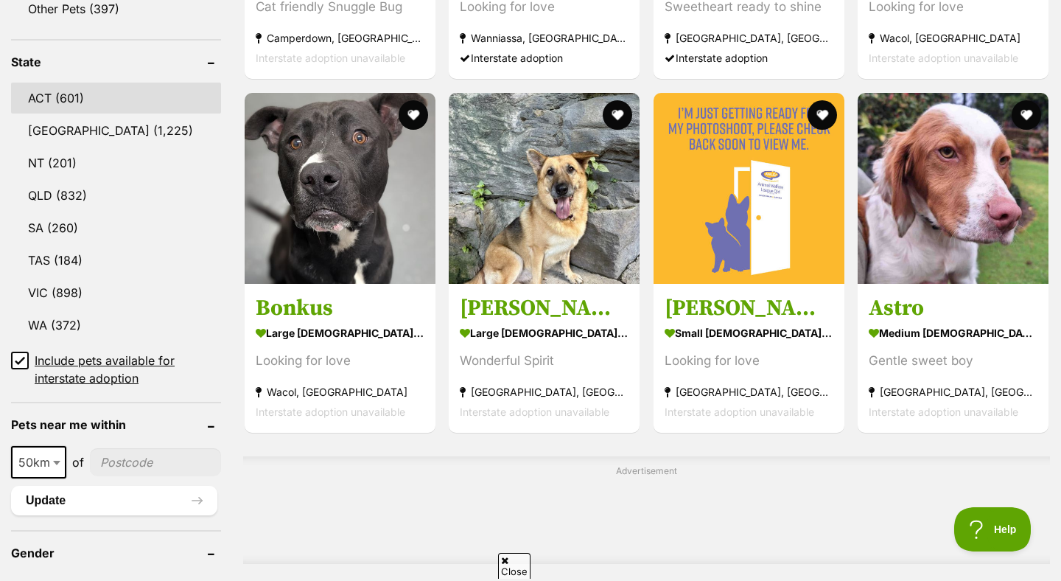
scroll to position [751, 0]
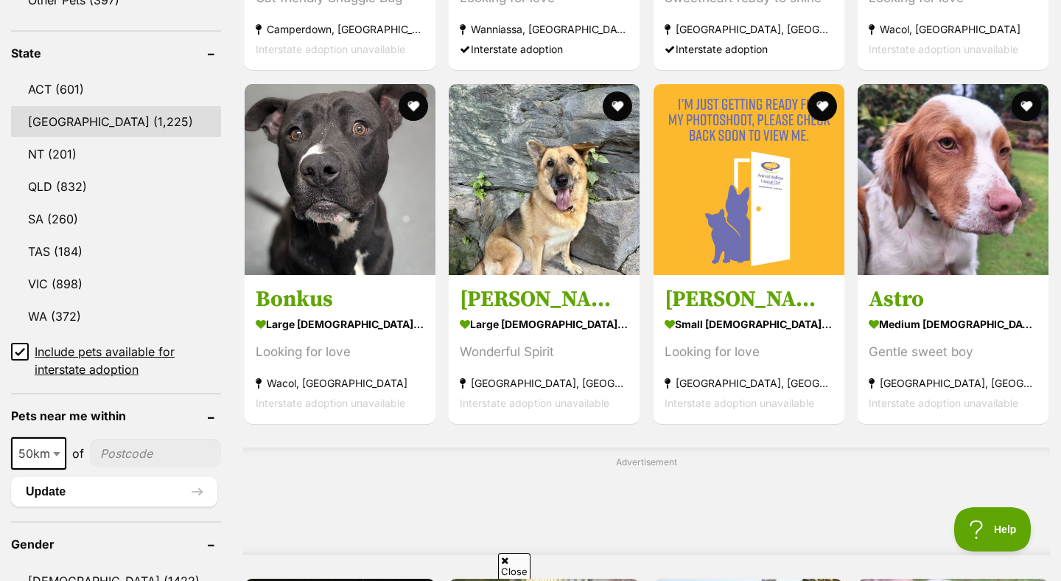
click at [48, 131] on link "[GEOGRAPHIC_DATA] (1,225)" at bounding box center [116, 121] width 210 height 31
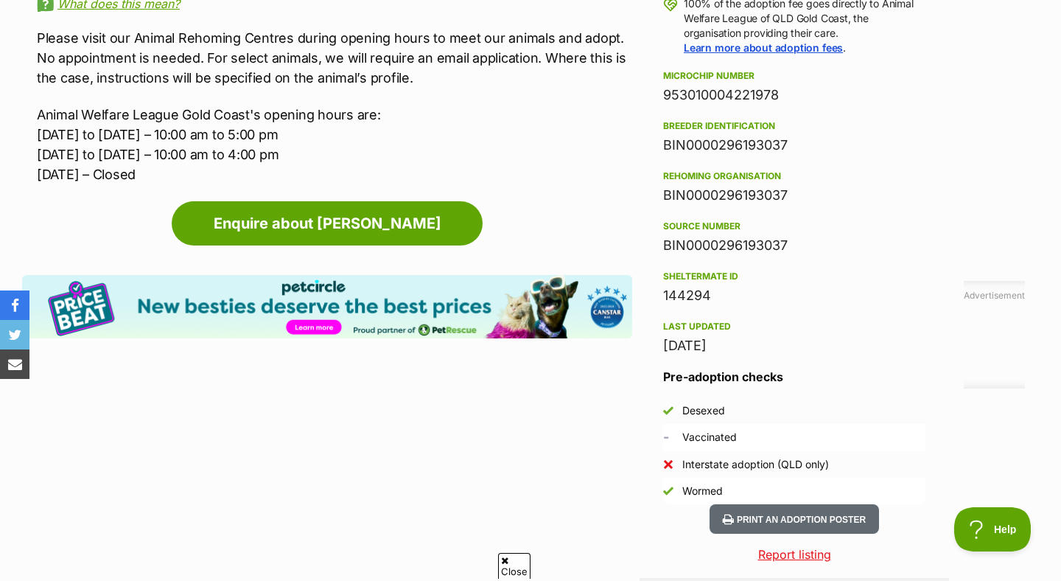
scroll to position [1159, 0]
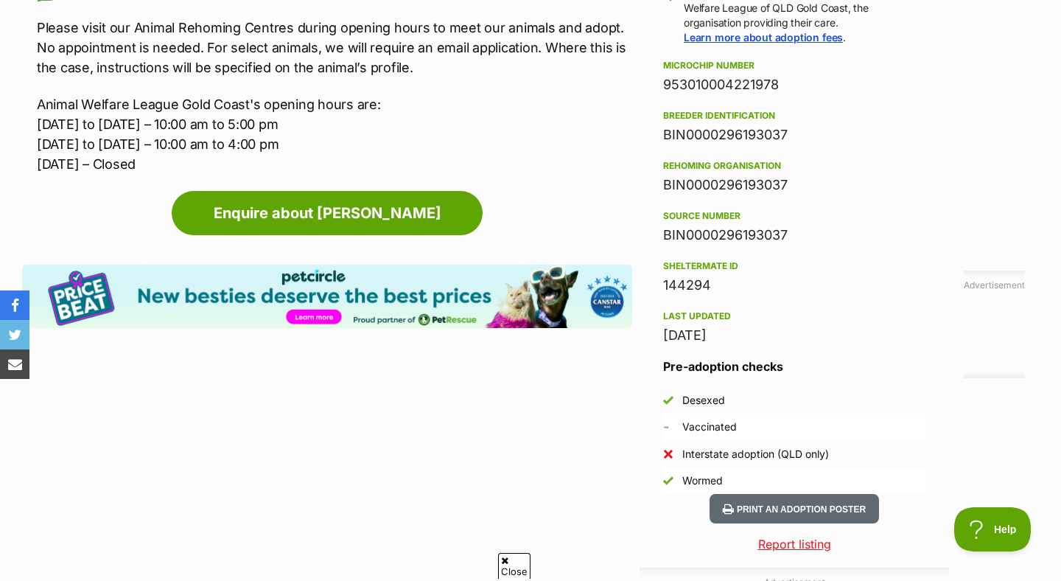
drag, startPoint x: 655, startPoint y: 424, endPoint x: 780, endPoint y: 422, distance: 124.6
click at [780, 422] on aside "Rescue group Animal Welfare League of QLD Gold Coast PetRescue ID 1139626 Locat…" at bounding box center [795, 111] width 310 height 766
click at [780, 422] on li "- Vaccinated" at bounding box center [794, 426] width 262 height 27
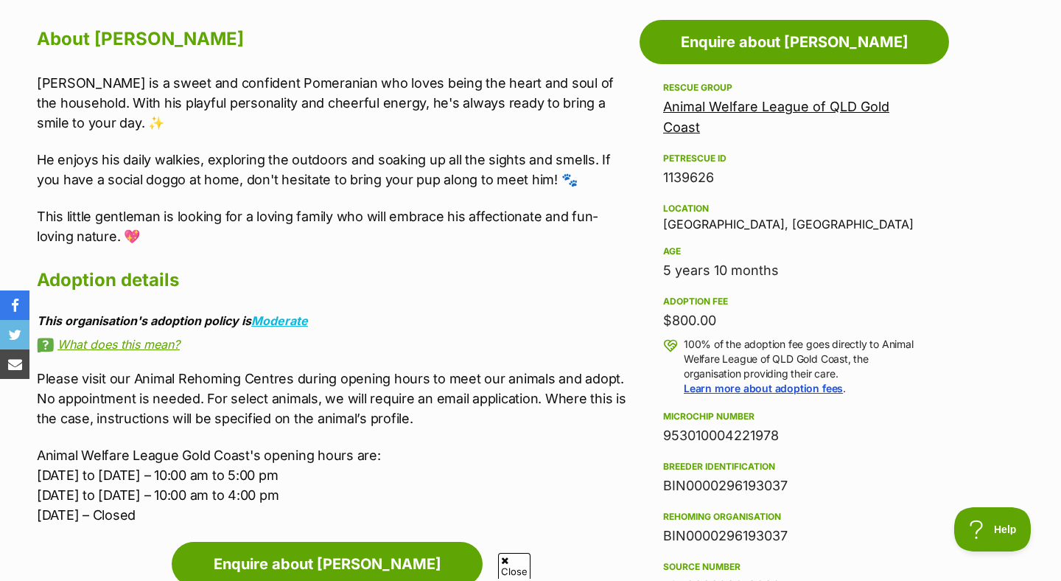
scroll to position [0, 0]
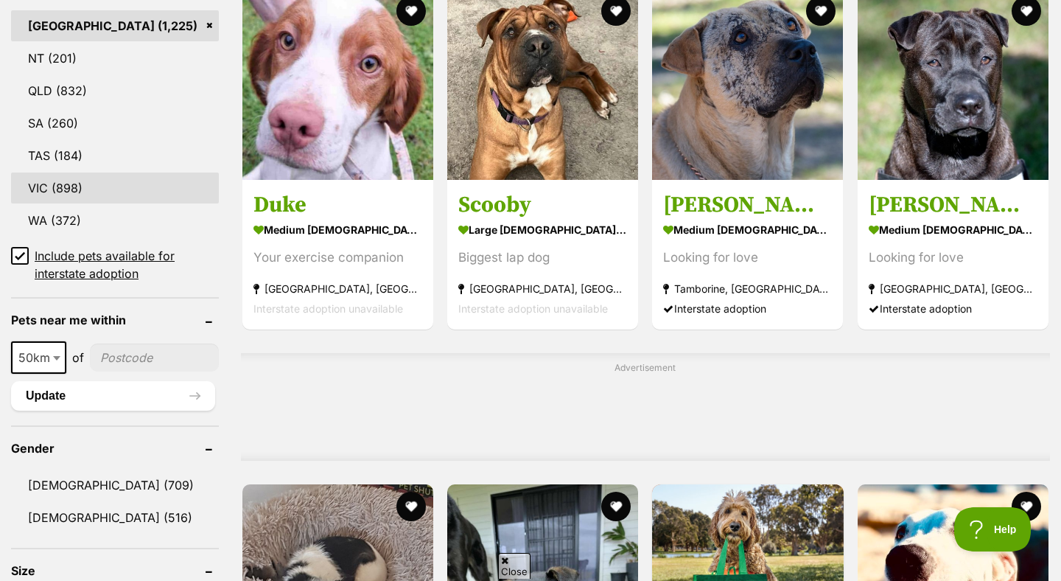
scroll to position [870, 0]
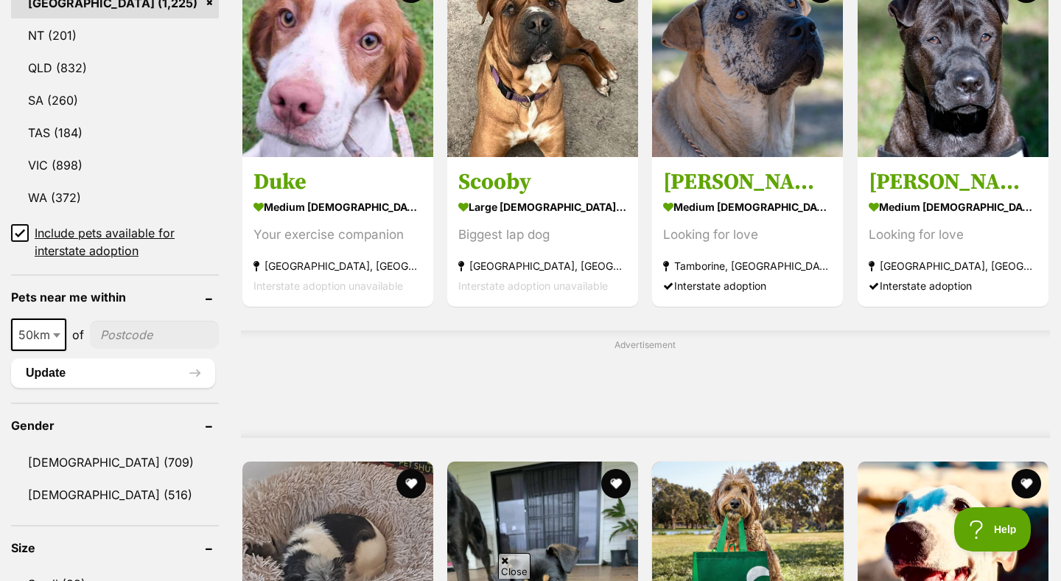
click at [105, 329] on input"] "postcode" at bounding box center [154, 335] width 129 height 28
type input"] "2119"
click at [25, 337] on span "50km" at bounding box center [39, 334] width 52 height 21
select select "25"
click at [116, 368] on button "Update" at bounding box center [113, 372] width 204 height 29
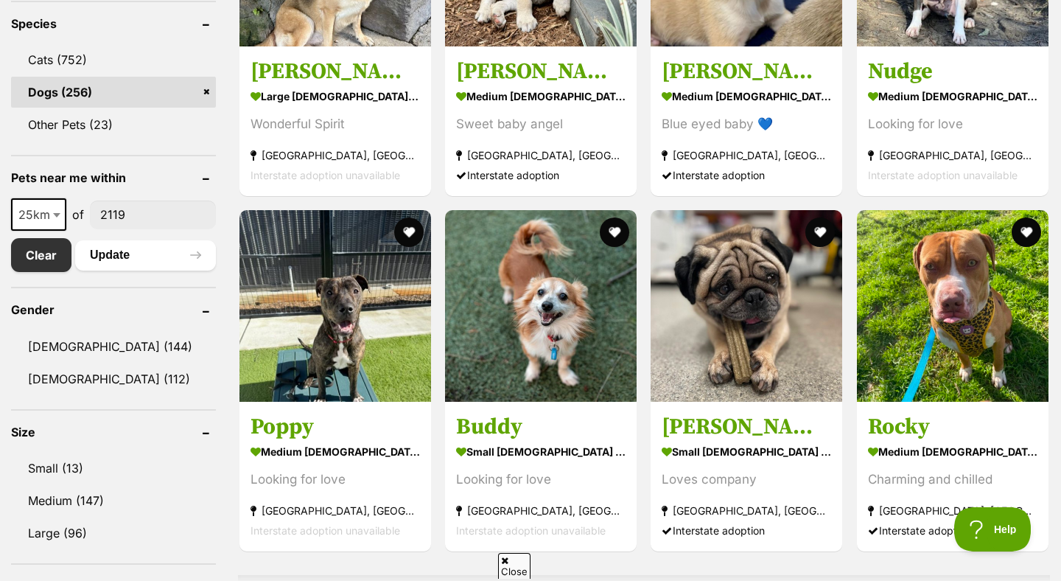
scroll to position [621, 0]
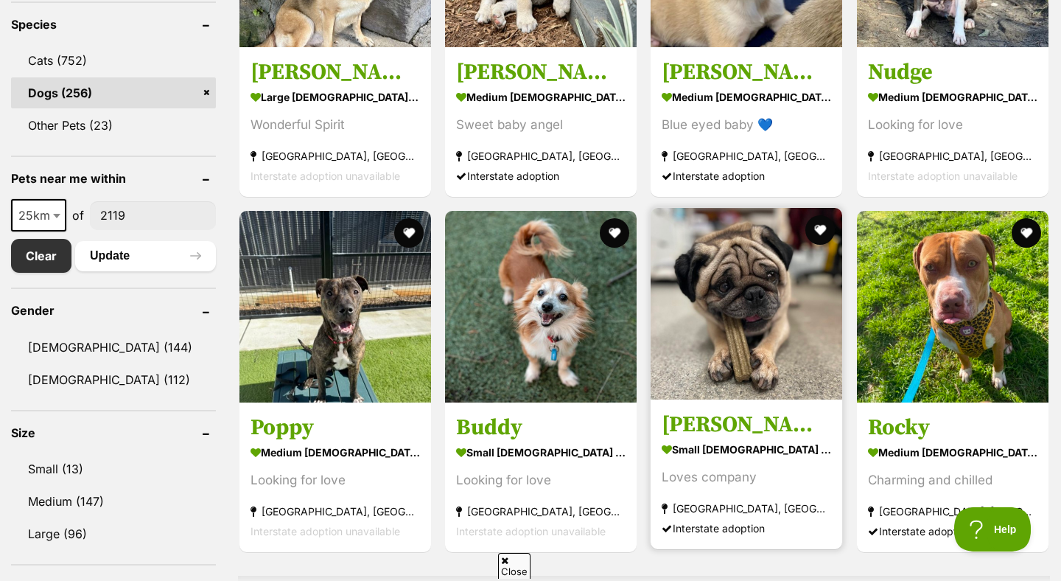
click at [772, 421] on h3 "[PERSON_NAME]" at bounding box center [747, 424] width 170 height 28
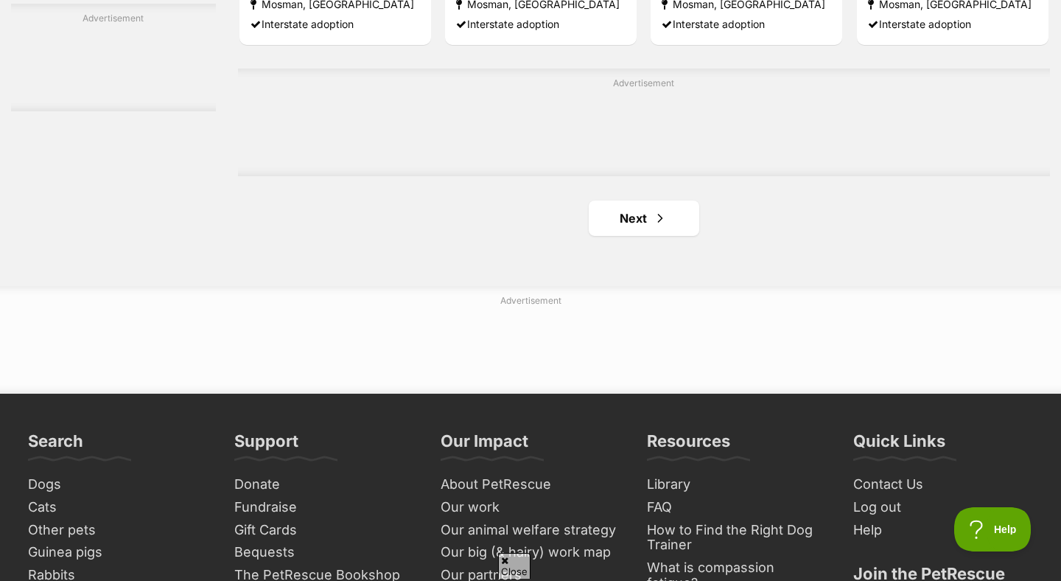
scroll to position [2501, 0]
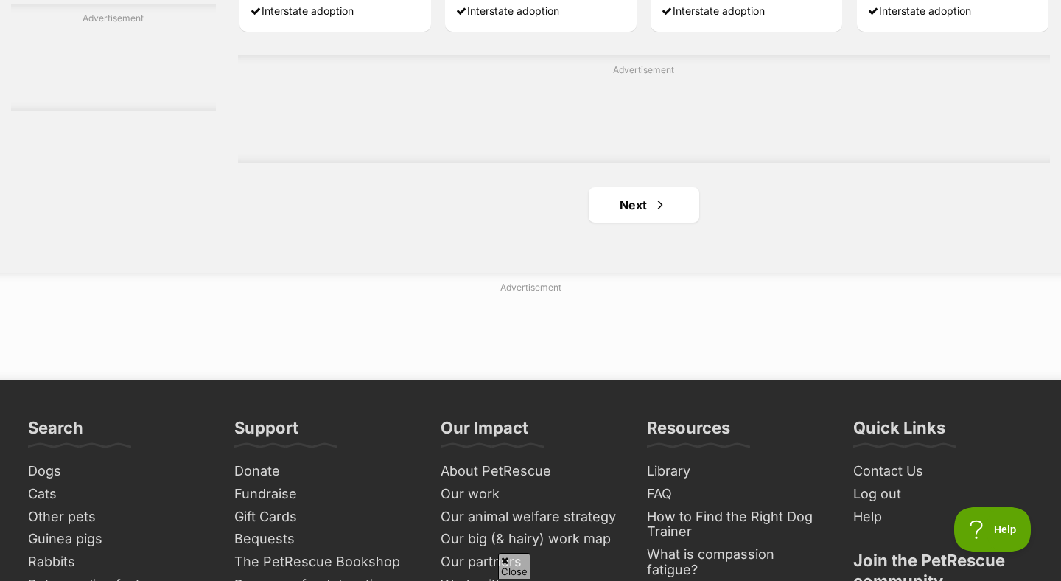
click at [627, 223] on link "Next" at bounding box center [644, 204] width 111 height 35
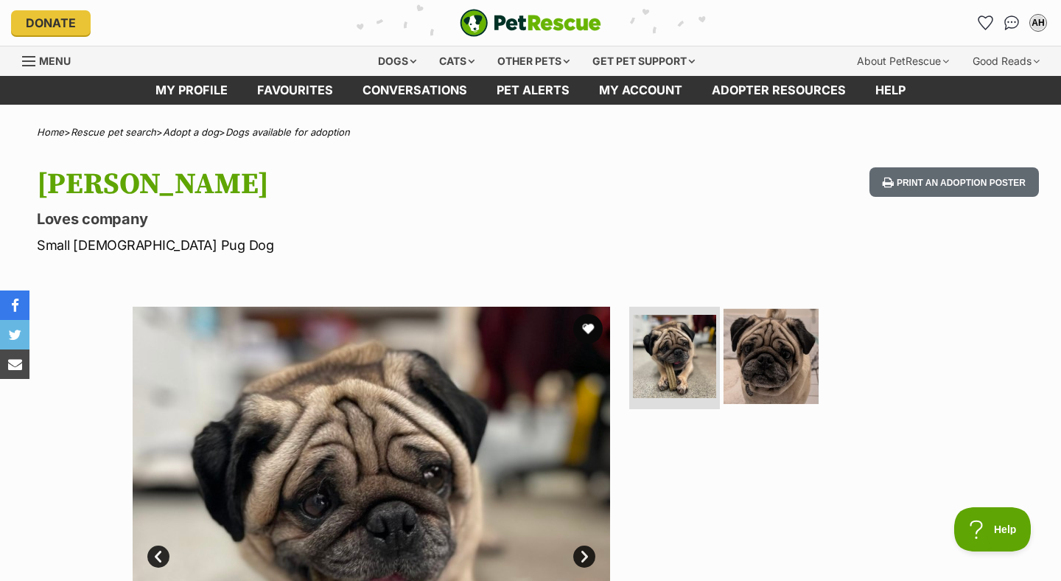
click at [752, 344] on img at bounding box center [771, 355] width 95 height 95
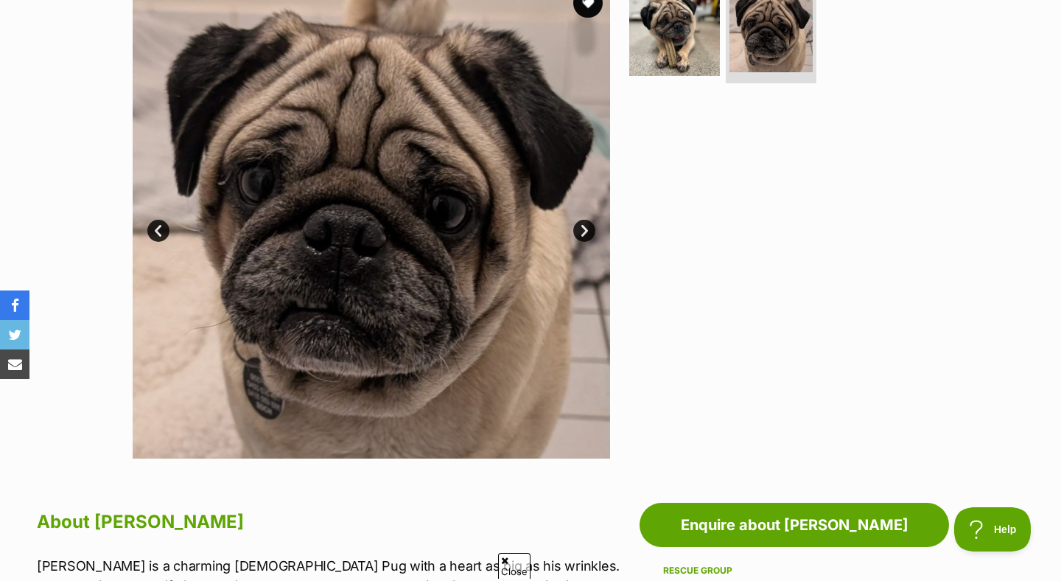
scroll to position [325, 0]
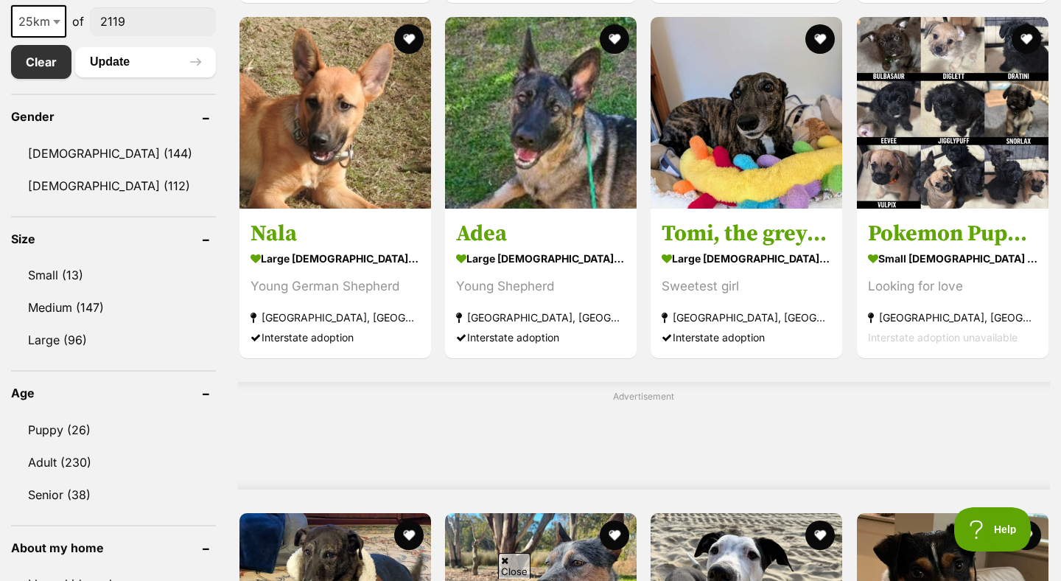
scroll to position [830, 0]
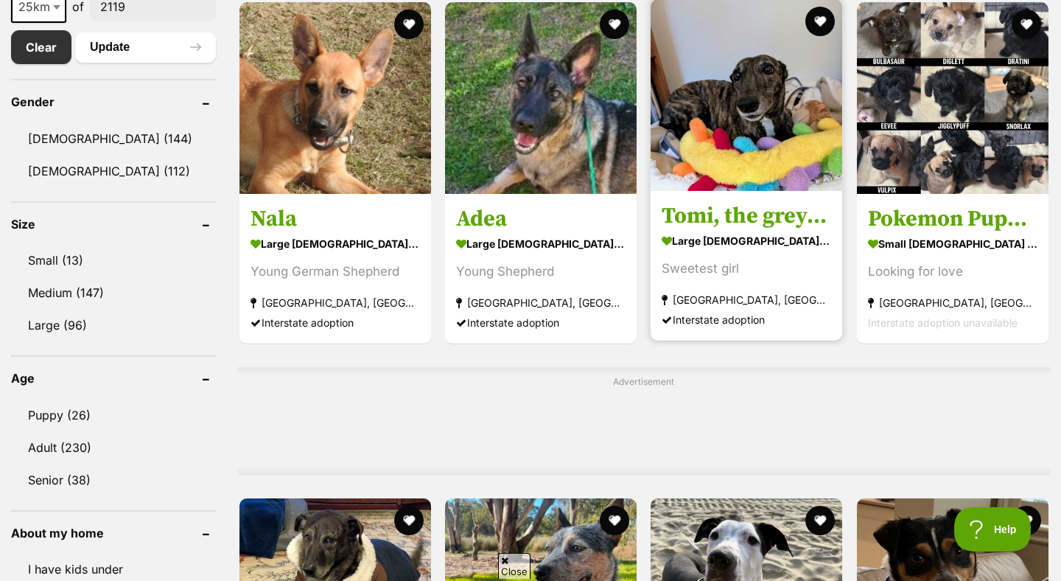
click at [733, 119] on img at bounding box center [747, 95] width 192 height 192
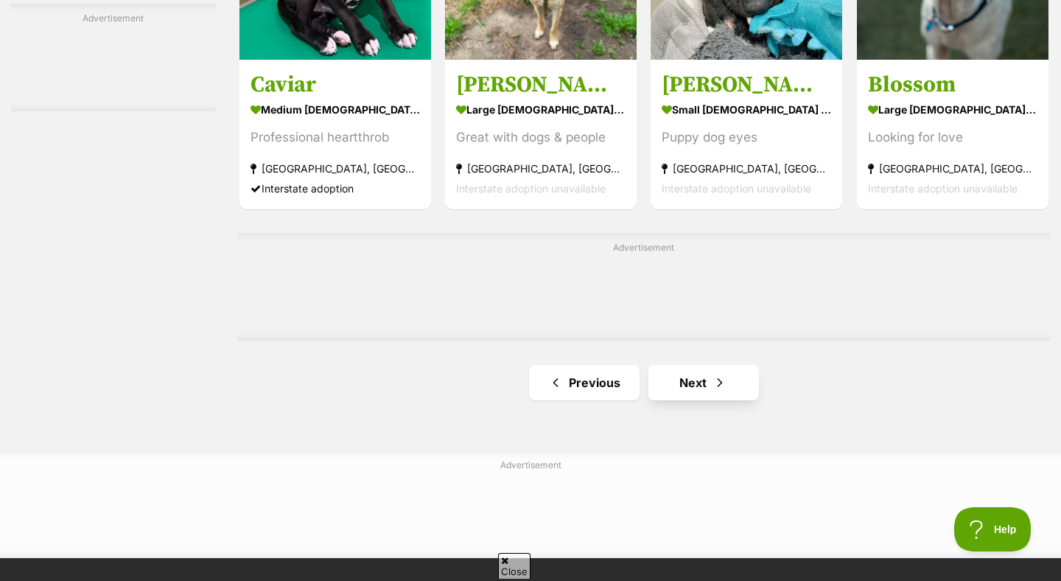
scroll to position [2324, 0]
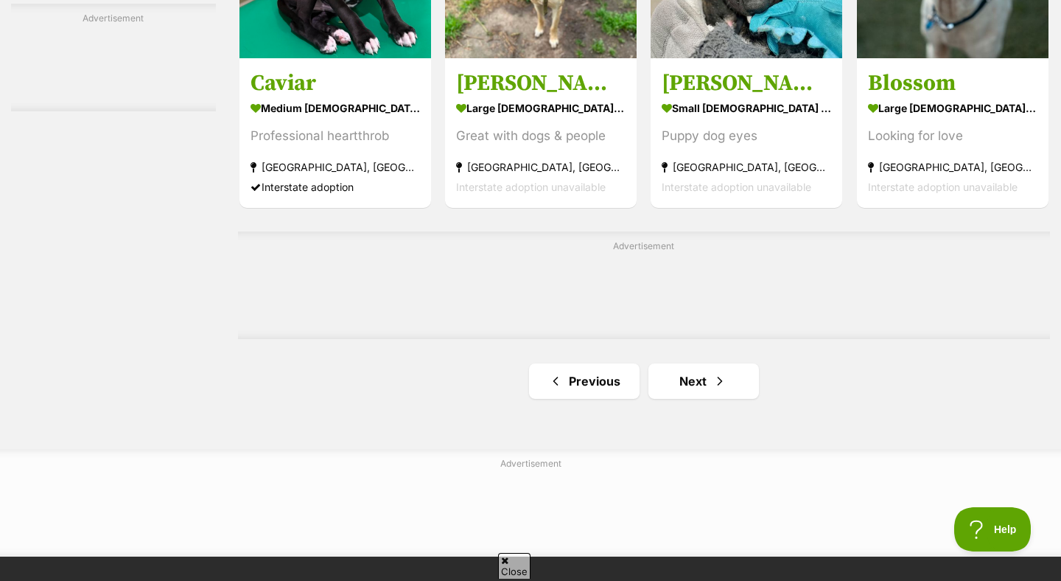
click at [713, 380] on span "Next page" at bounding box center [720, 381] width 15 height 18
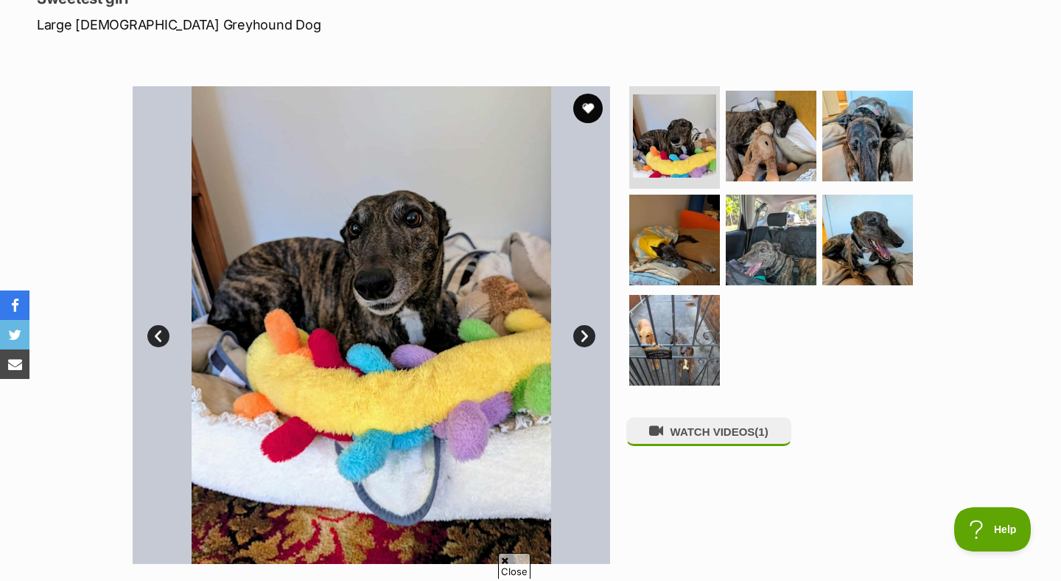
scroll to position [221, 0]
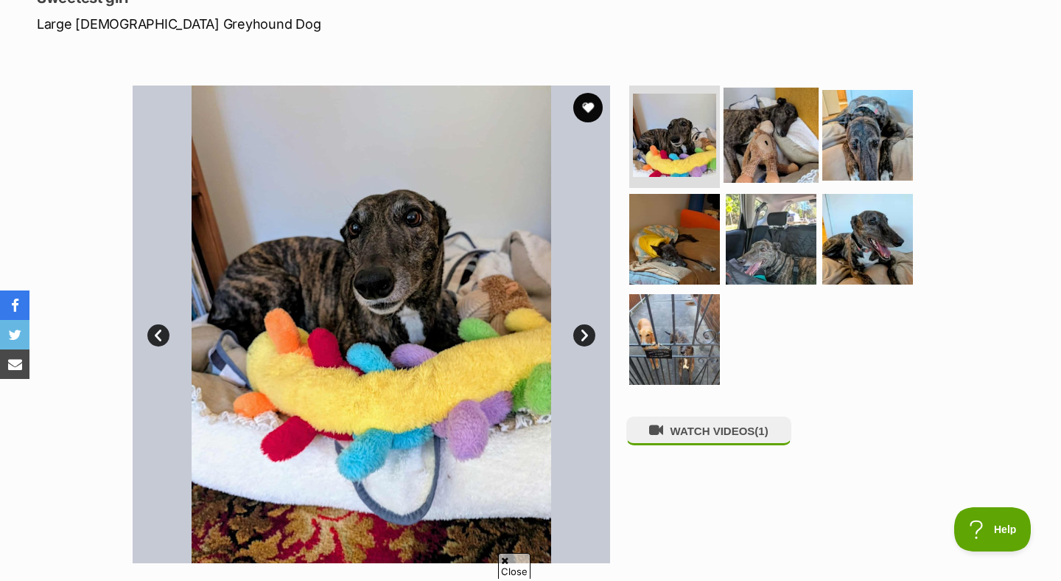
click at [763, 113] on img at bounding box center [771, 134] width 95 height 95
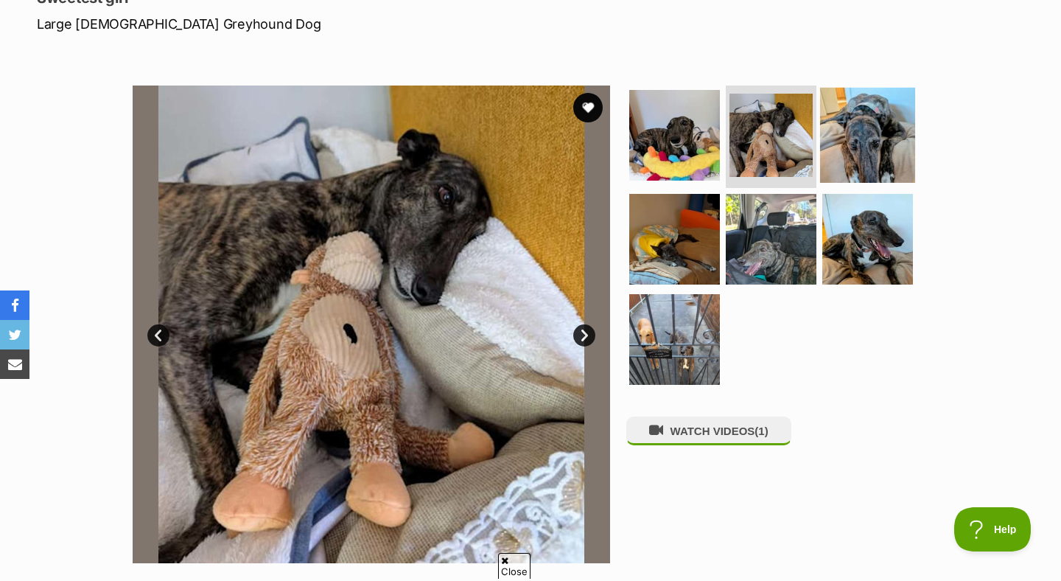
click at [896, 144] on img at bounding box center [867, 134] width 95 height 95
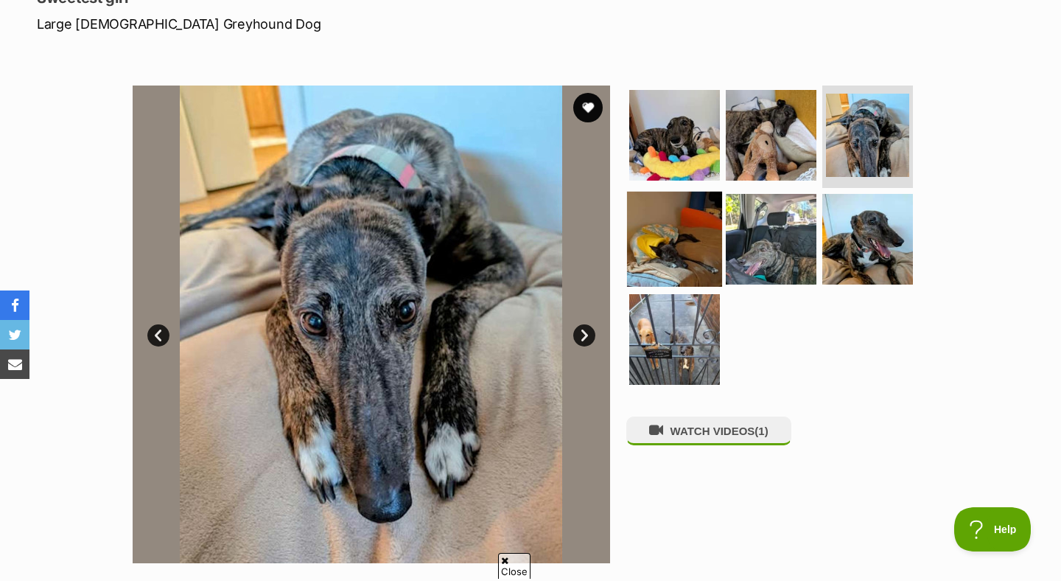
click at [676, 248] on img at bounding box center [674, 239] width 95 height 95
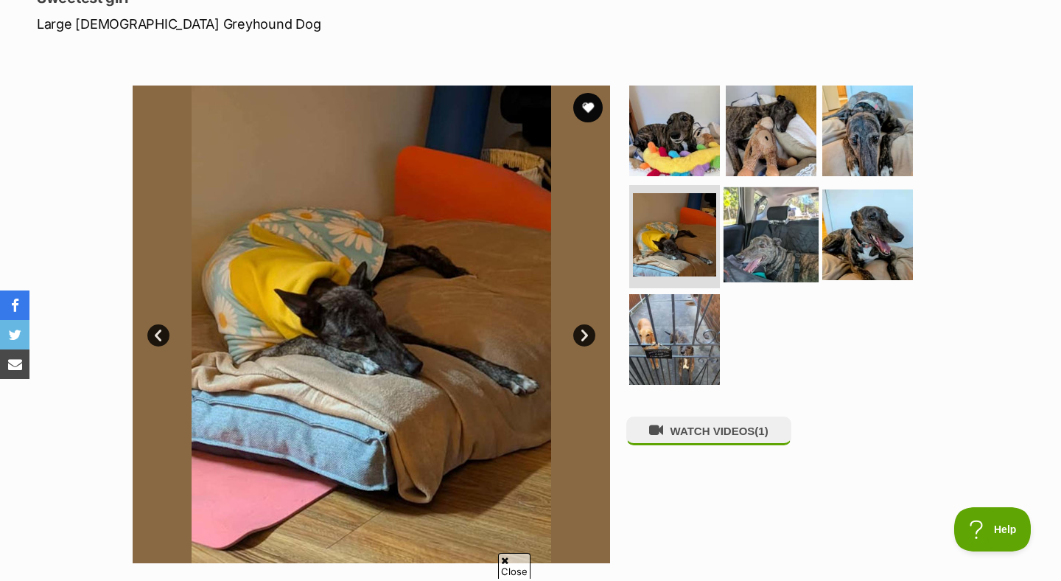
click at [735, 245] on img at bounding box center [771, 234] width 95 height 95
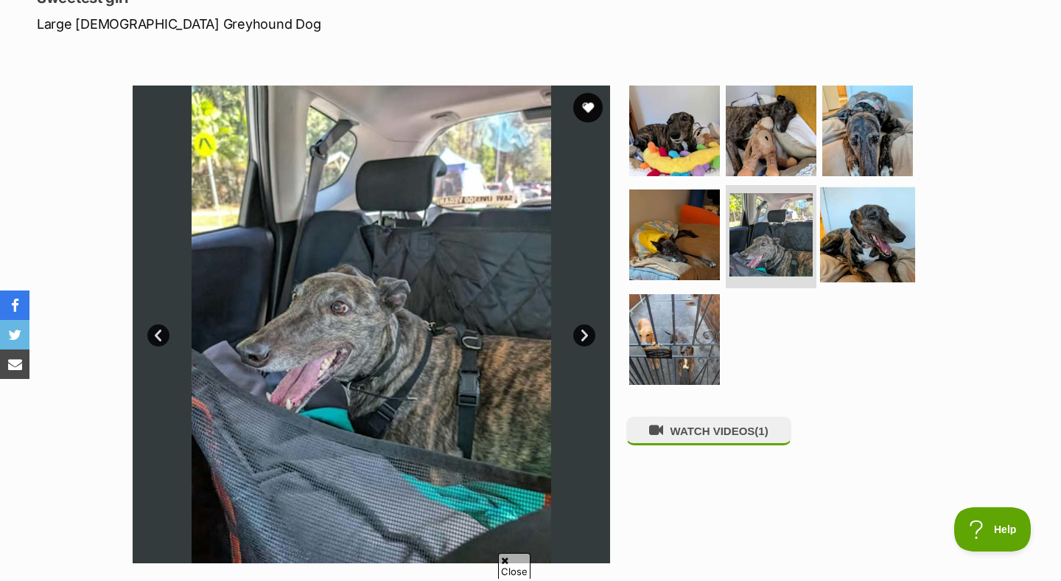
click at [832, 257] on img at bounding box center [867, 234] width 95 height 95
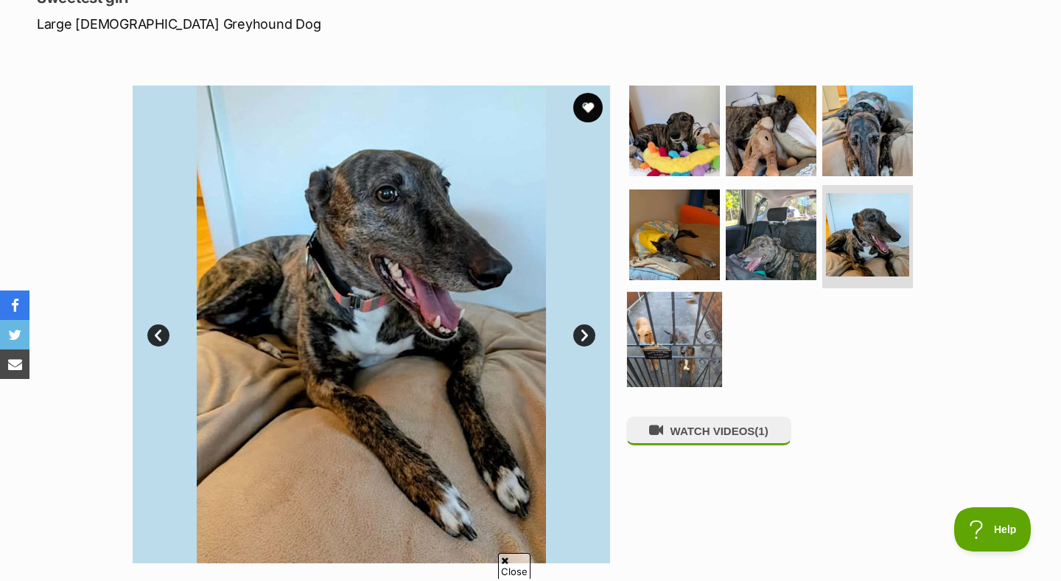
click at [702, 339] on img at bounding box center [674, 339] width 95 height 95
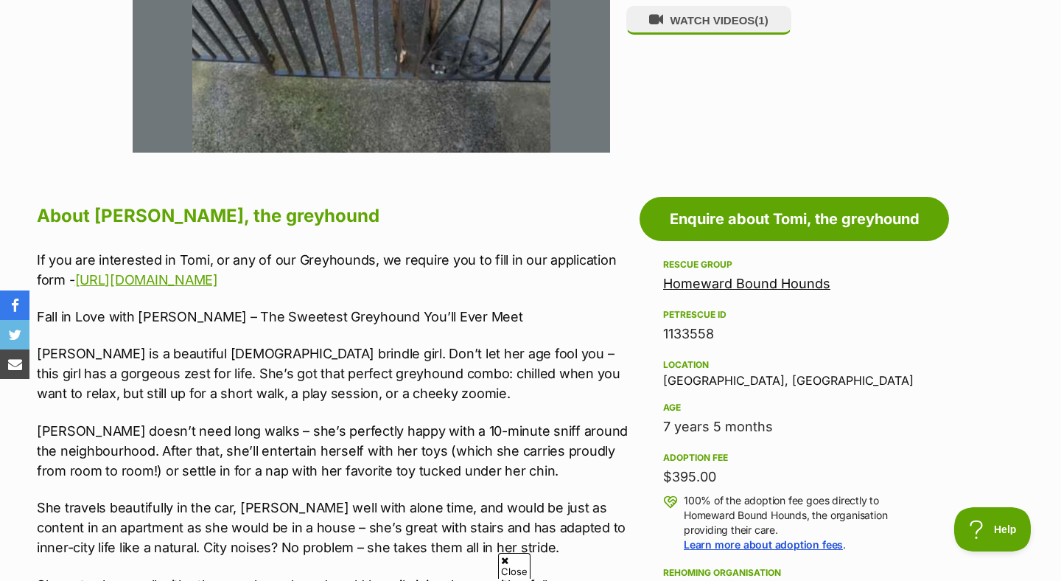
scroll to position [636, 0]
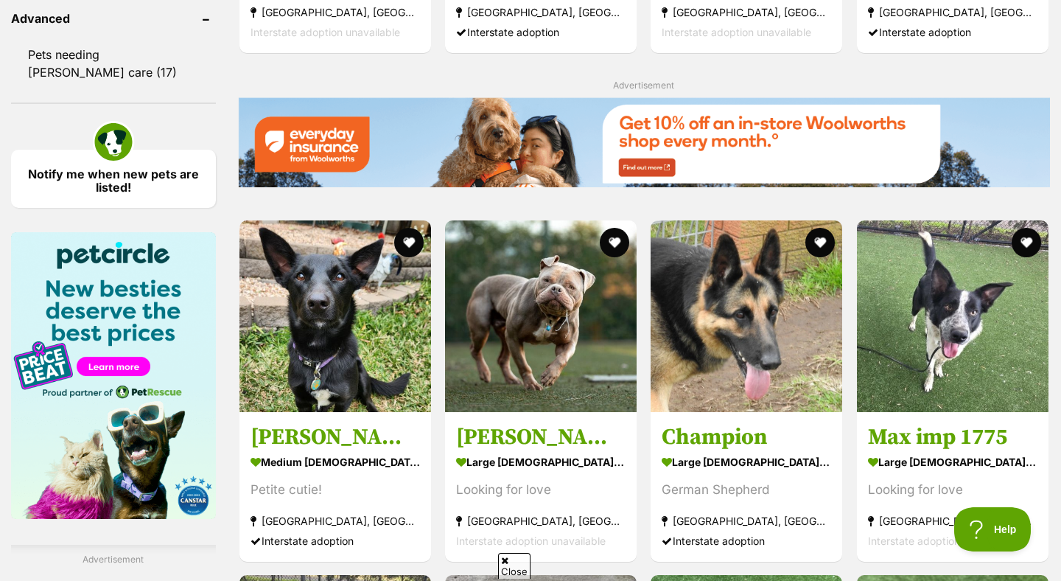
scroll to position [1618, 0]
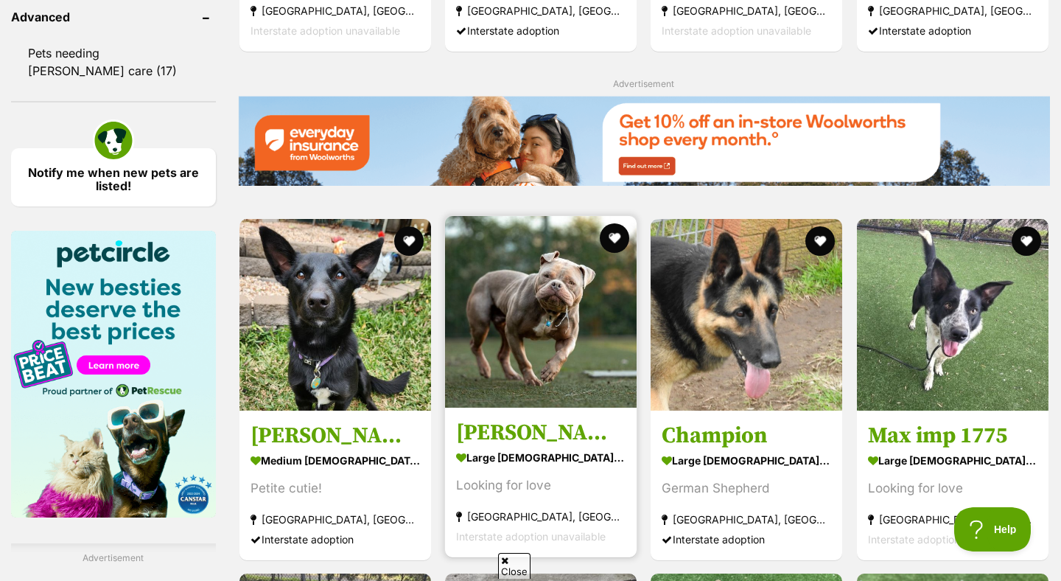
click at [511, 379] on img at bounding box center [541, 312] width 192 height 192
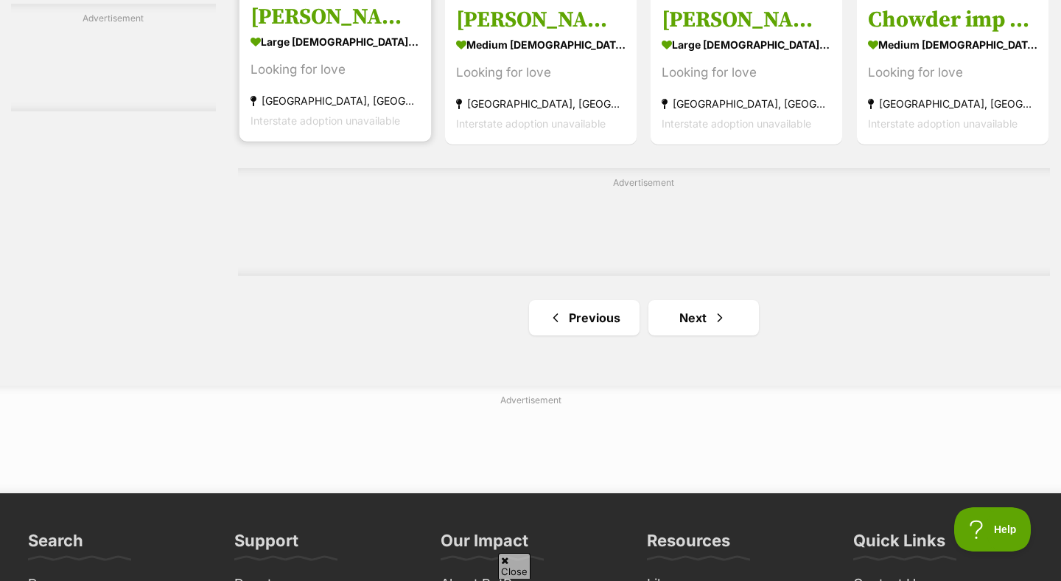
scroll to position [2408, 0]
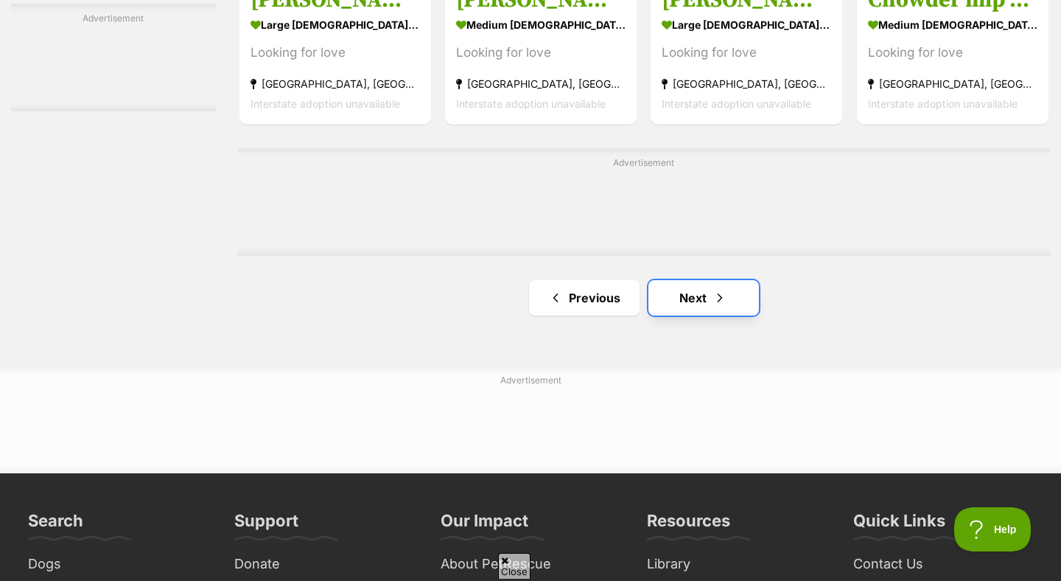
click at [700, 303] on link "Next" at bounding box center [704, 297] width 111 height 35
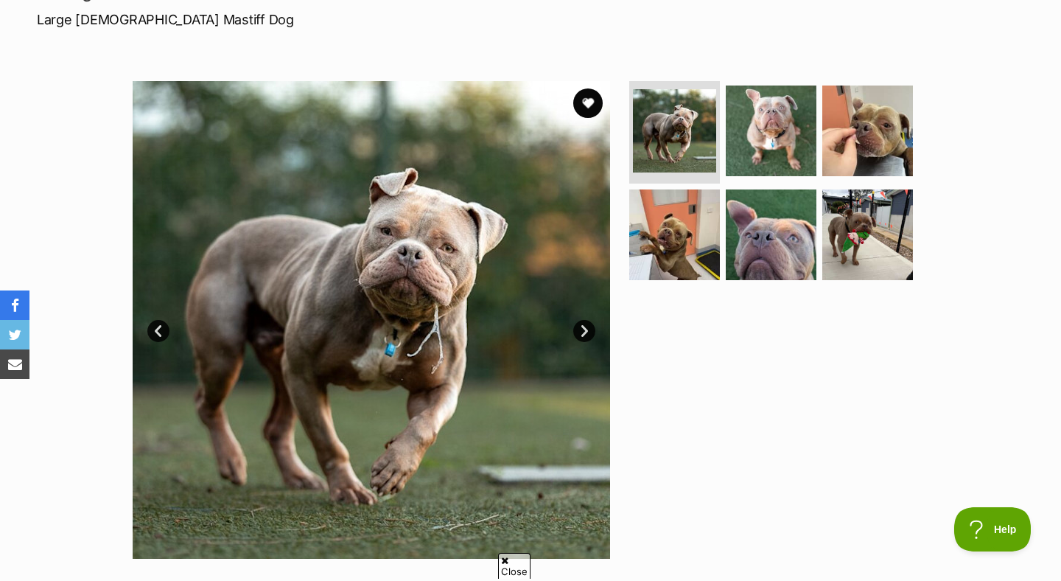
scroll to position [184, 0]
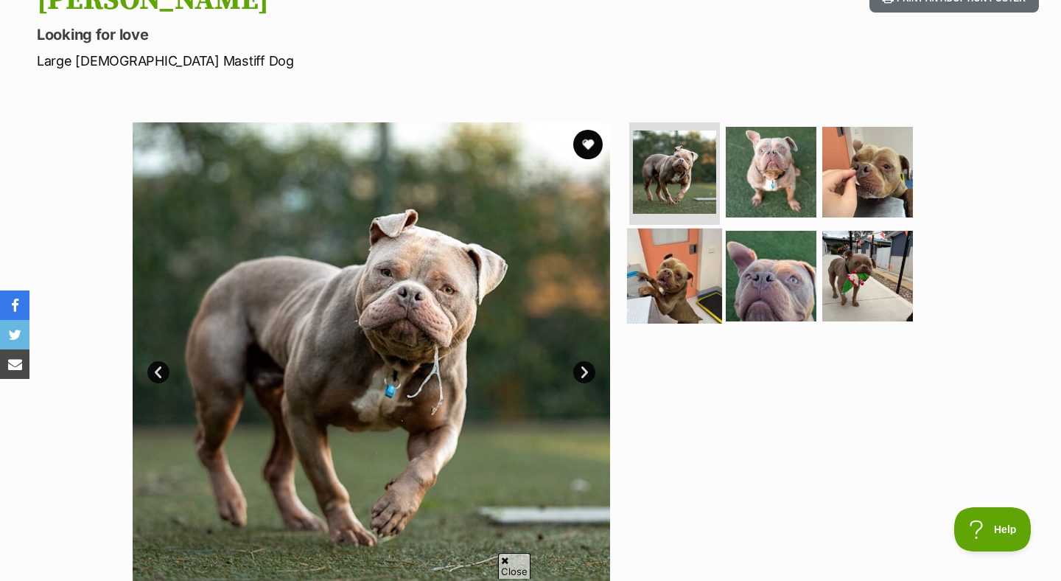
click at [701, 294] on img at bounding box center [674, 275] width 95 height 95
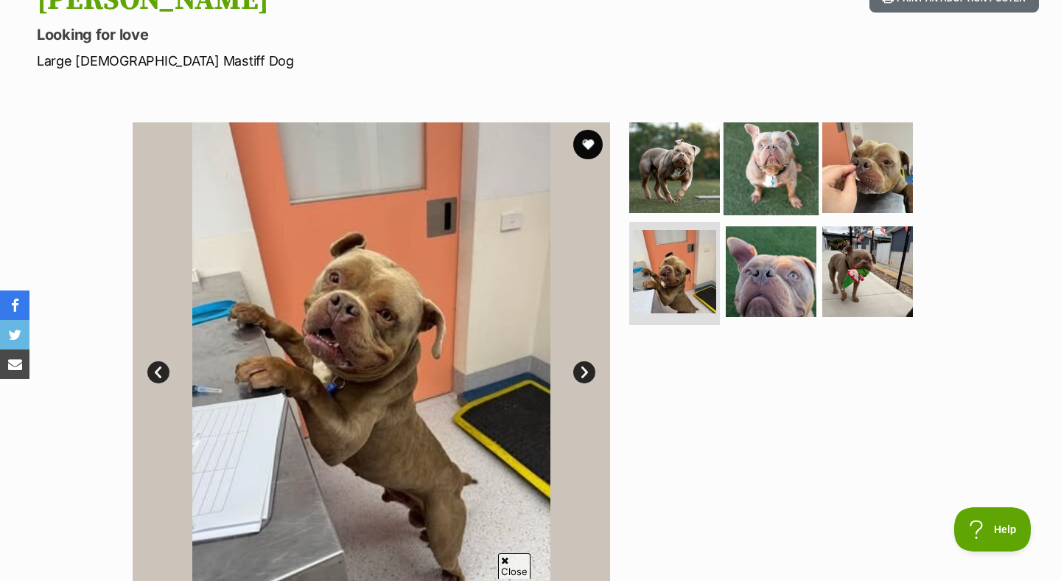
click at [765, 178] on img at bounding box center [771, 166] width 95 height 95
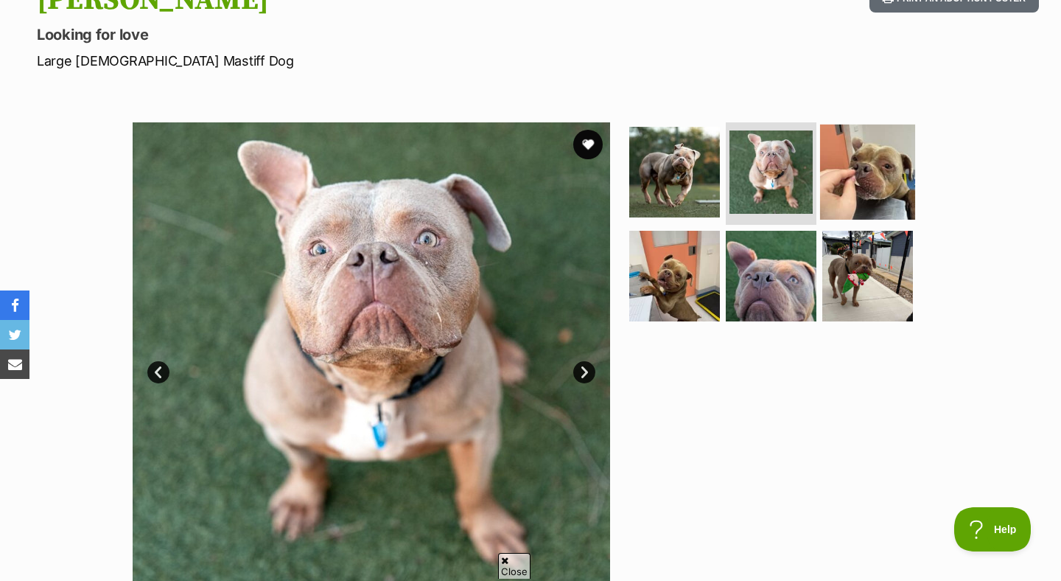
click at [879, 160] on img at bounding box center [867, 171] width 95 height 95
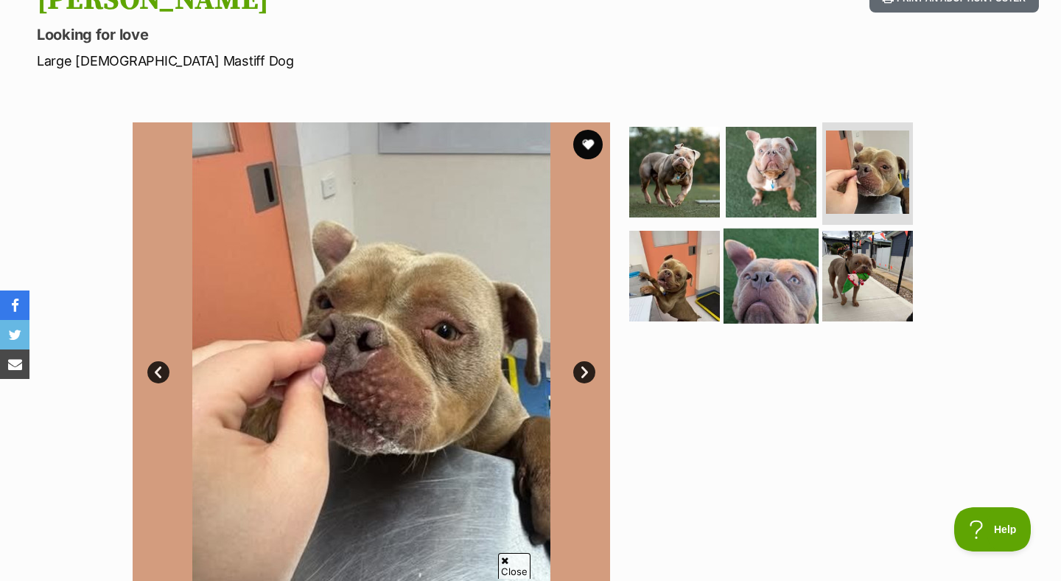
click at [763, 294] on img at bounding box center [771, 275] width 95 height 95
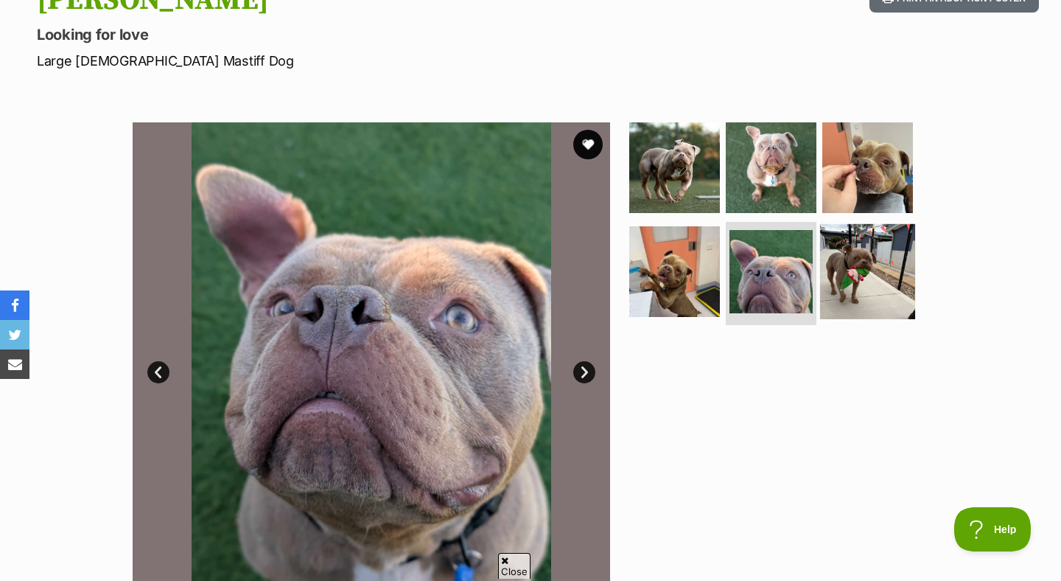
click at [904, 289] on img at bounding box center [867, 271] width 95 height 95
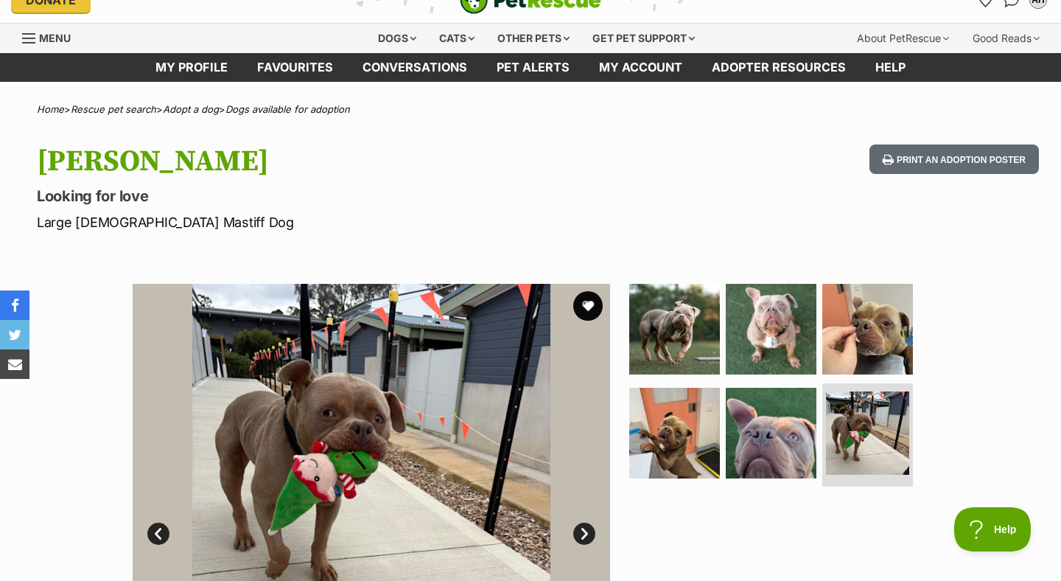
scroll to position [28, 0]
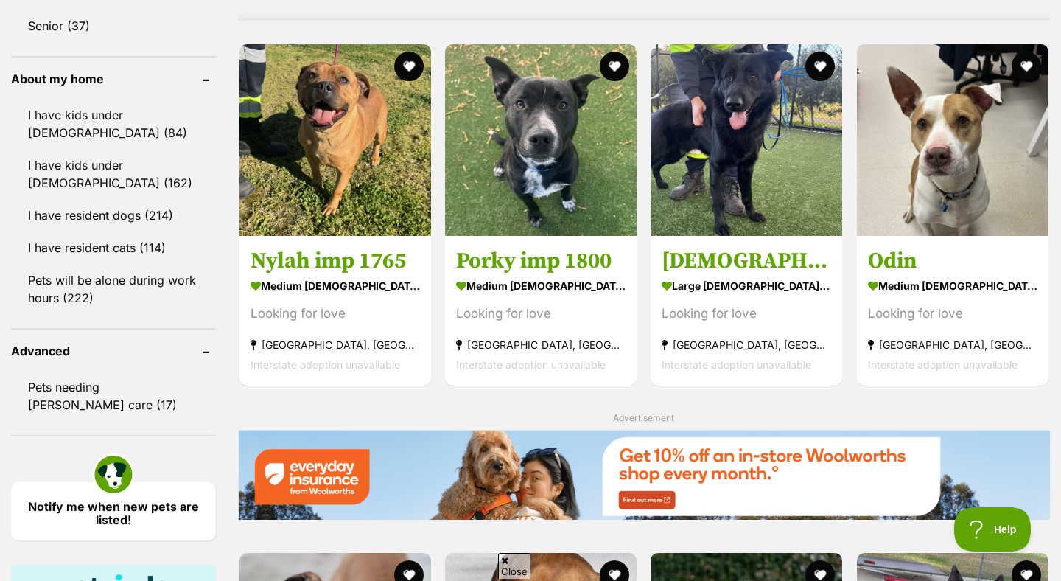
scroll to position [1290, 0]
